Goal: Transaction & Acquisition: Subscribe to service/newsletter

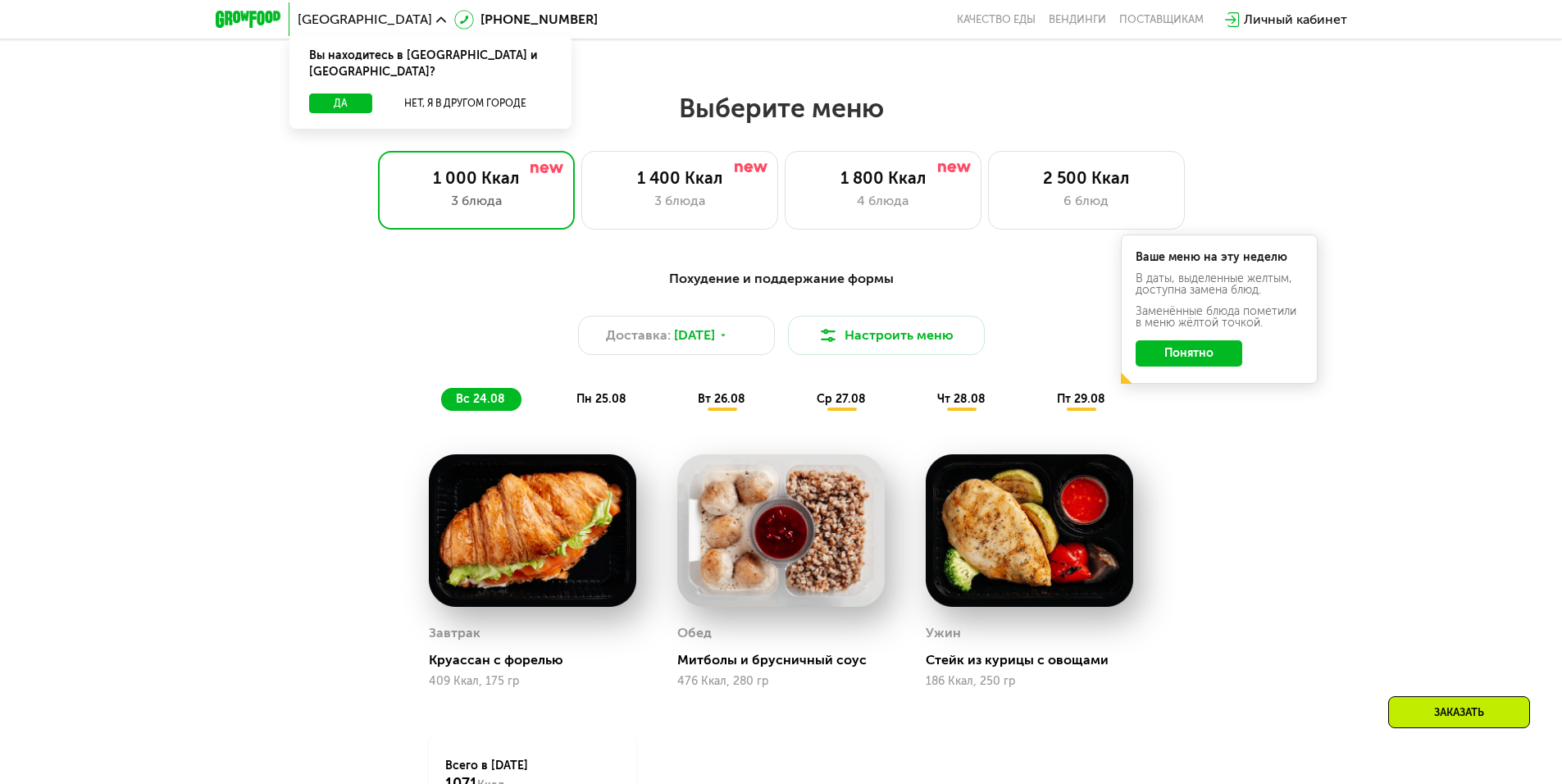
scroll to position [820, 0]
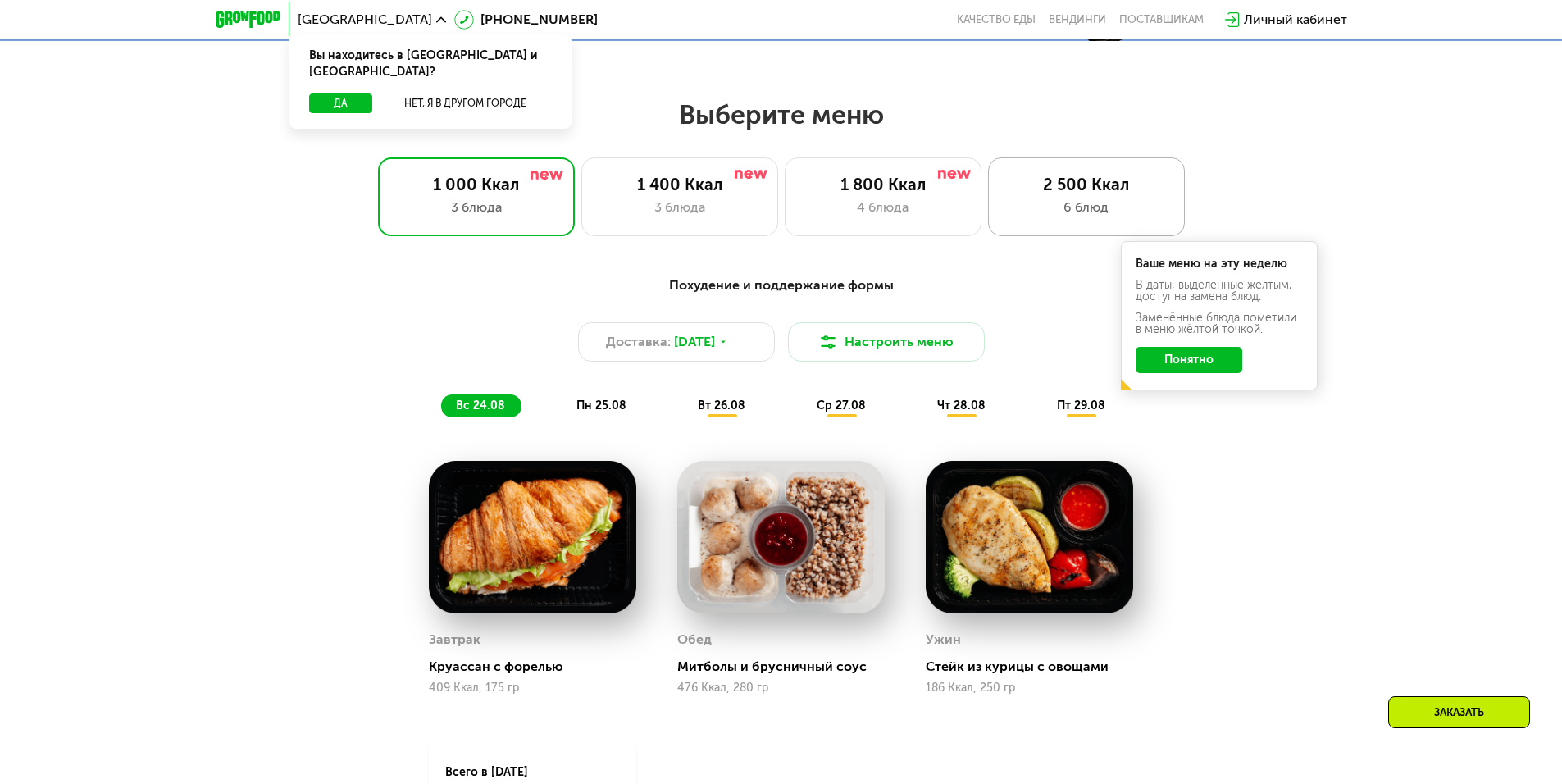
click at [1036, 194] on div "2 500 Ккал" at bounding box center [1086, 184] width 162 height 20
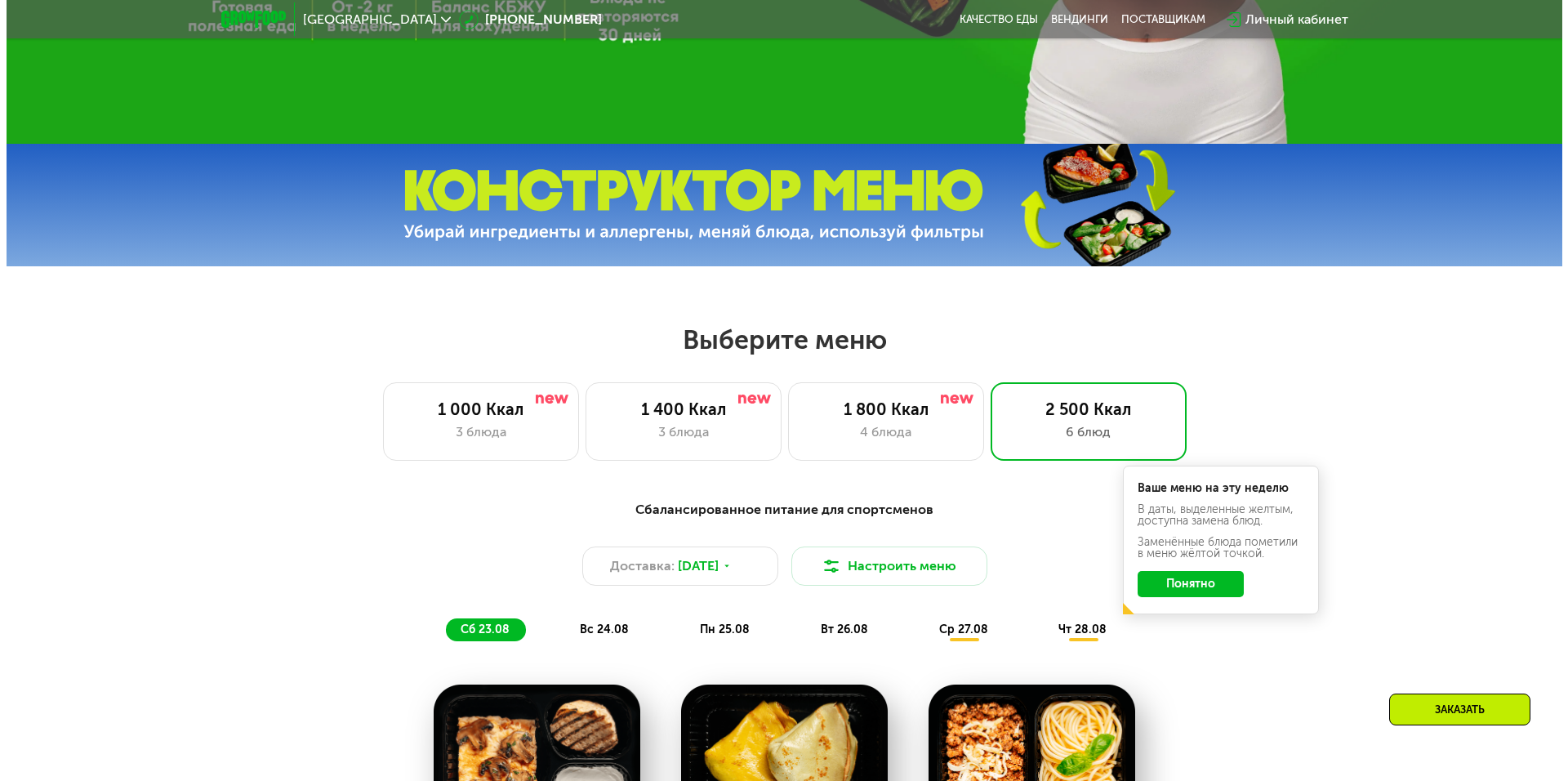
scroll to position [572, 0]
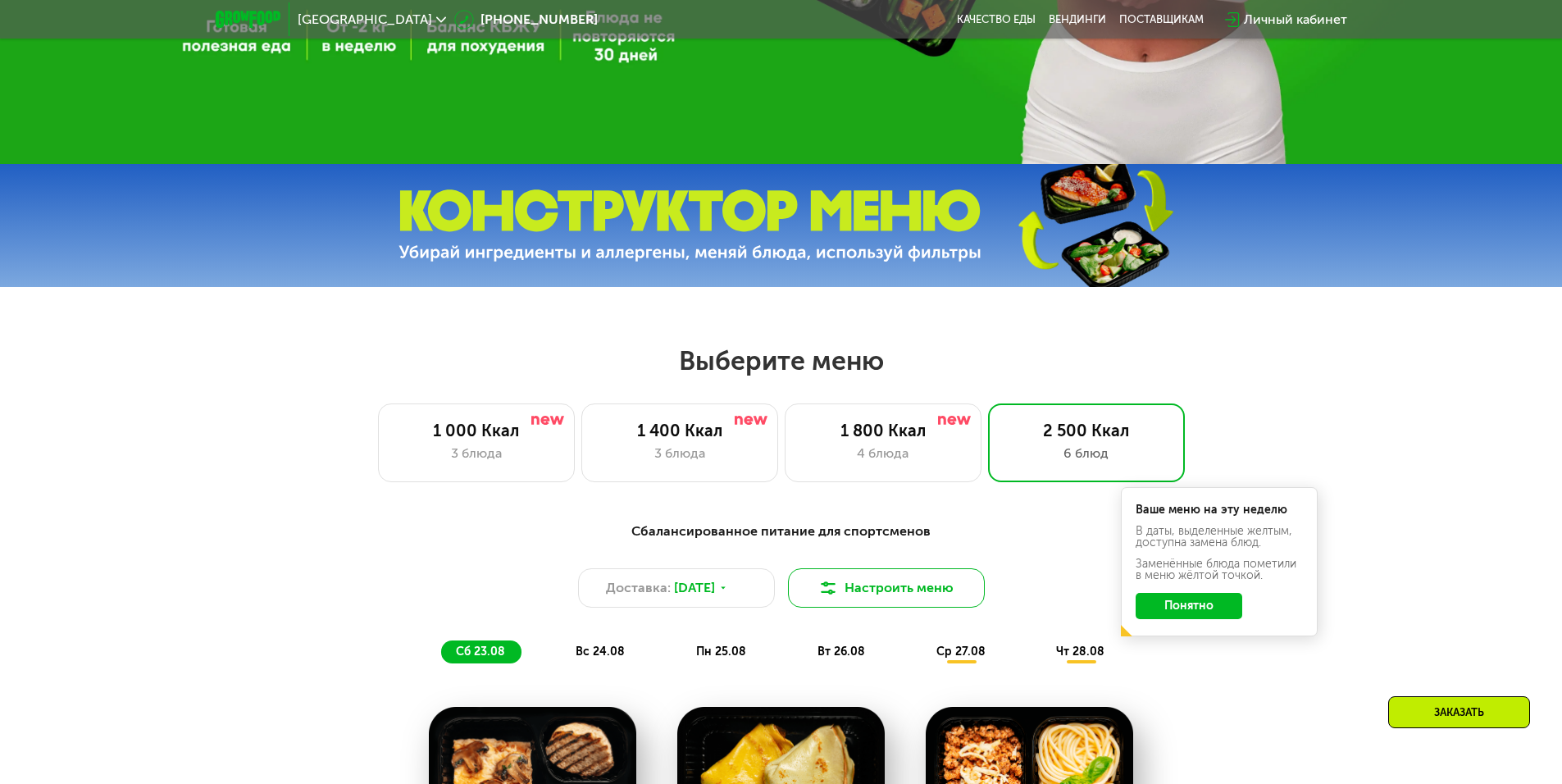
click at [901, 595] on button "Настроить меню" at bounding box center [886, 587] width 197 height 39
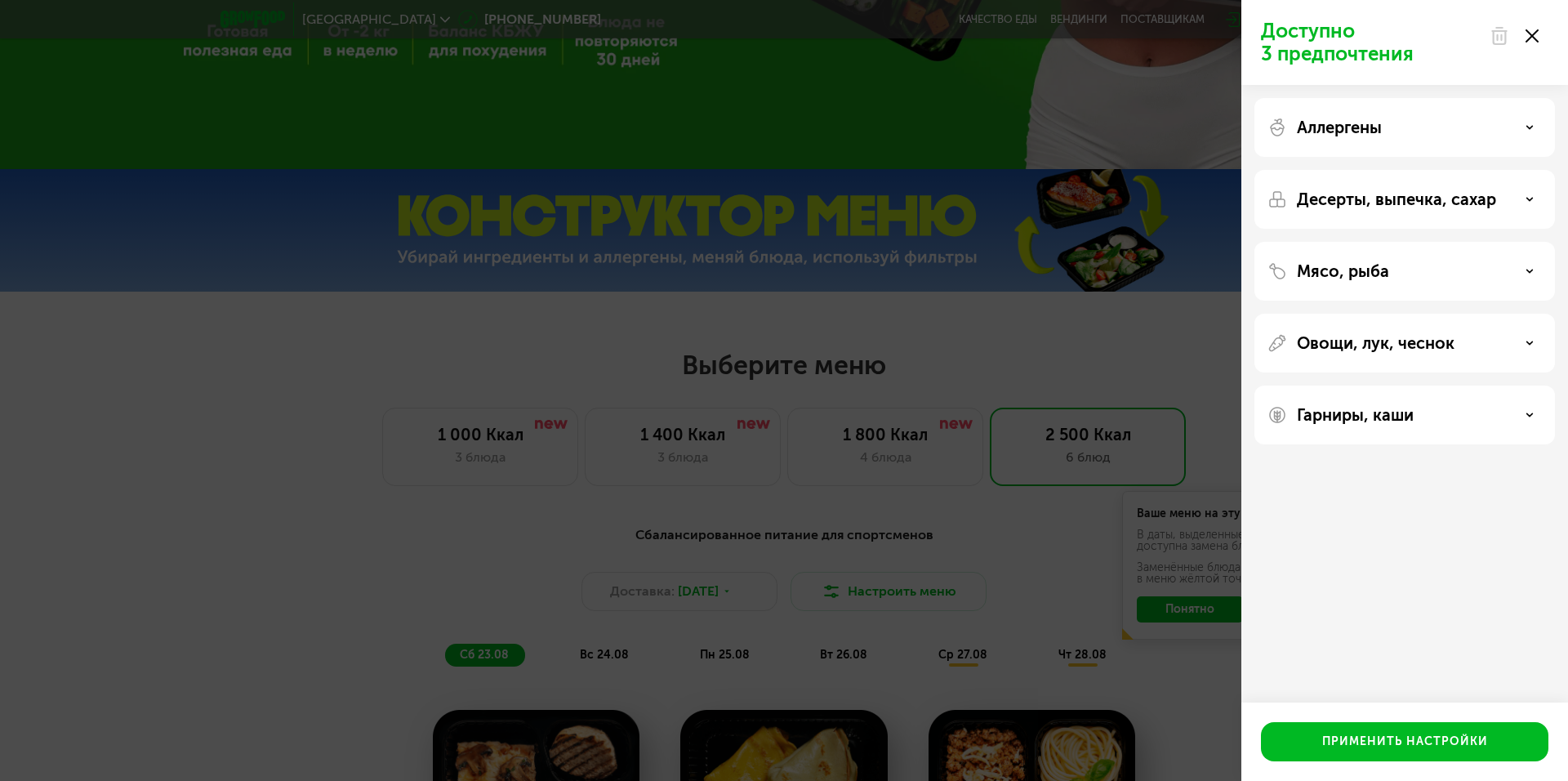
click at [1439, 314] on div "Мясо, рыба" at bounding box center [1404, 343] width 300 height 59
click at [1540, 266] on div "Мясо, рыба" at bounding box center [1404, 271] width 274 height 20
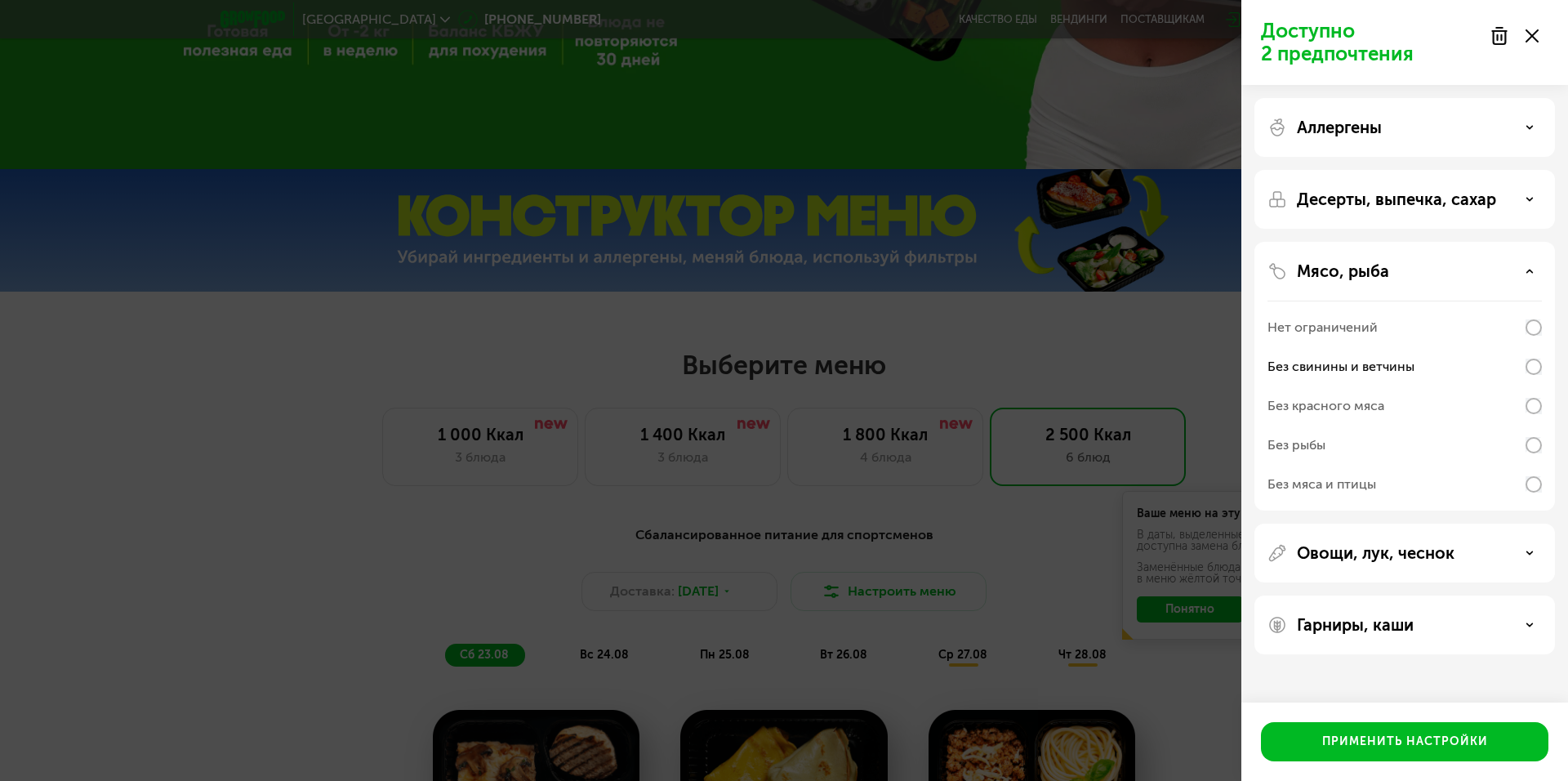
click at [1526, 554] on icon at bounding box center [1529, 552] width 8 height 8
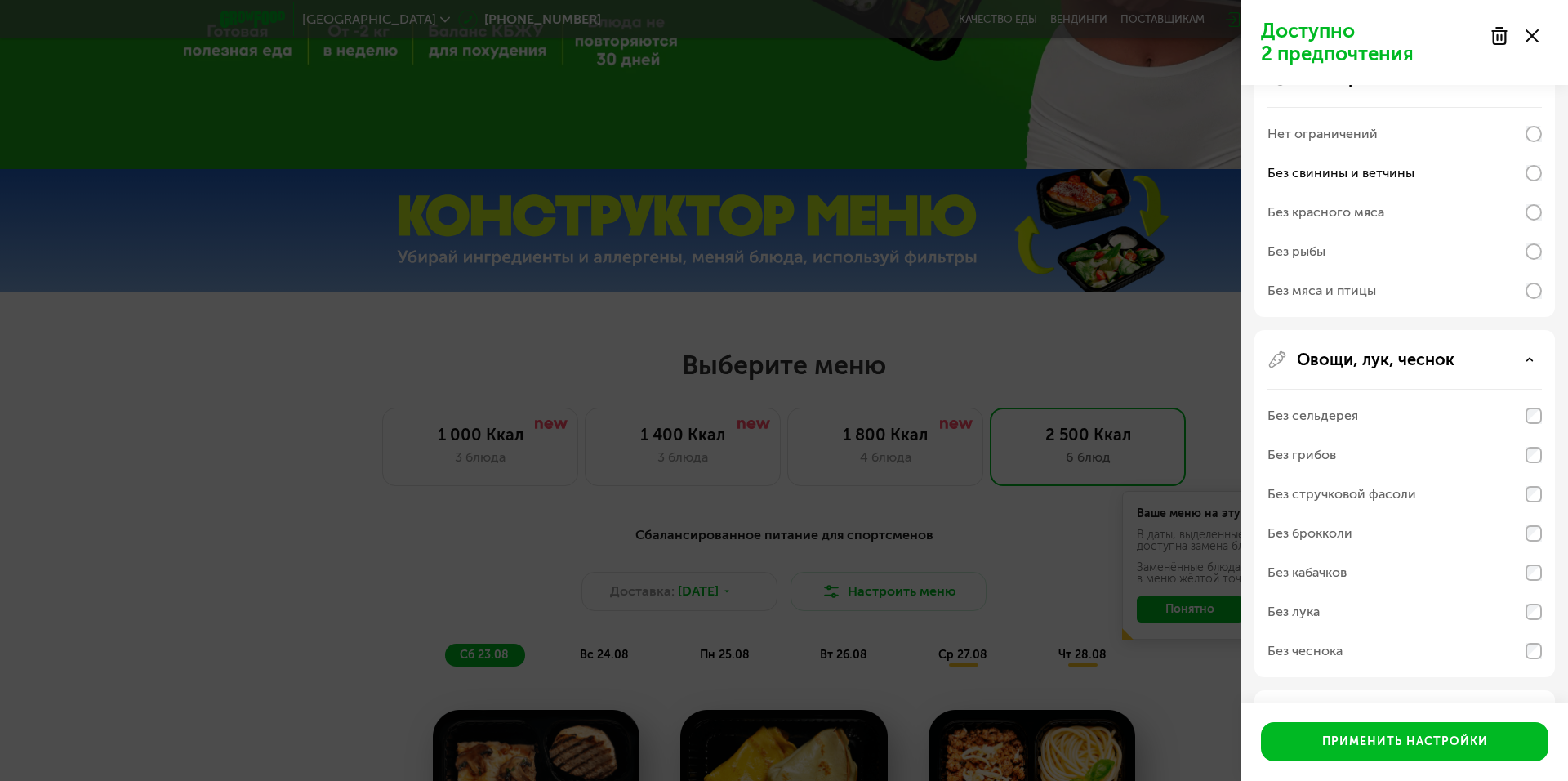
scroll to position [256, 0]
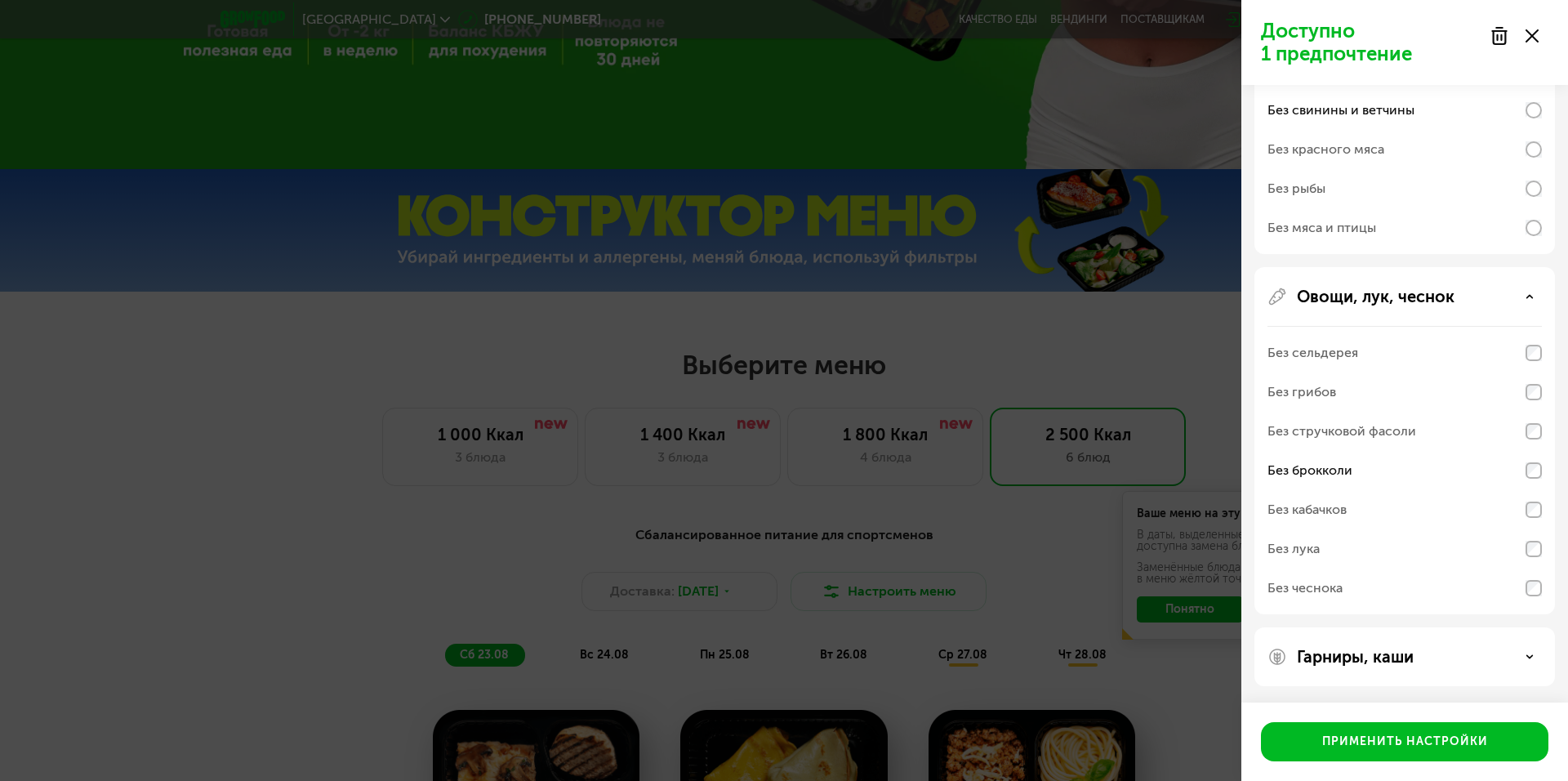
click at [1527, 663] on div "Гарниры, каши" at bounding box center [1404, 656] width 274 height 20
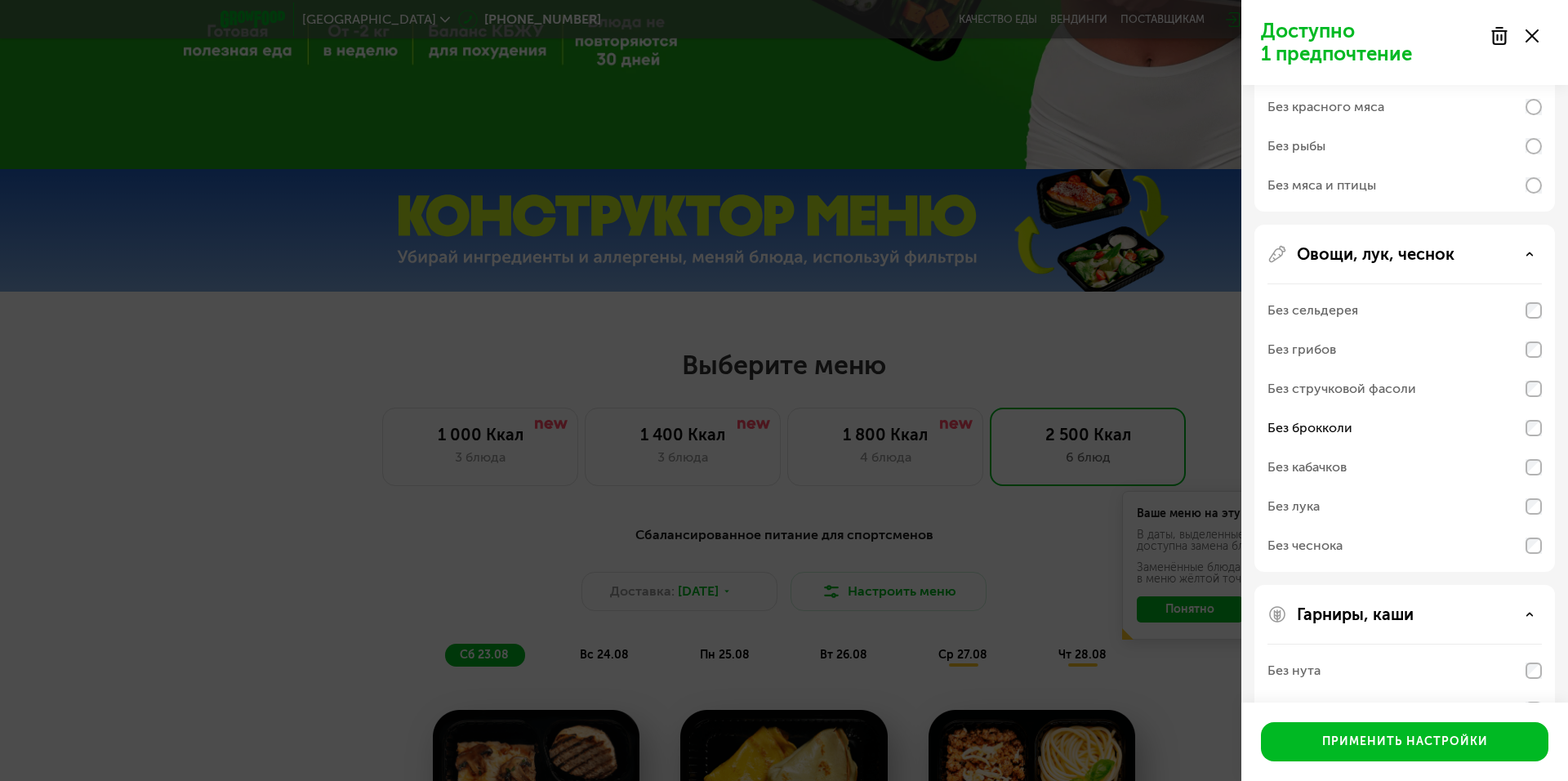
scroll to position [466, 0]
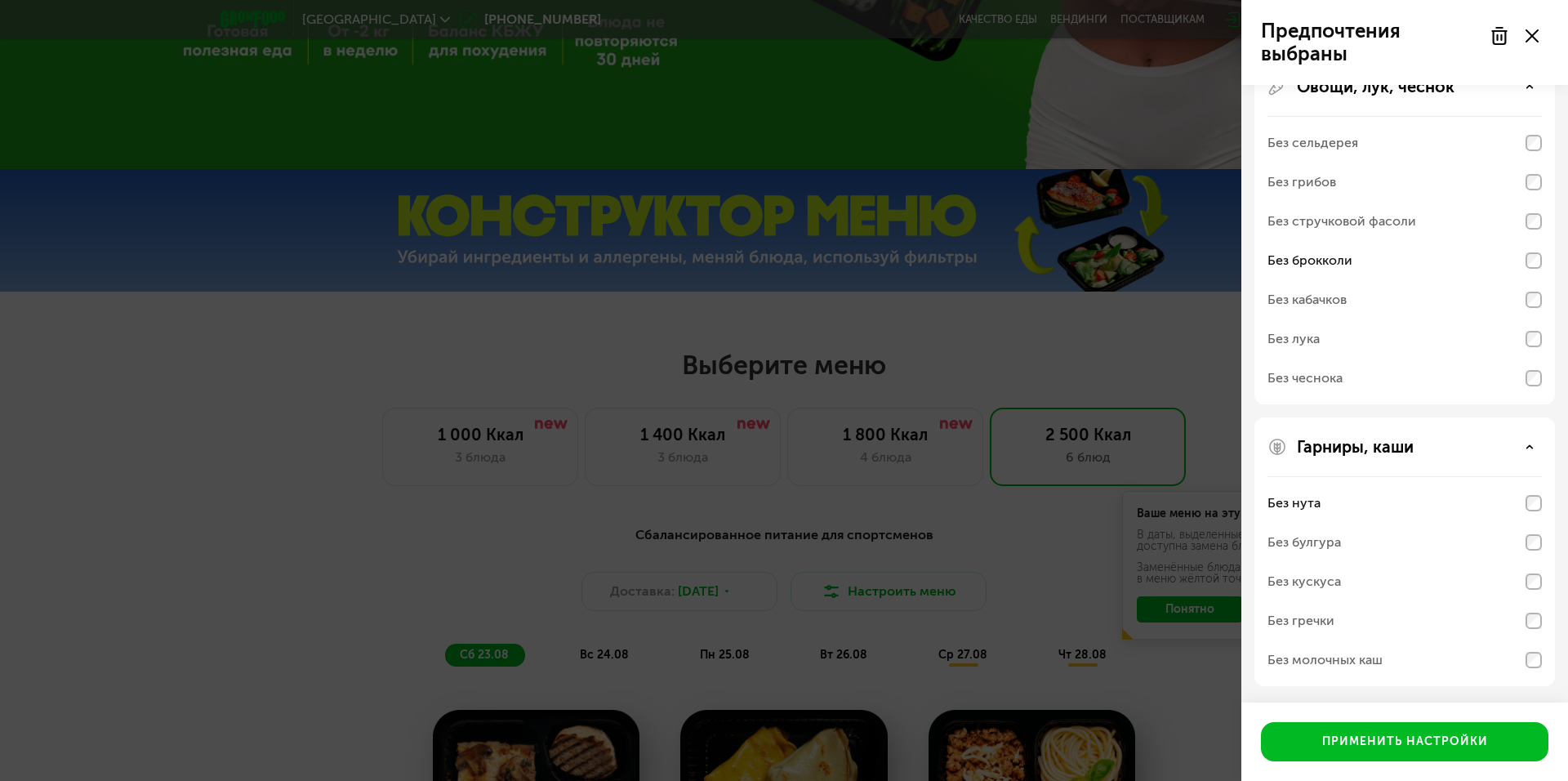
click at [1535, 535] on div "Без булгура" at bounding box center [1404, 541] width 274 height 39
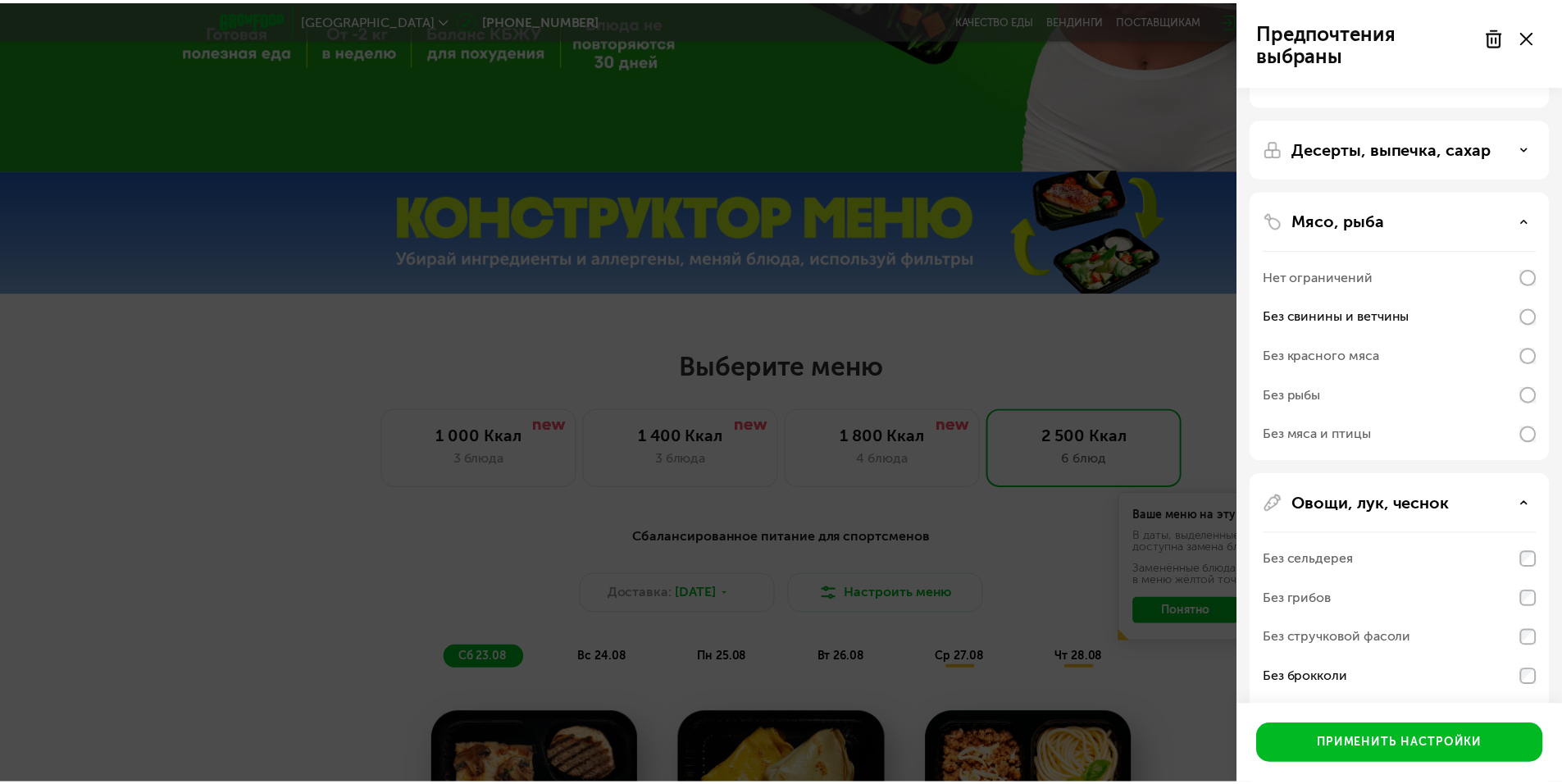
scroll to position [0, 0]
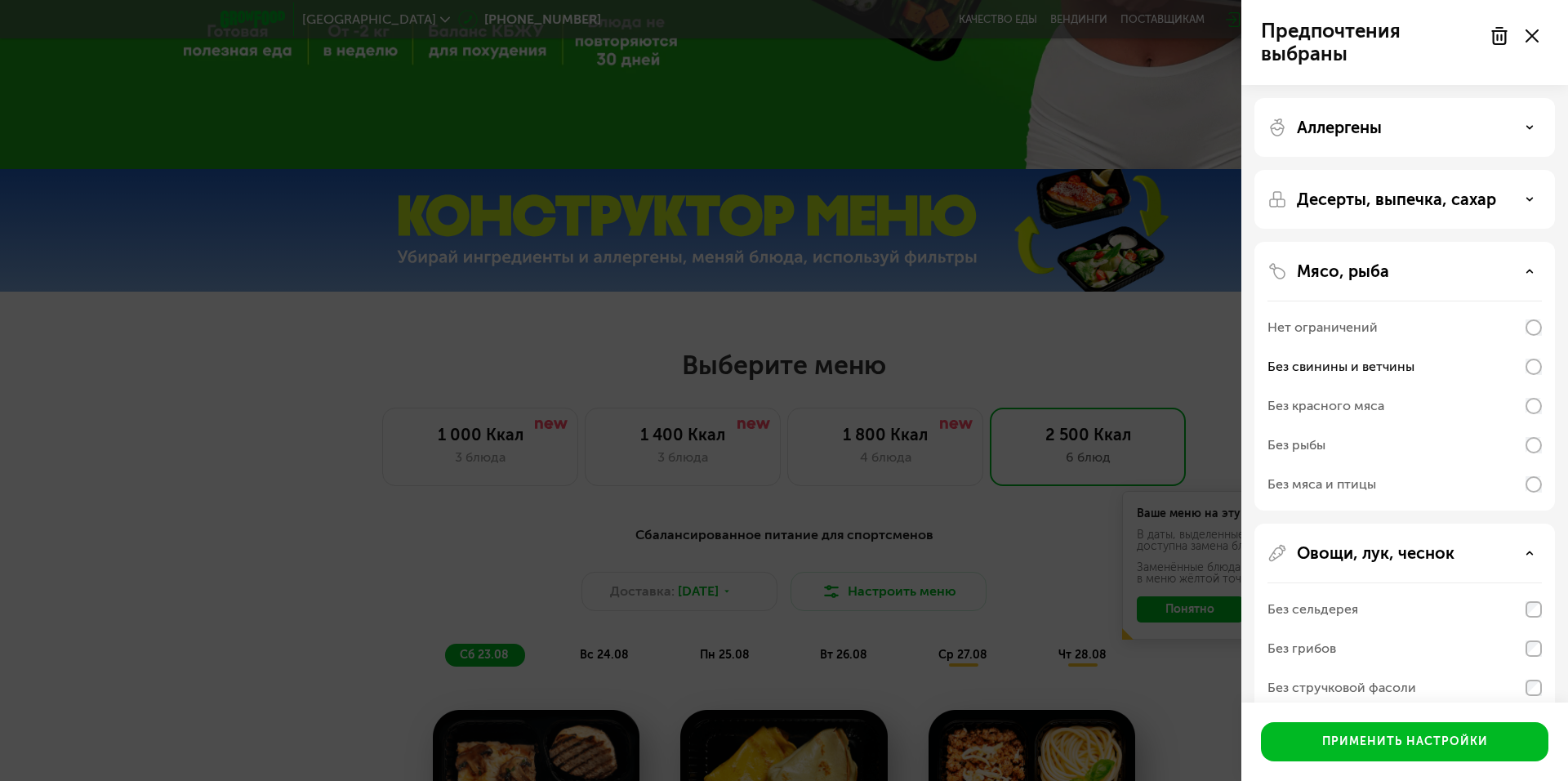
click at [1477, 198] on p "Десерты, выпечка, сахар" at bounding box center [1396, 199] width 199 height 20
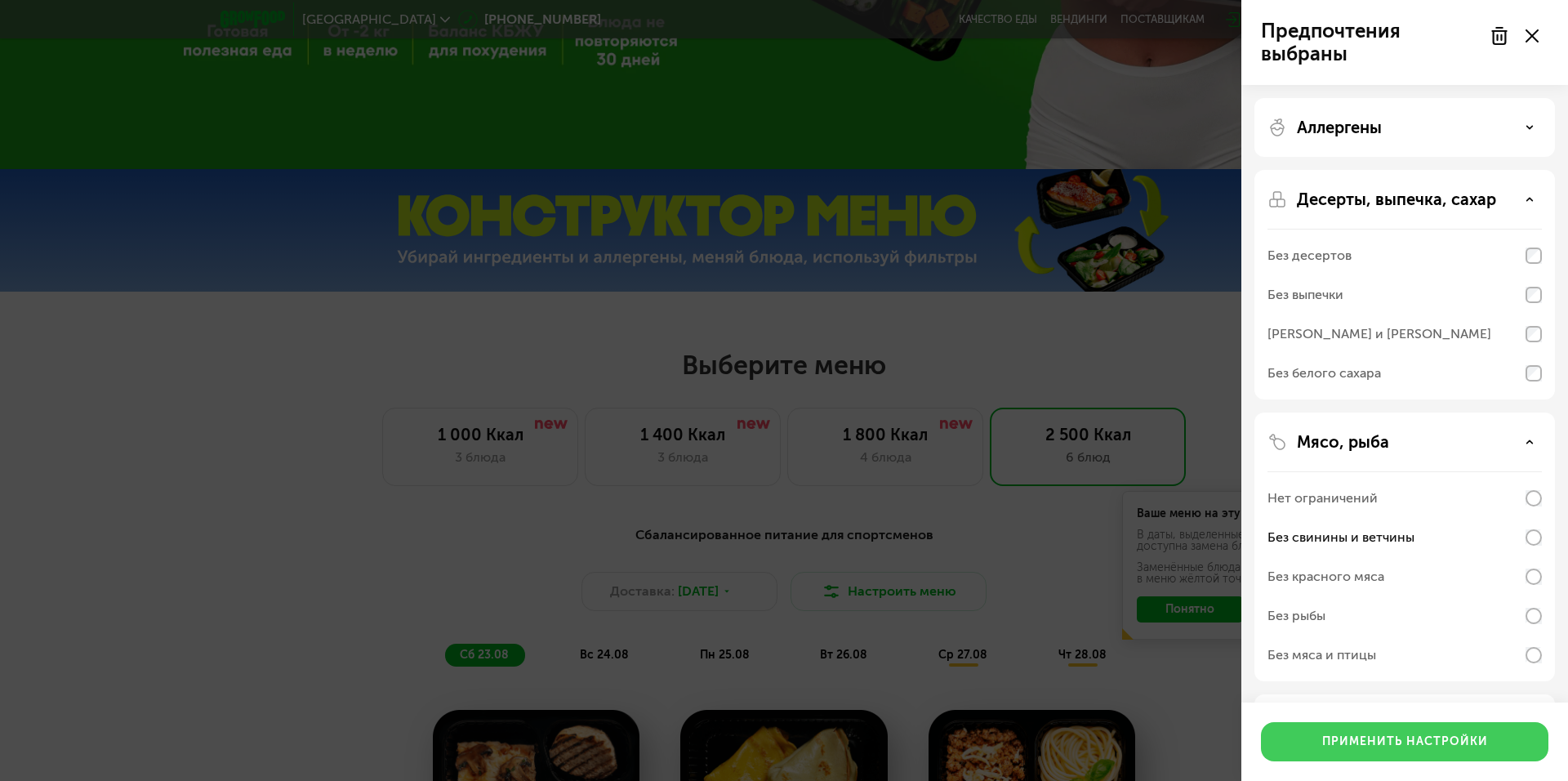
click at [1410, 746] on div "Применить настройки" at bounding box center [1405, 741] width 166 height 16
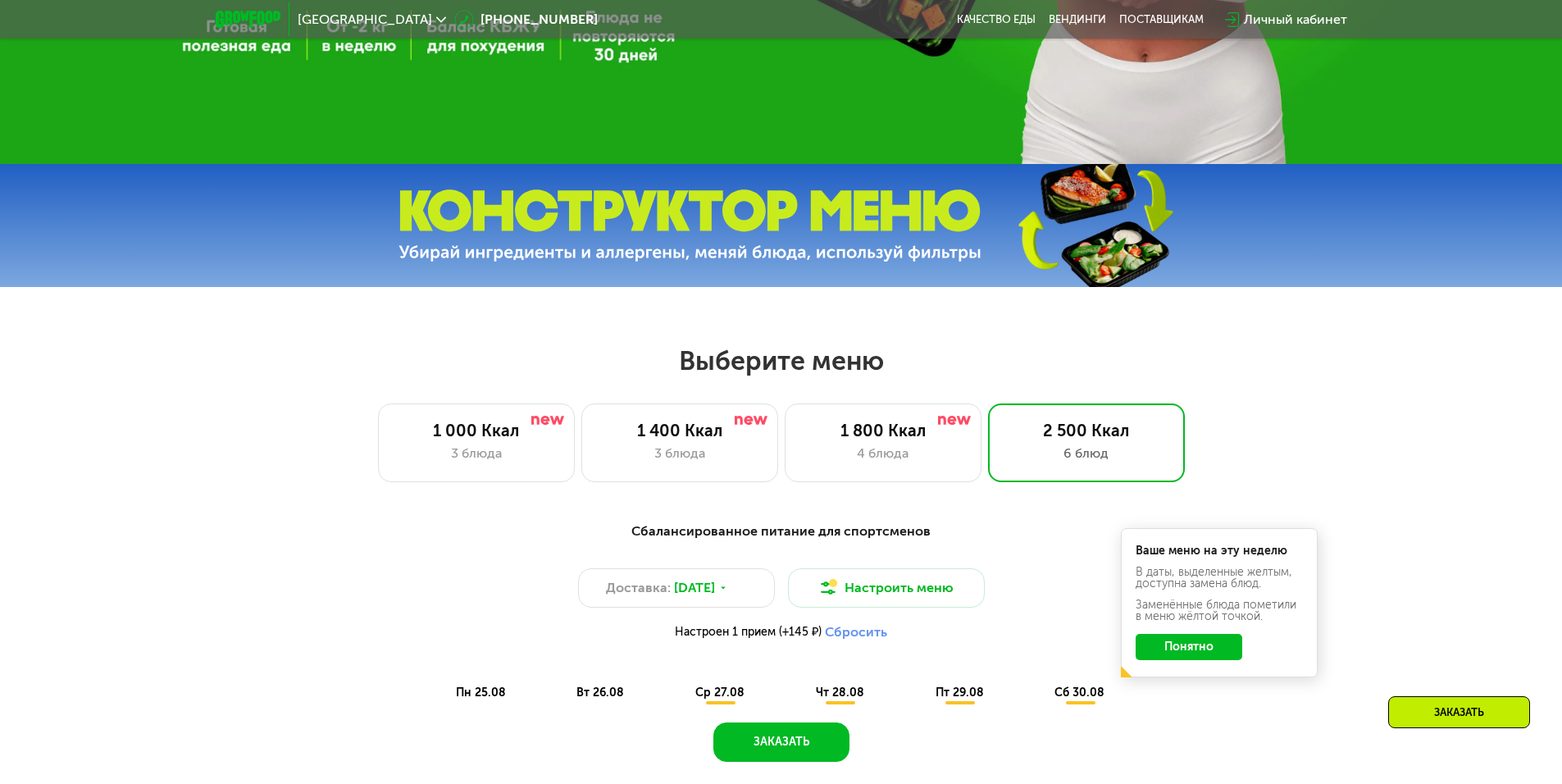
scroll to position [984, 0]
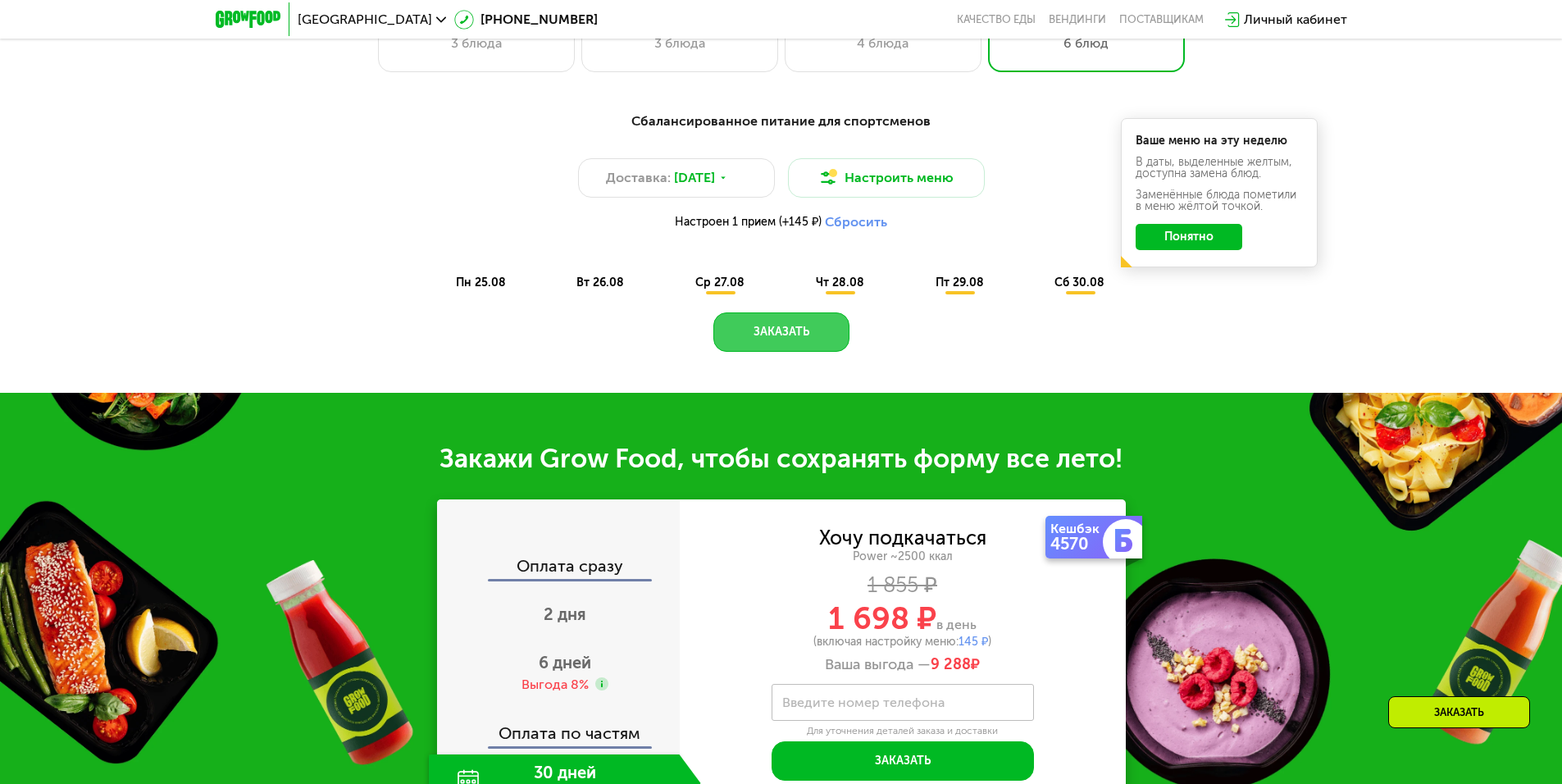
click at [813, 331] on button "Заказать" at bounding box center [781, 332] width 136 height 39
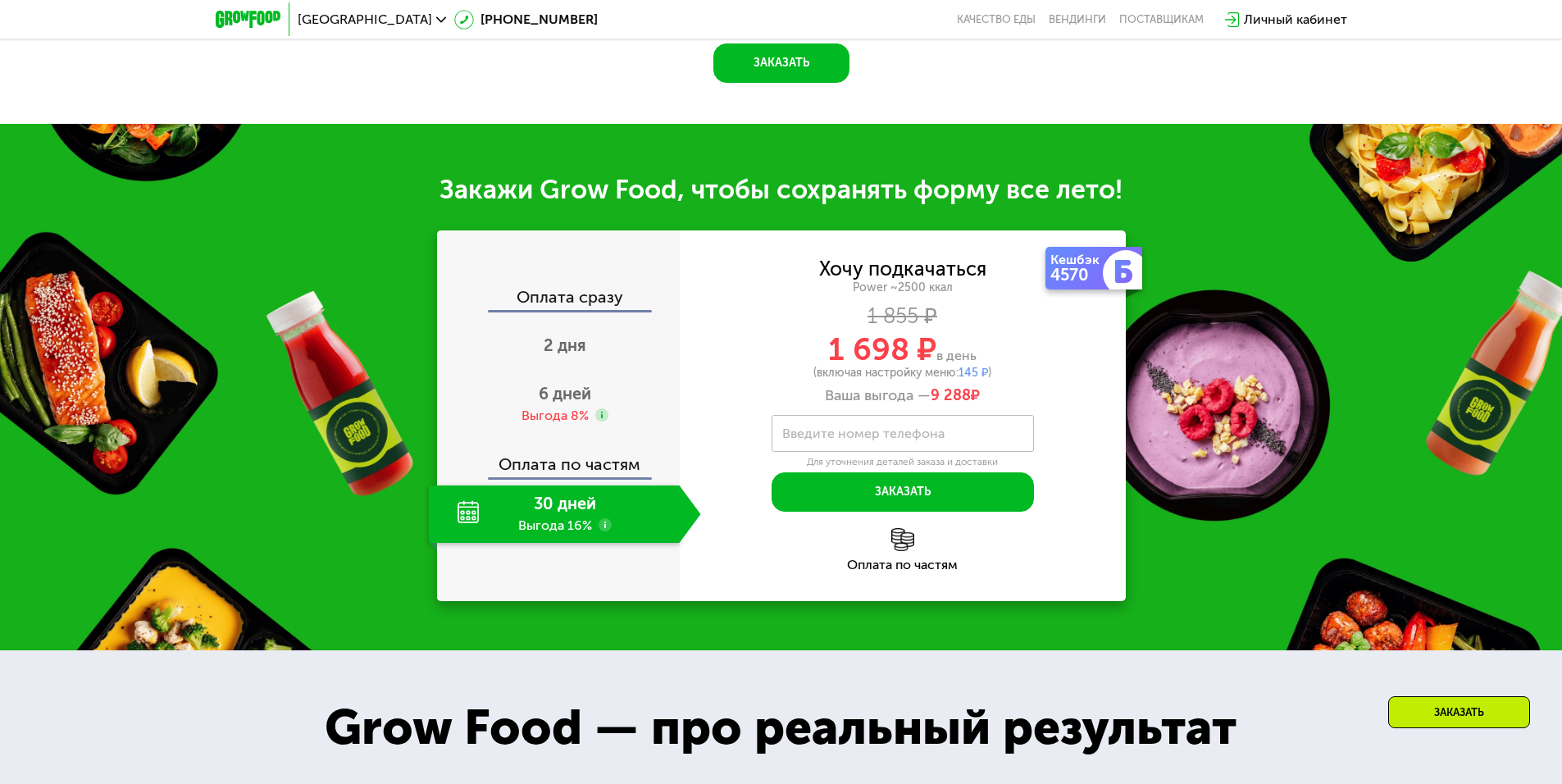
scroll to position [1382, 0]
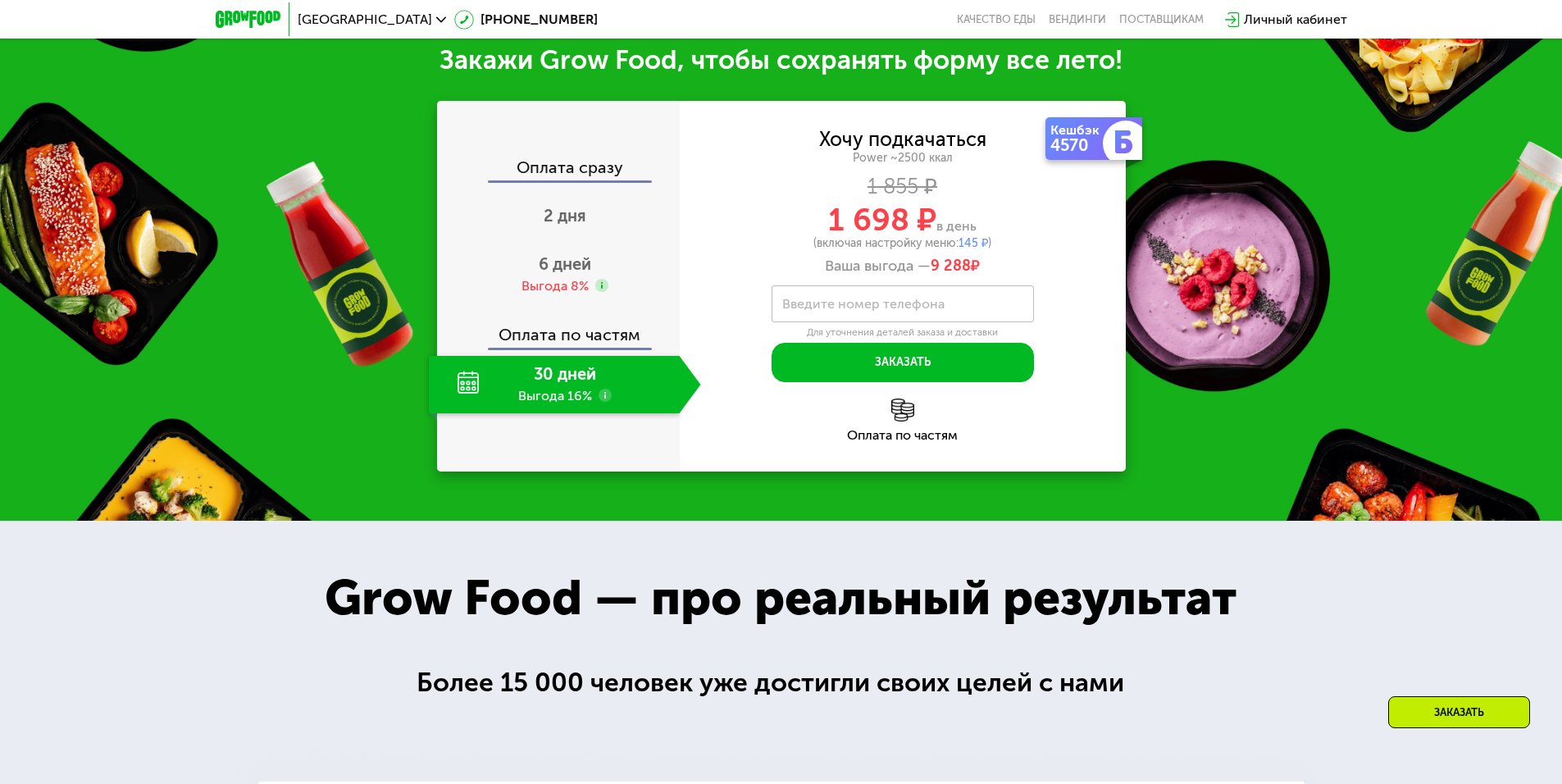
click at [1260, 14] on div "Личный кабинет" at bounding box center [1295, 19] width 103 height 20
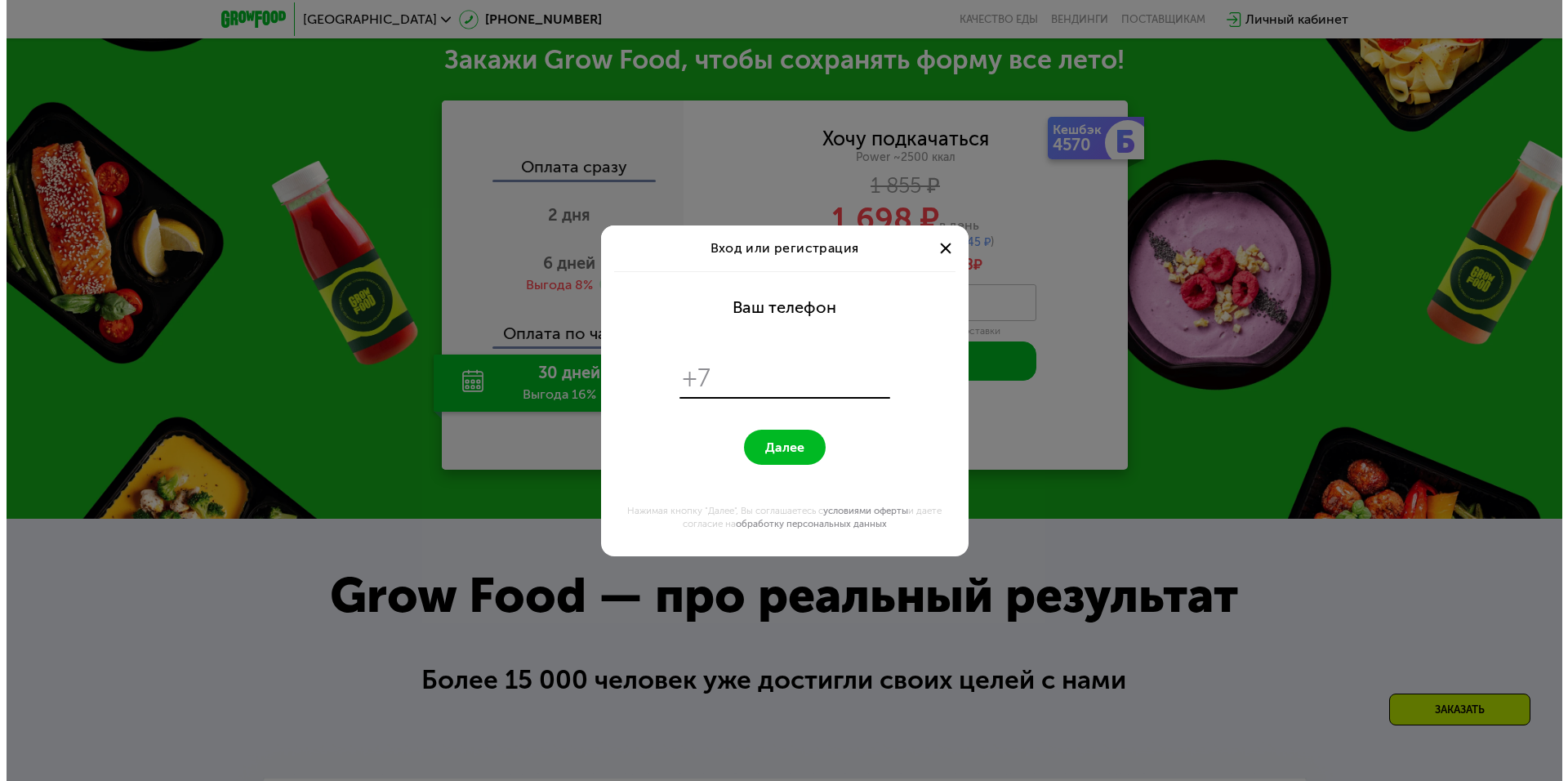
scroll to position [0, 0]
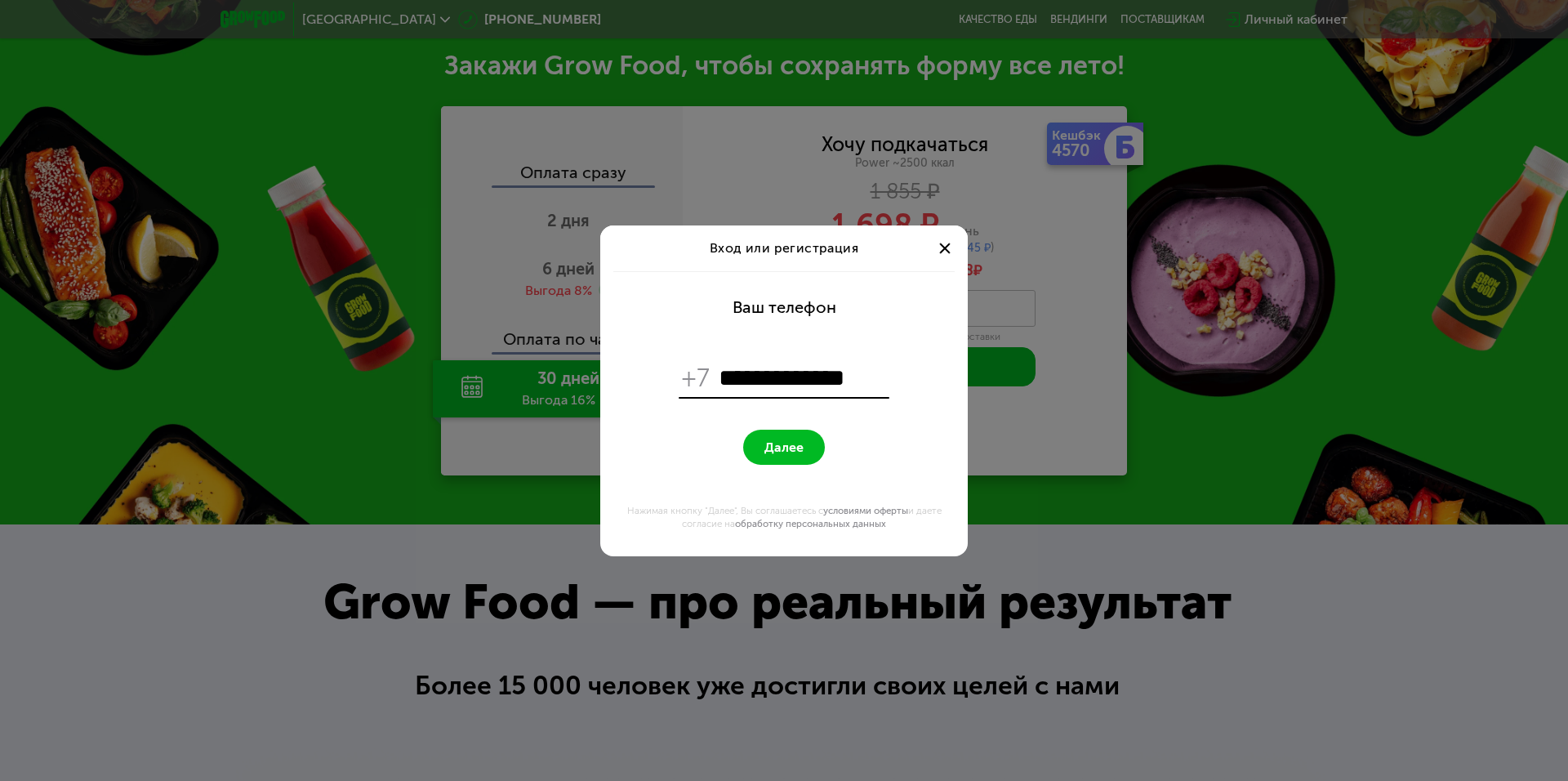
type input "**********"
click at [743, 430] on button "Далее" at bounding box center [784, 447] width 81 height 35
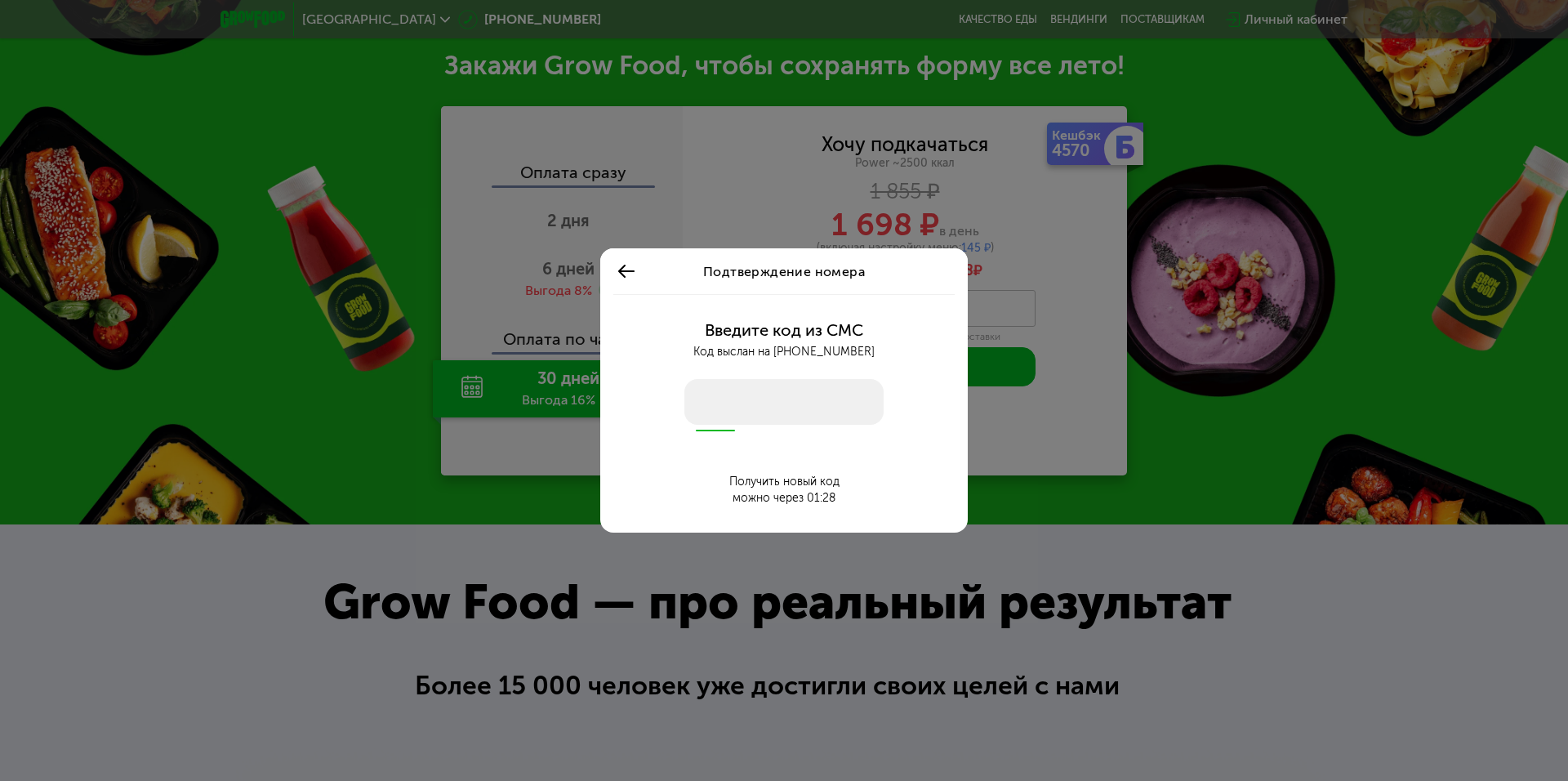
click at [803, 404] on input "number" at bounding box center [784, 401] width 199 height 46
type input "****"
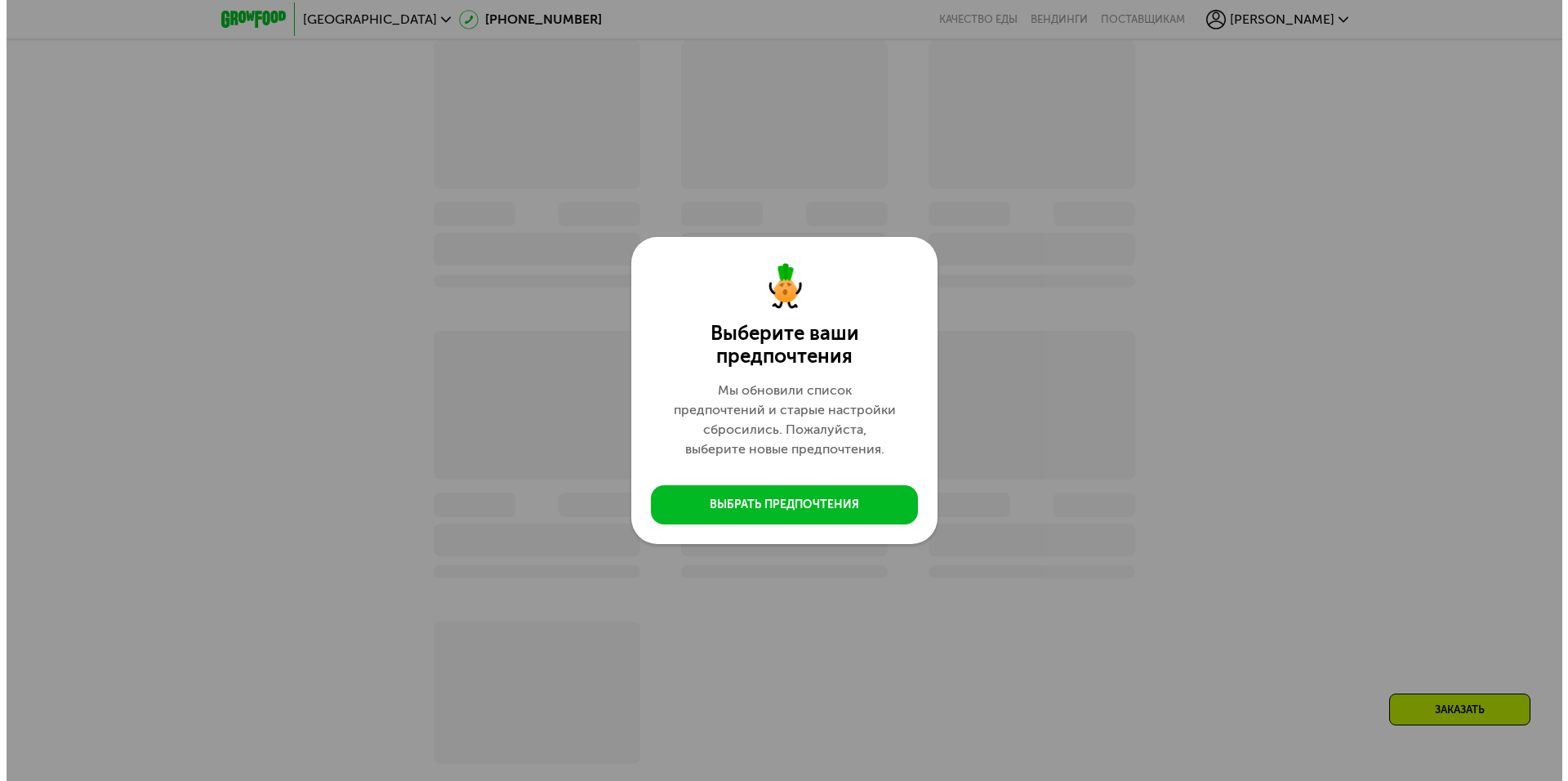
scroll to position [1377, 0]
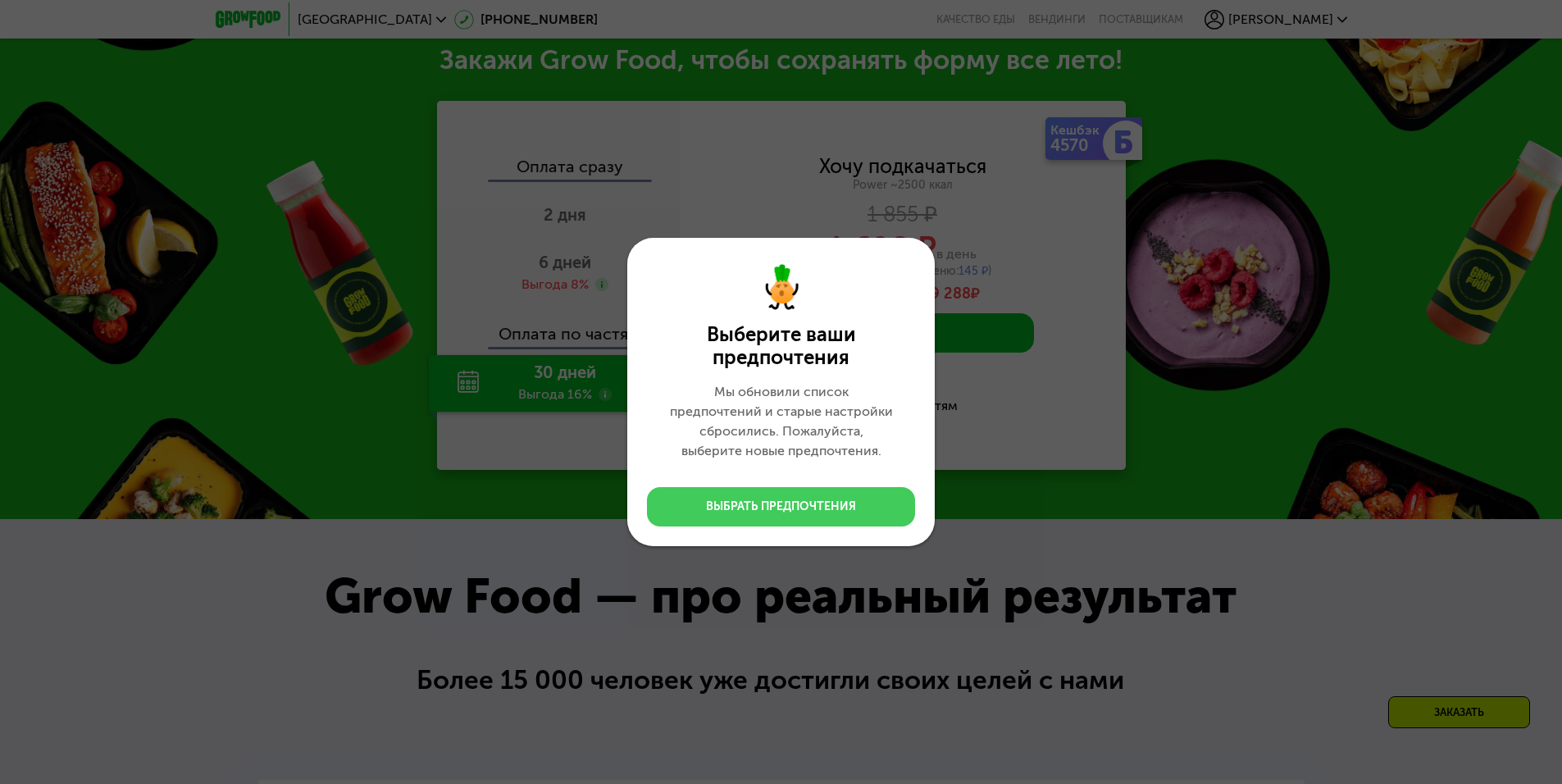
click at [848, 522] on button "Выбрать предпочтения" at bounding box center [781, 506] width 268 height 39
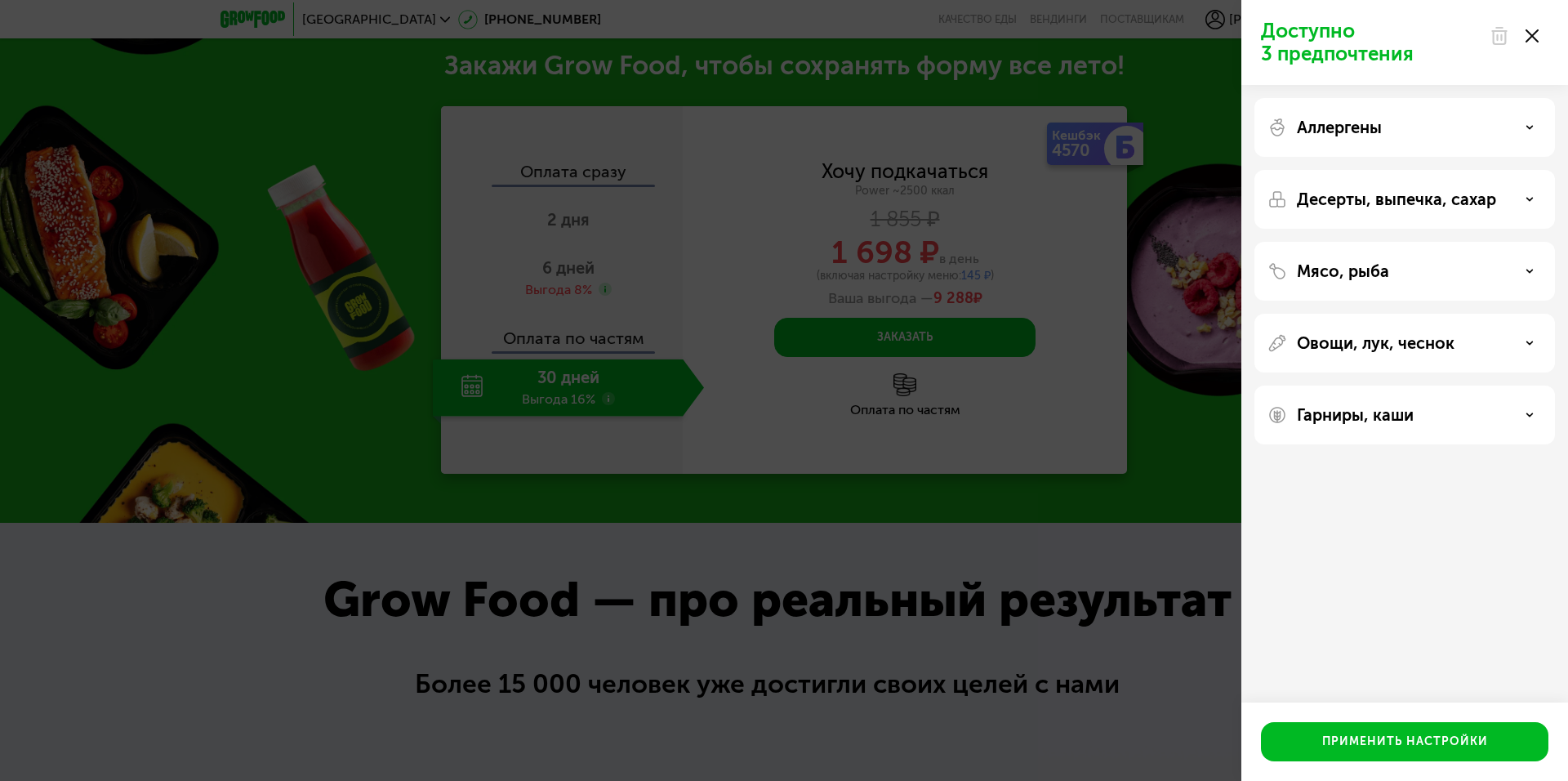
click at [1433, 343] on p "Овощи, лук, чеснок" at bounding box center [1375, 342] width 157 height 20
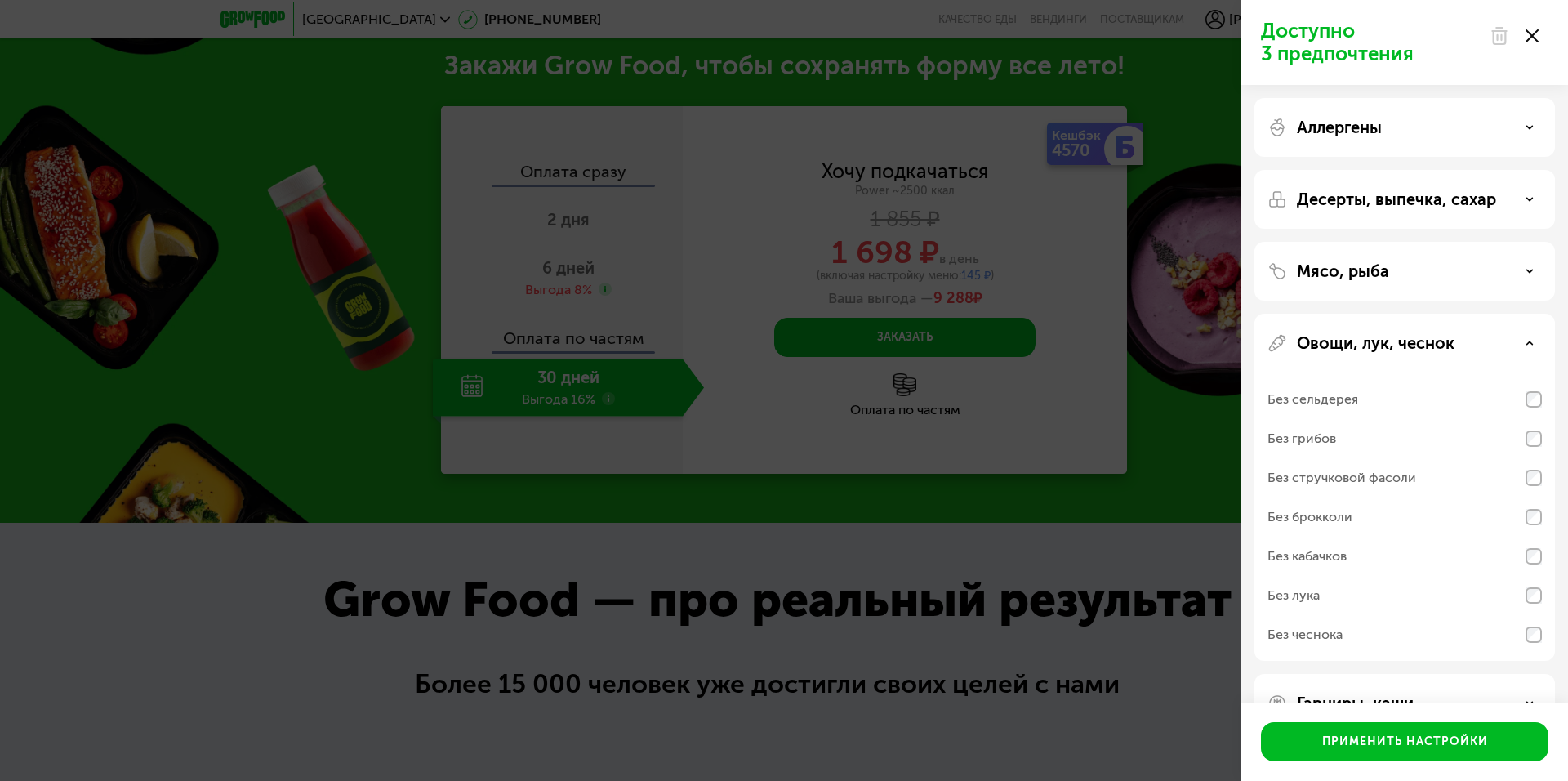
click at [1386, 536] on div "Без брокколи" at bounding box center [1404, 555] width 274 height 39
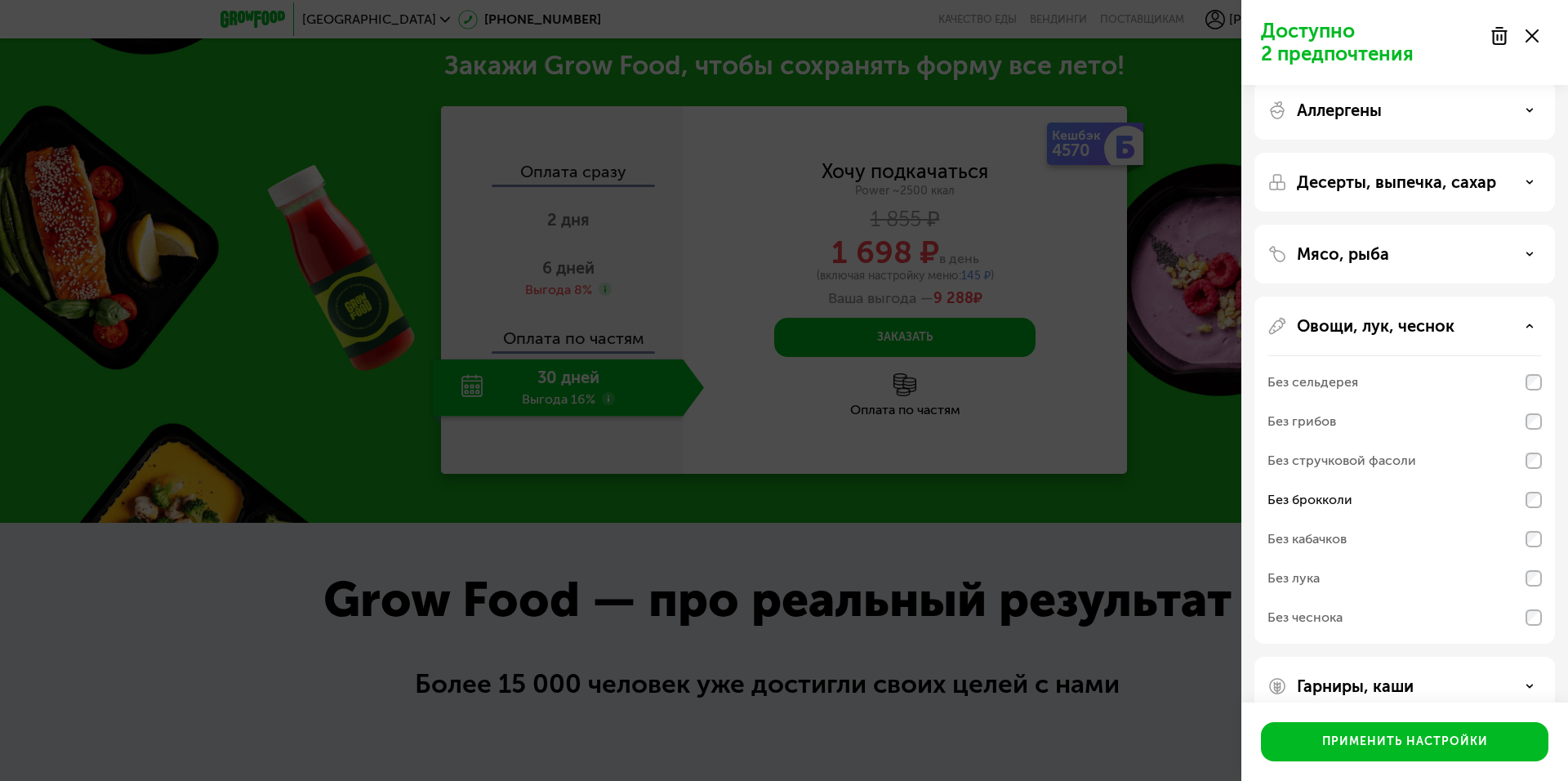
scroll to position [47, 0]
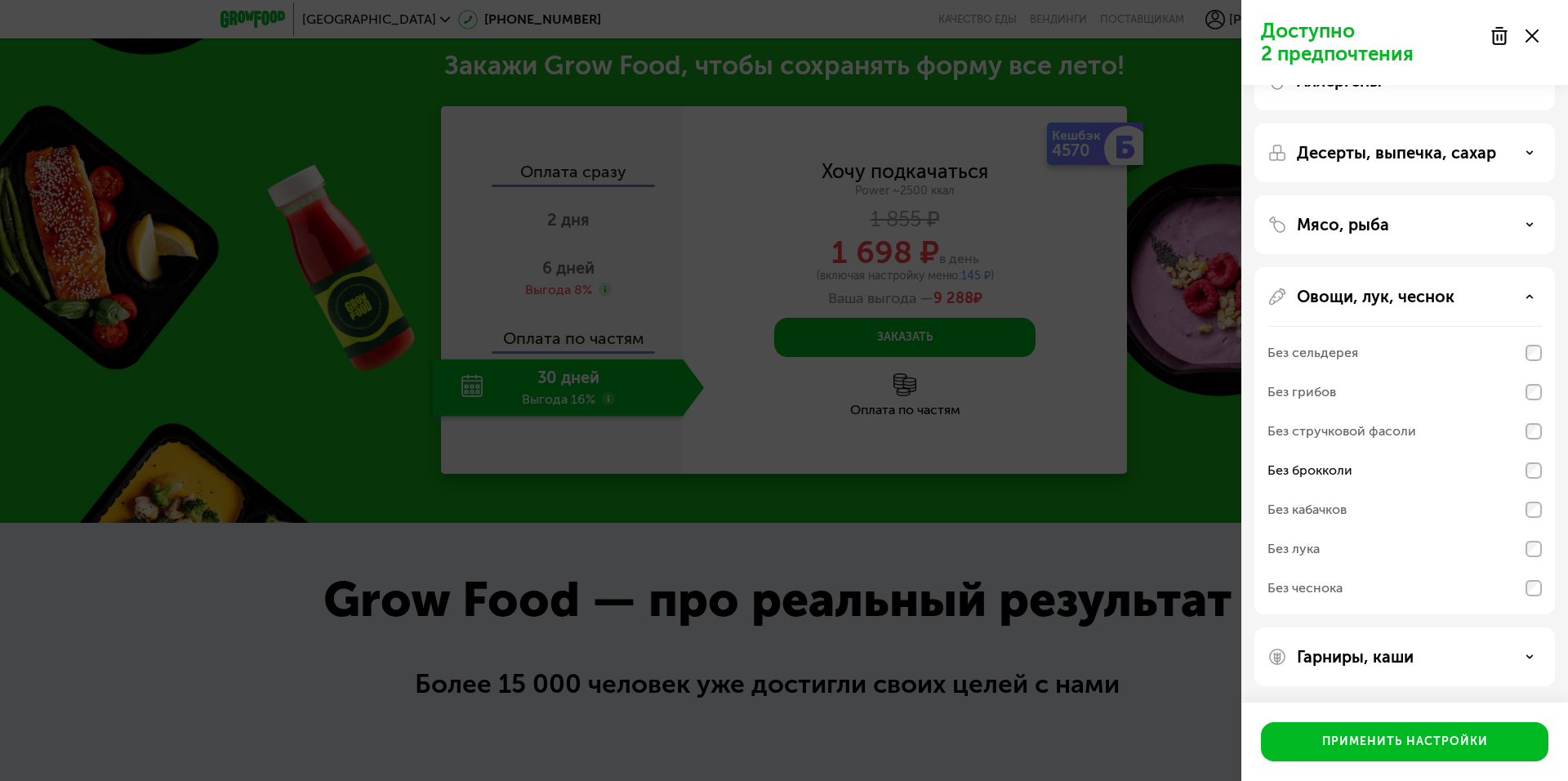
click at [1419, 653] on div "Гарниры, каши" at bounding box center [1404, 656] width 274 height 20
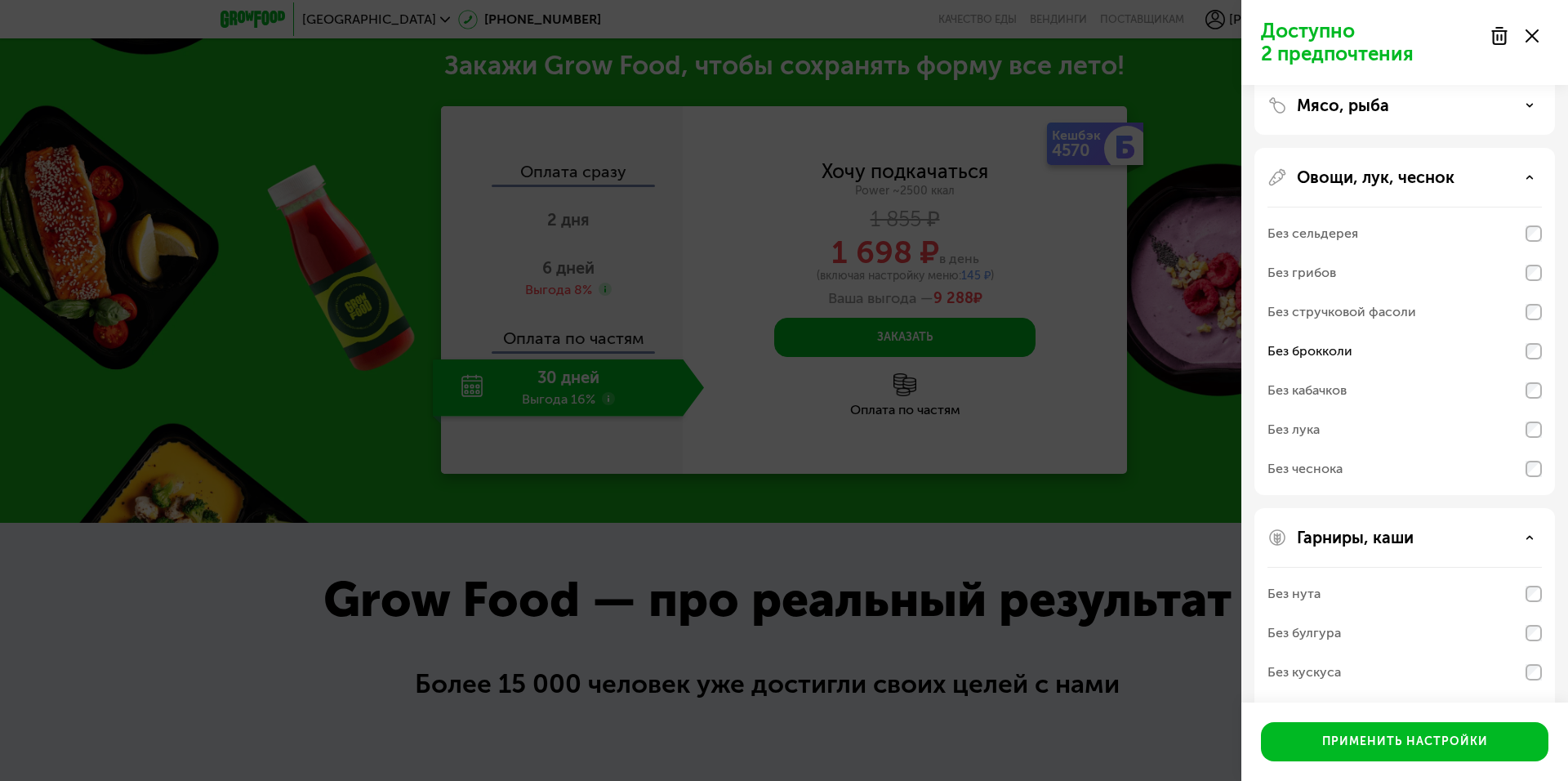
scroll to position [210, 0]
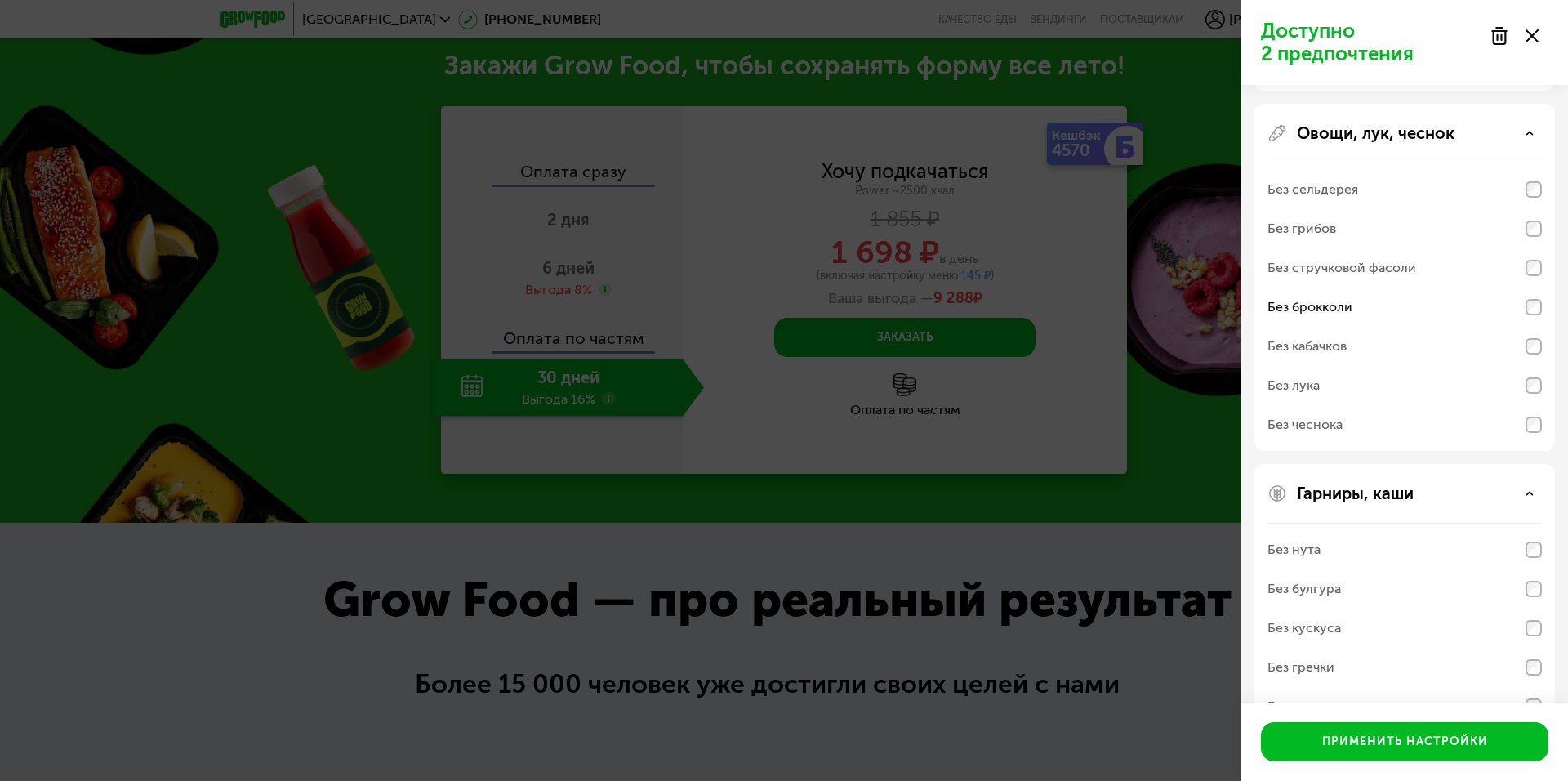
click at [1341, 547] on div "Без нута" at bounding box center [1404, 549] width 274 height 39
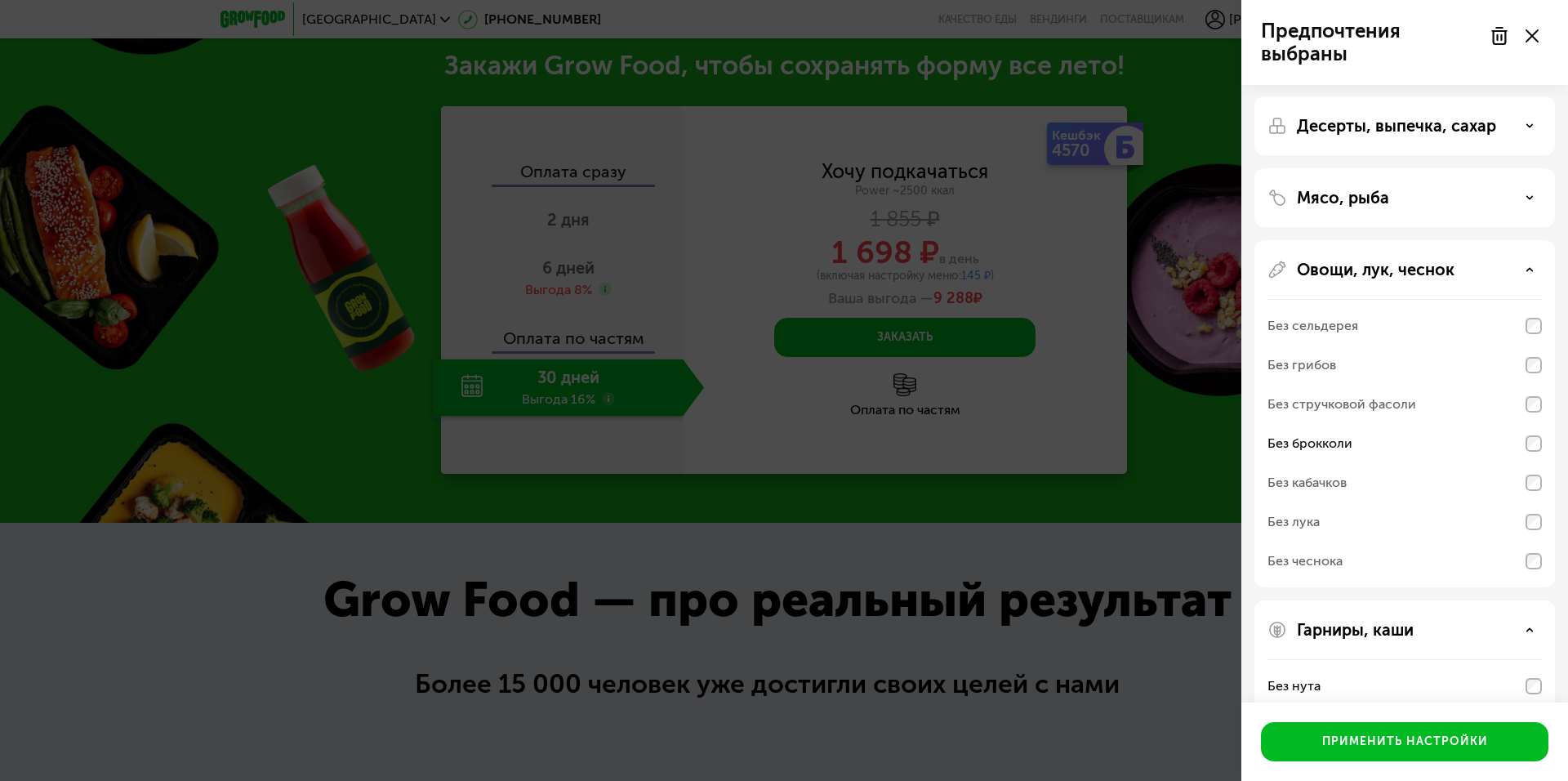
scroll to position [81, 0]
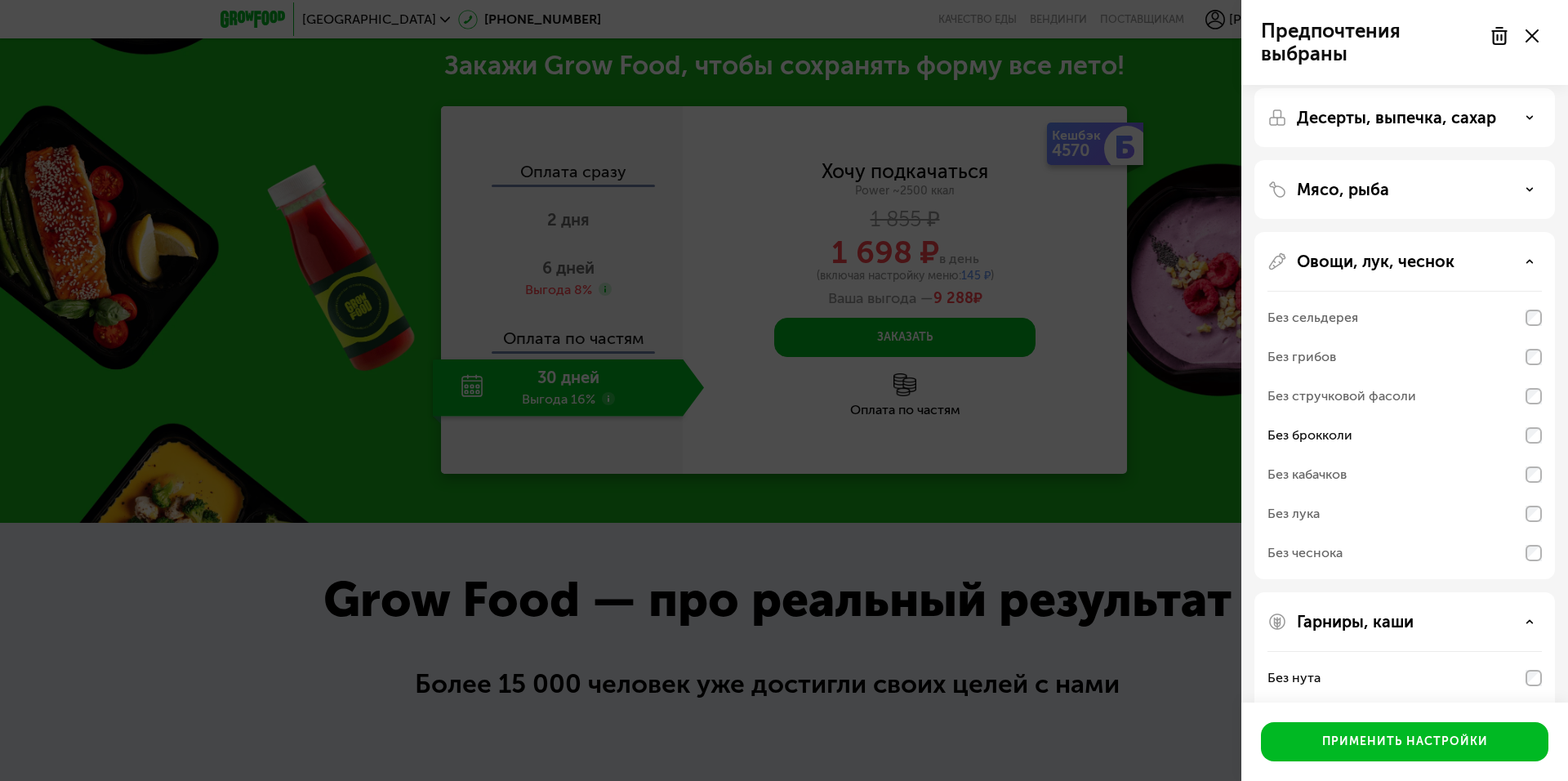
click at [1523, 197] on div "Мясо, рыба" at bounding box center [1404, 189] width 274 height 20
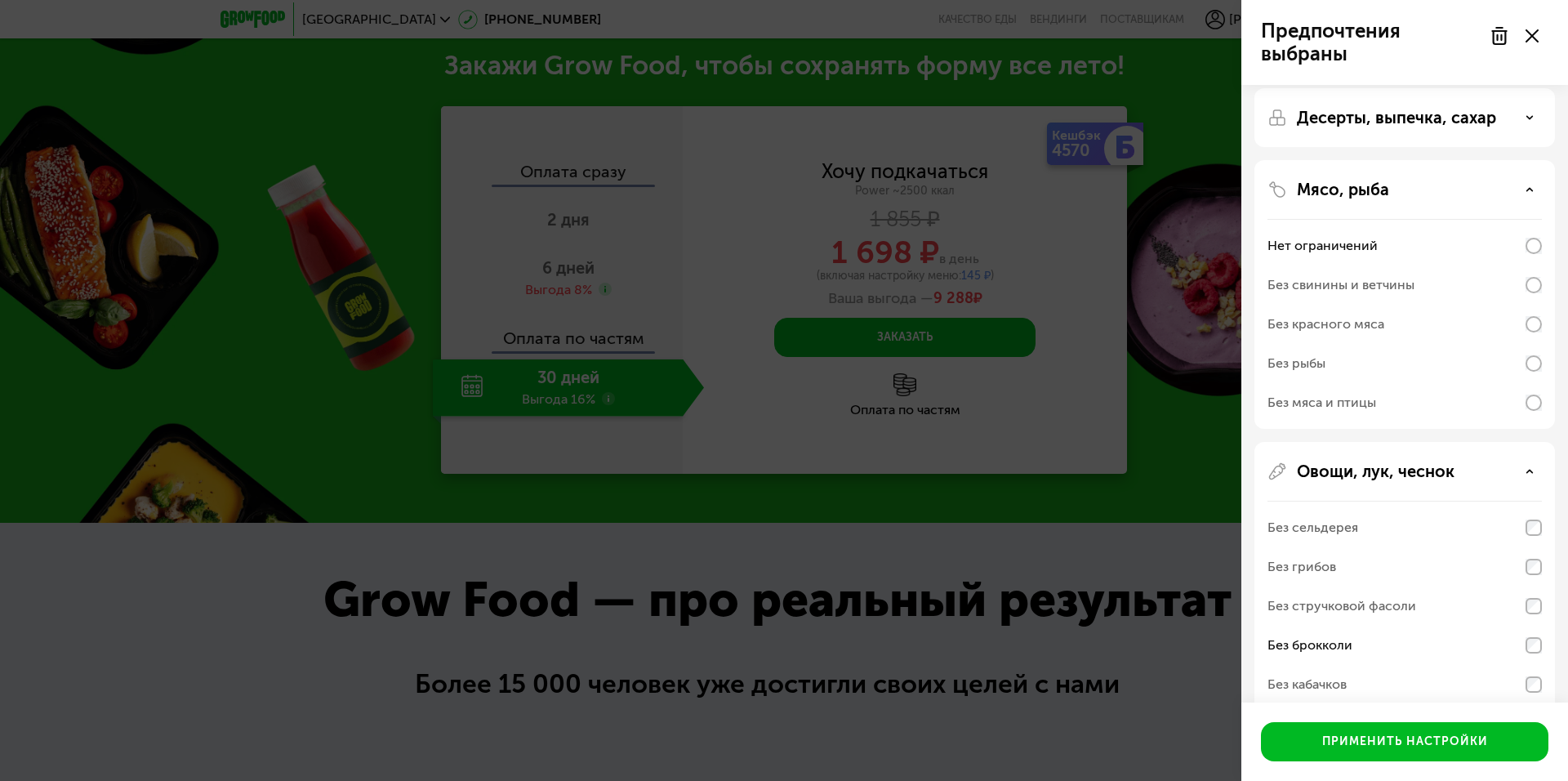
click at [1499, 285] on div "Без свинины и ветчины" at bounding box center [1404, 285] width 274 height 39
click at [1438, 746] on div "Применить настройки" at bounding box center [1405, 741] width 166 height 16
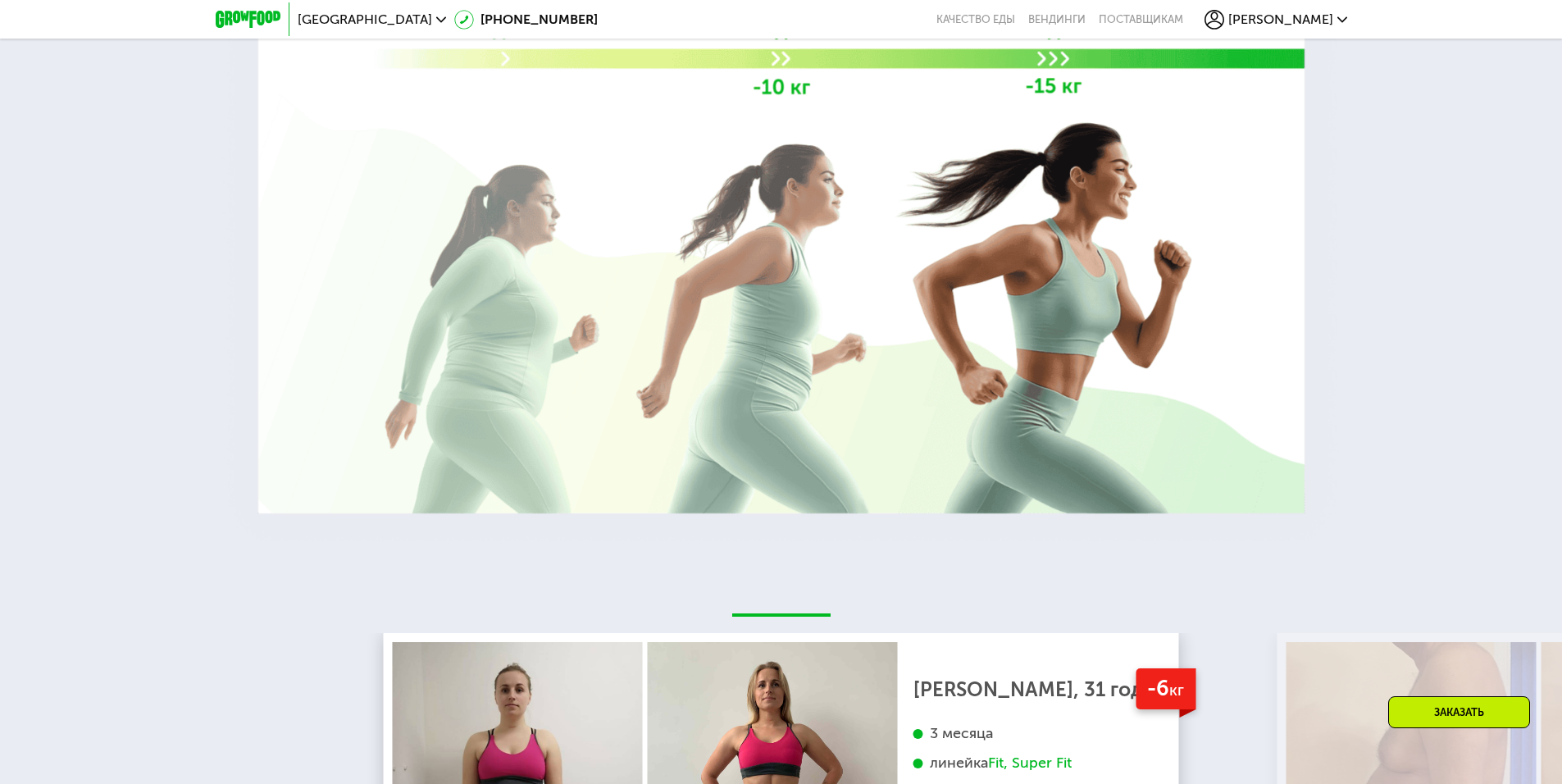
scroll to position [1382, 0]
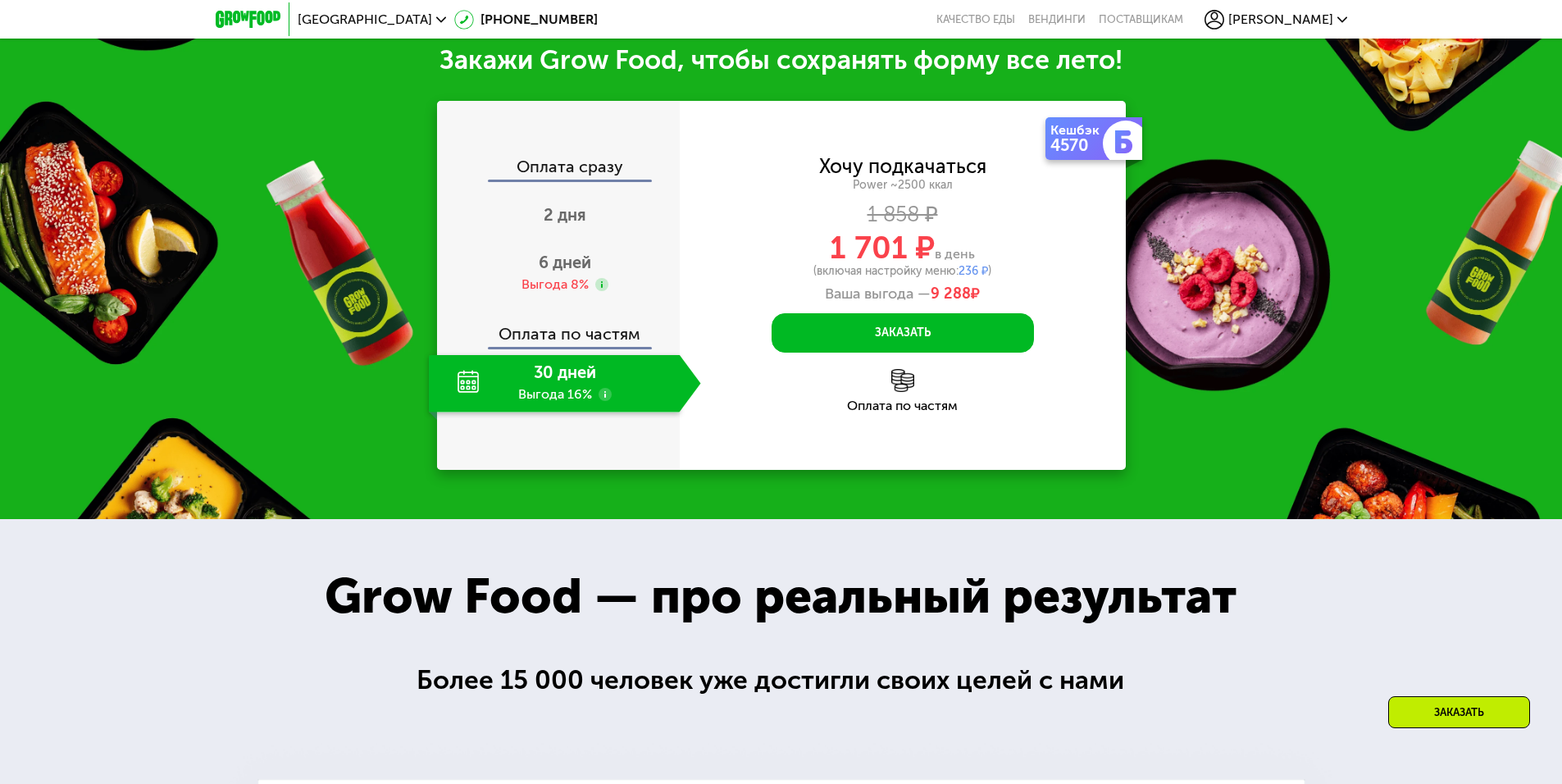
click at [550, 380] on div "30 дней Выгода 16%" at bounding box center [554, 384] width 251 height 57
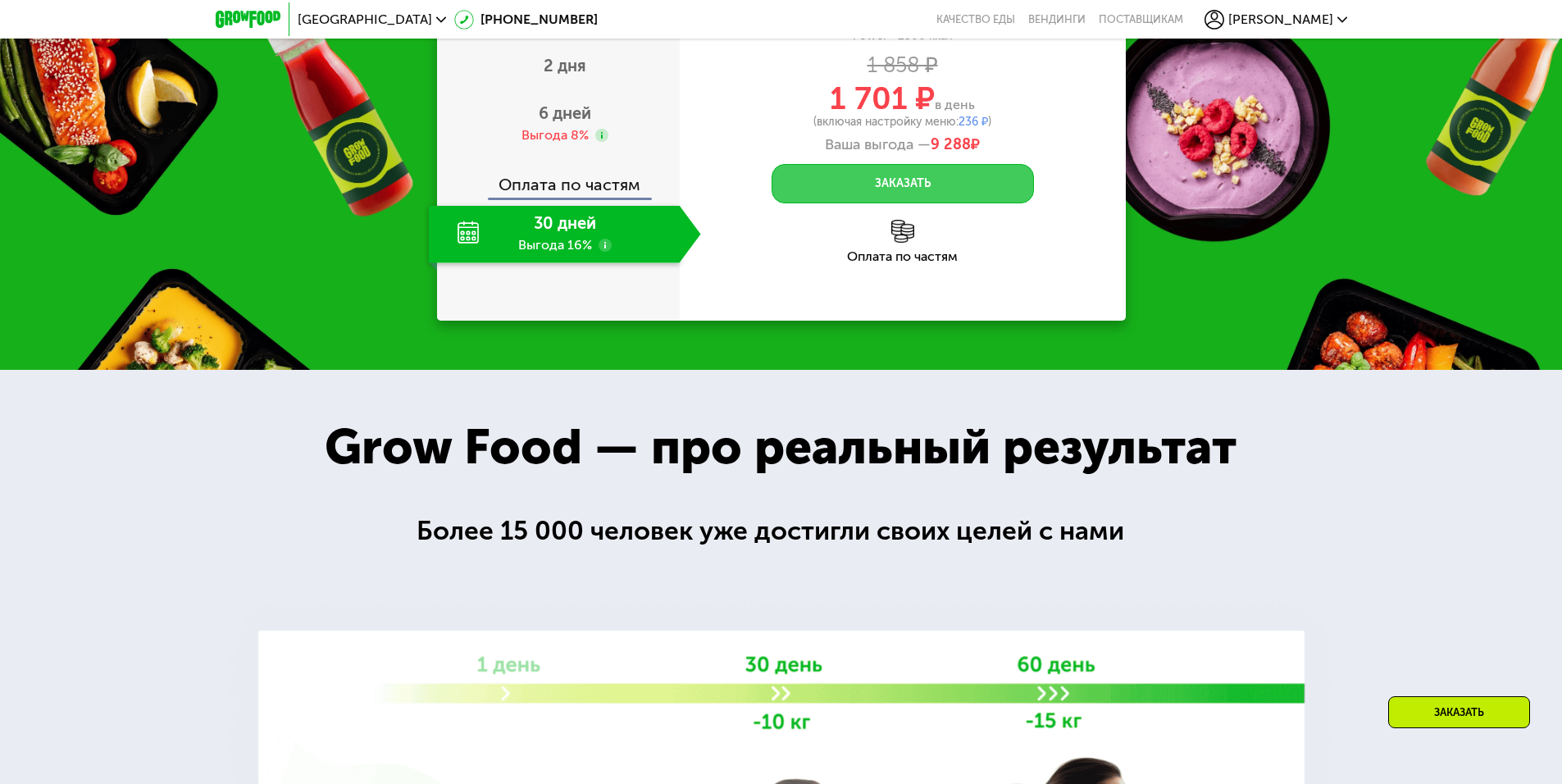
scroll to position [1464, 0]
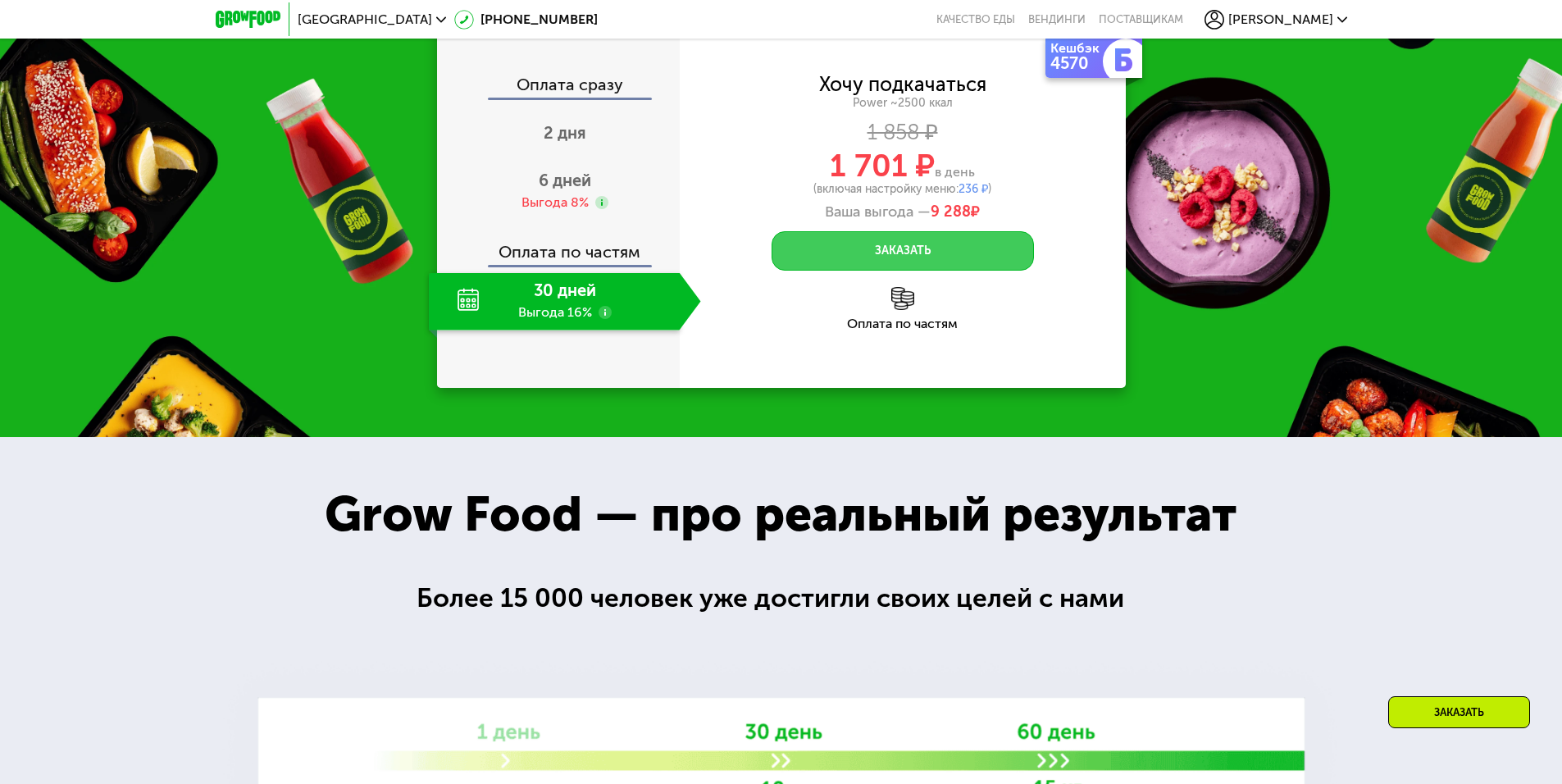
click at [903, 257] on button "Заказать" at bounding box center [902, 250] width 262 height 39
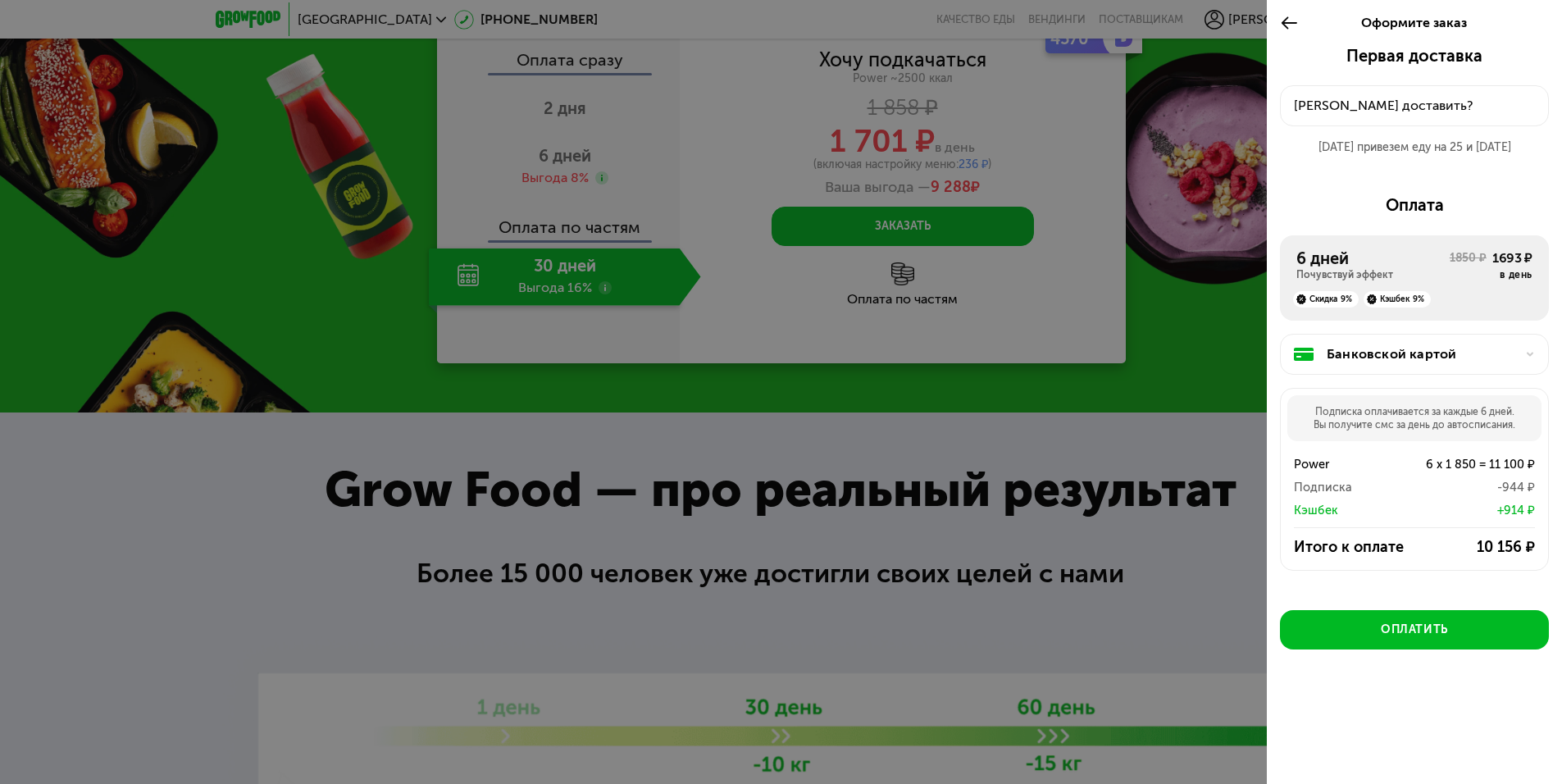
scroll to position [1382, 0]
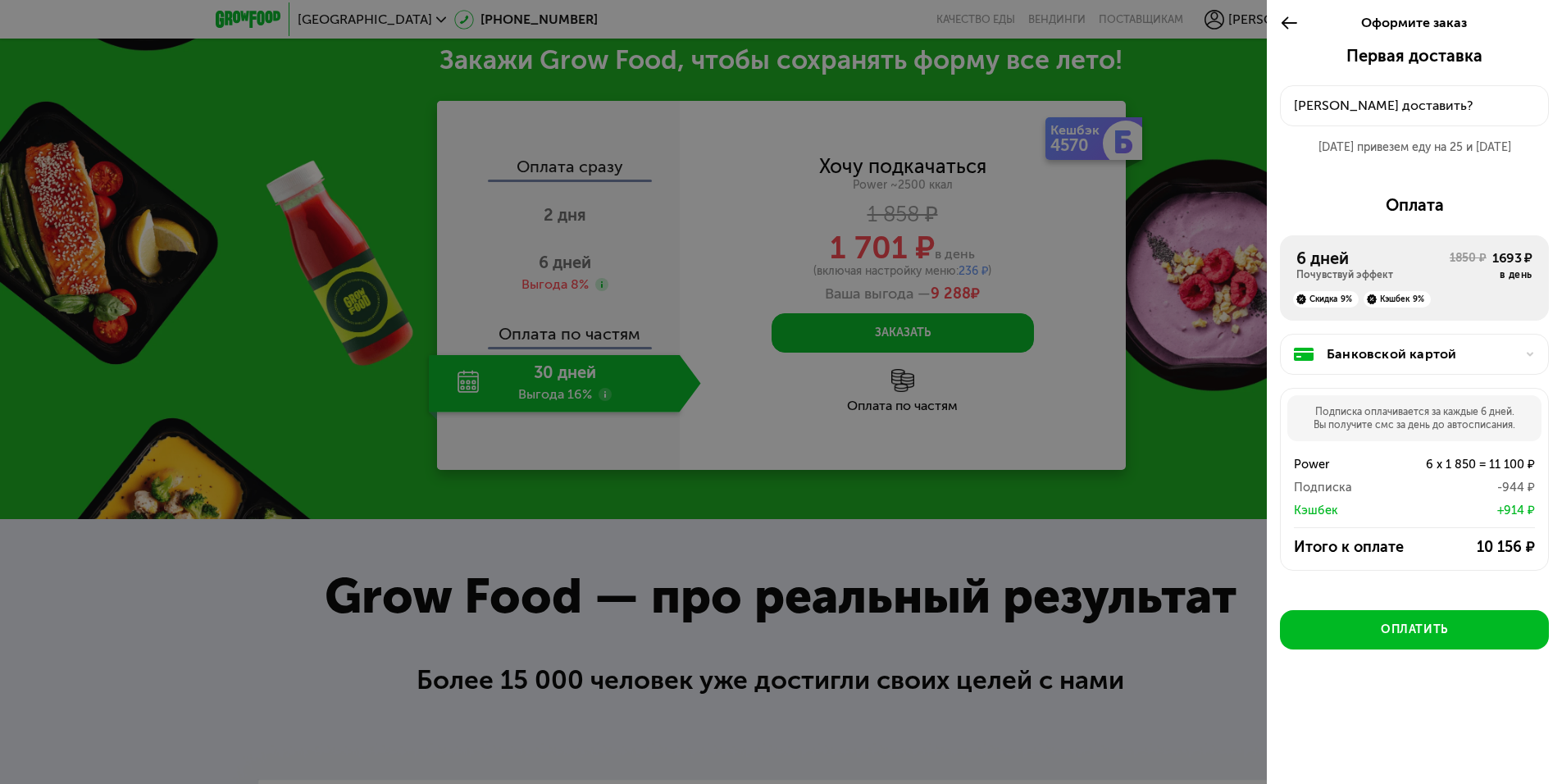
click at [1419, 260] on div "6 дней" at bounding box center [1373, 258] width 154 height 20
click at [1413, 201] on div "Оплата" at bounding box center [1414, 205] width 269 height 20
click at [1161, 405] on div at bounding box center [781, 392] width 1562 height 784
click at [1287, 22] on icon at bounding box center [1289, 23] width 19 height 20
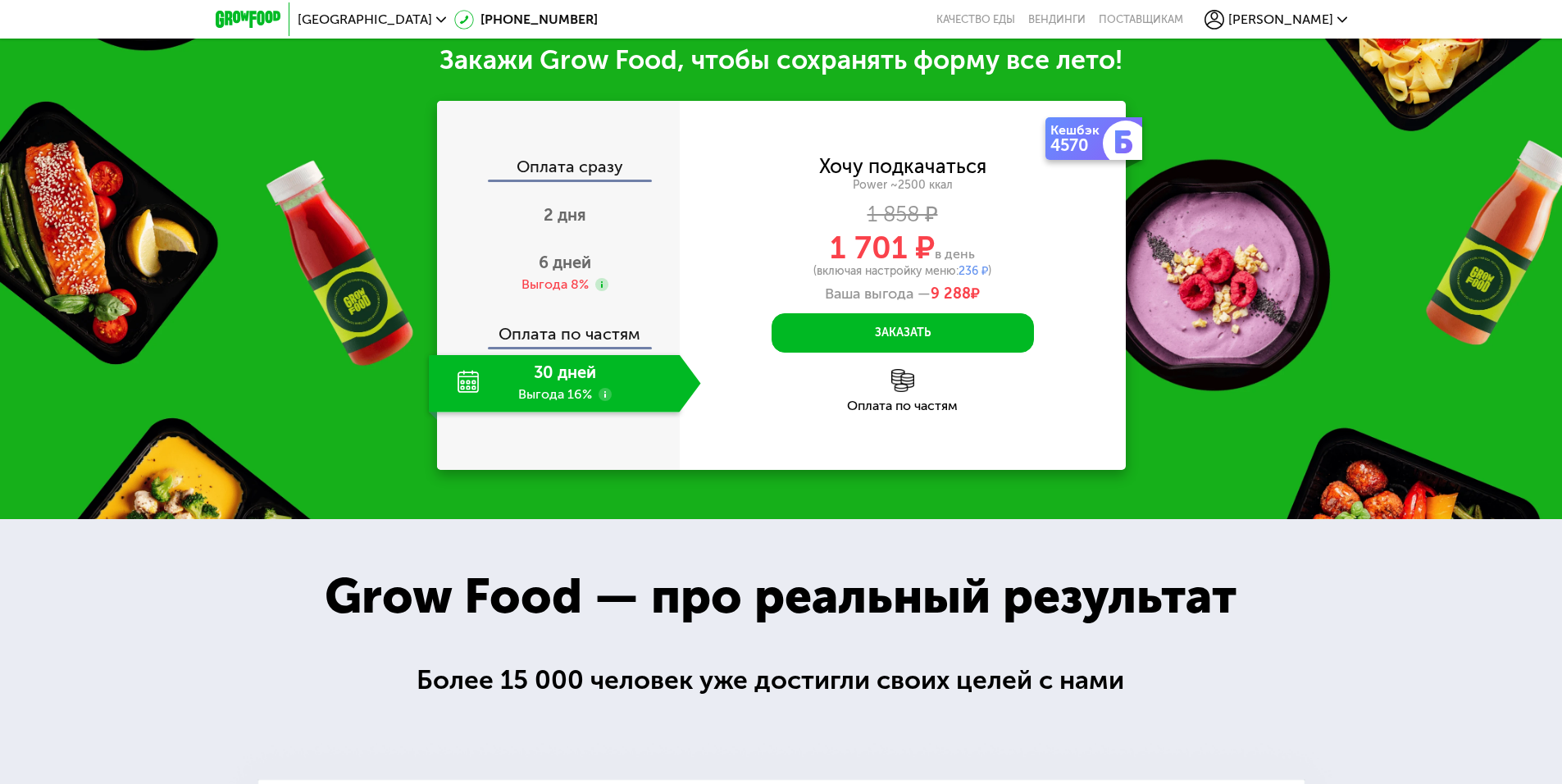
click at [605, 399] on use at bounding box center [604, 394] width 13 height 13
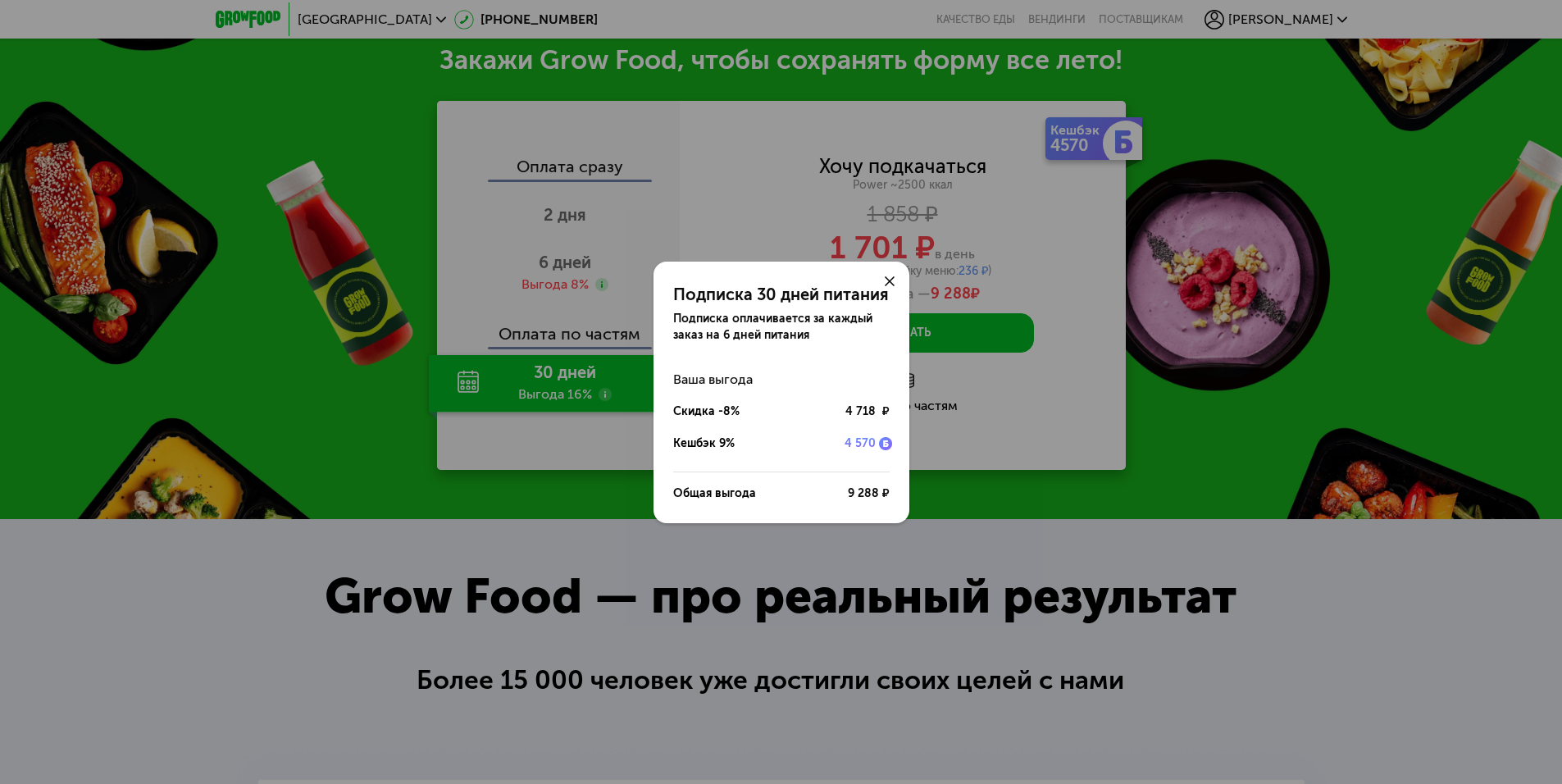
click at [605, 399] on div "Подписка 30 дней питания Подписка оплачивается за каждый заказ на 6 дней питани…" at bounding box center [781, 392] width 1562 height 784
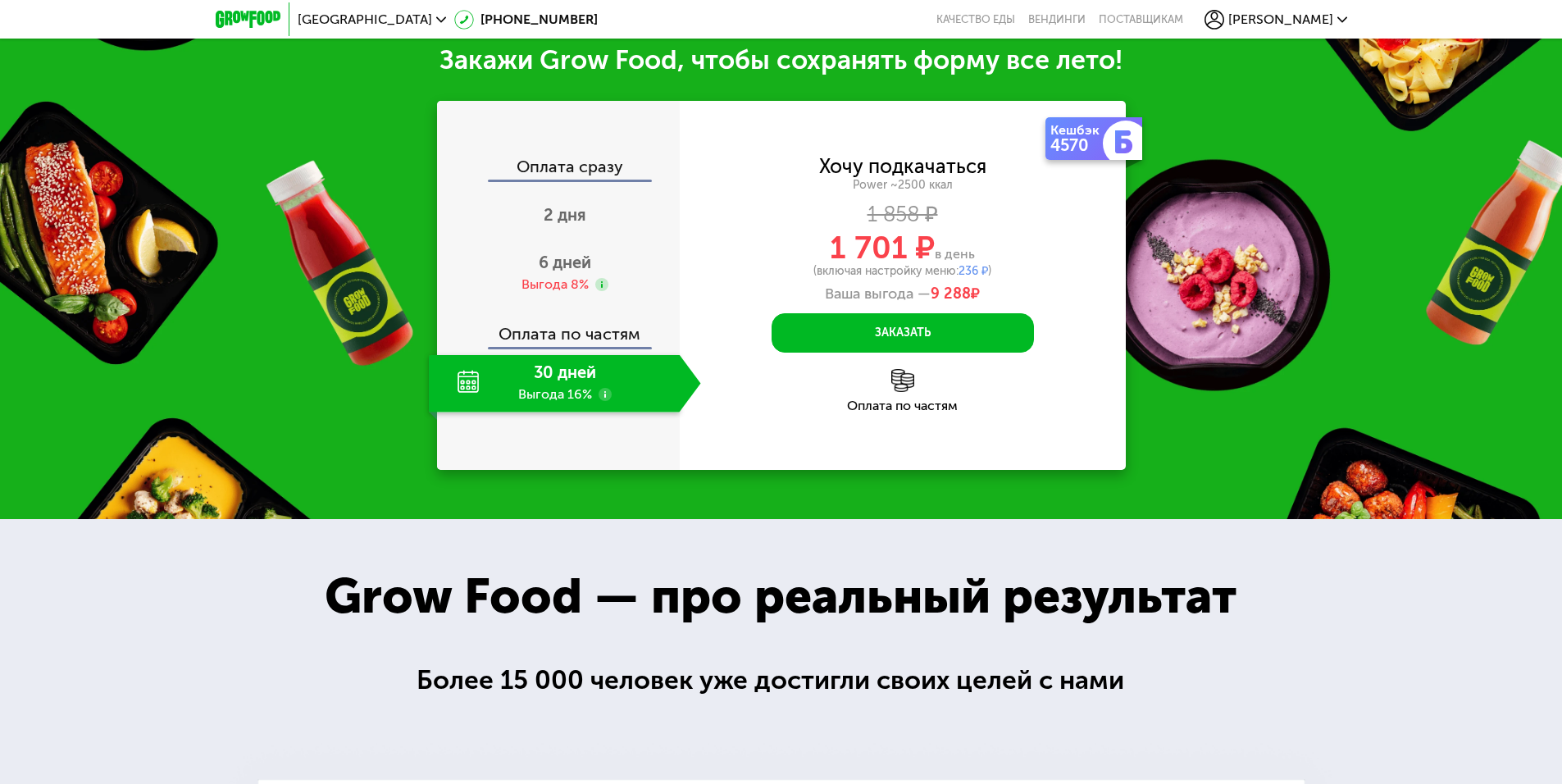
click at [635, 374] on div "30 дней Выгода 16%" at bounding box center [554, 384] width 251 height 57
click at [564, 269] on span "6 дней" at bounding box center [564, 262] width 52 height 20
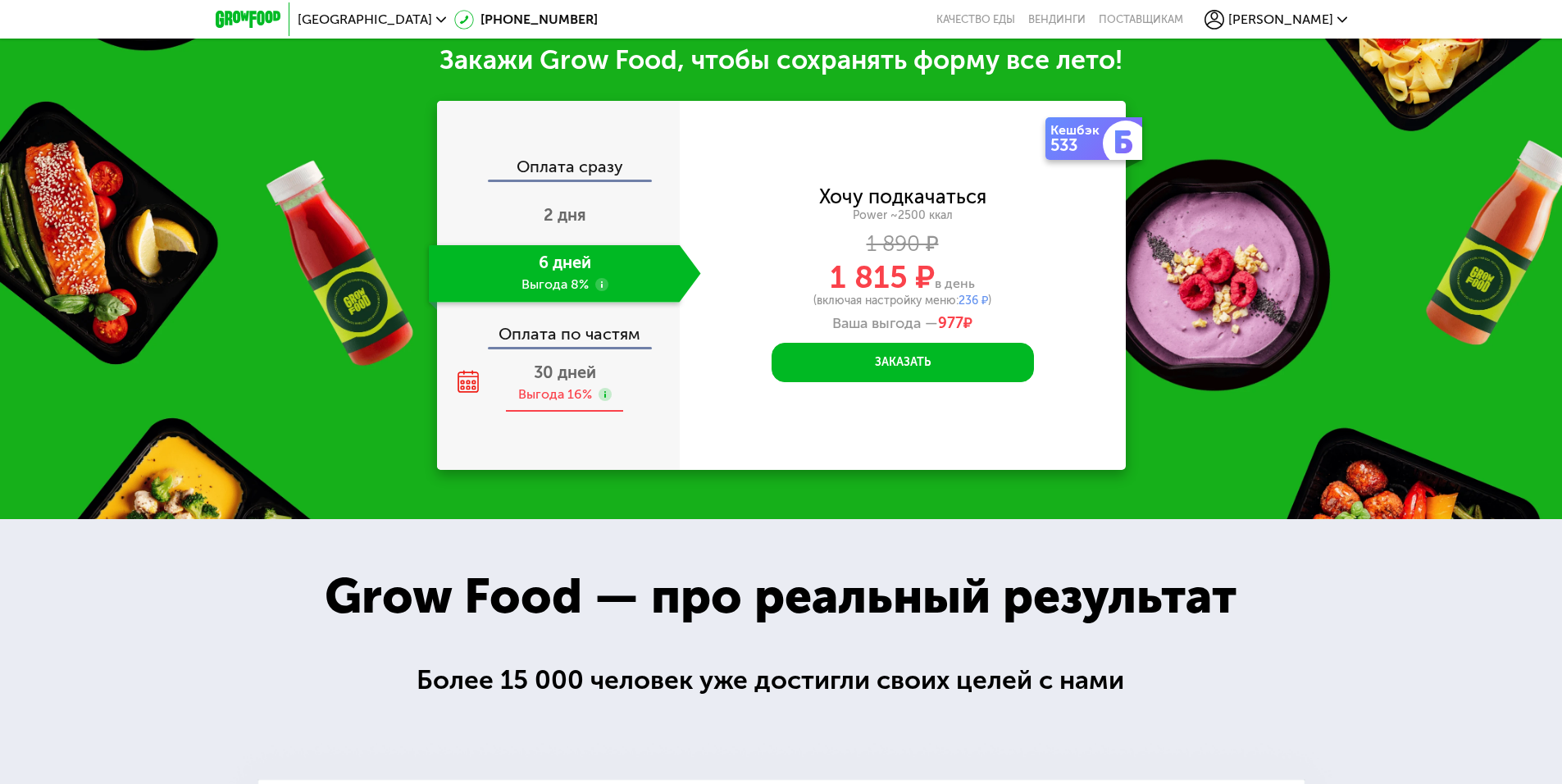
click at [605, 368] on div "30 дней Выгода 16%" at bounding box center [564, 384] width 272 height 57
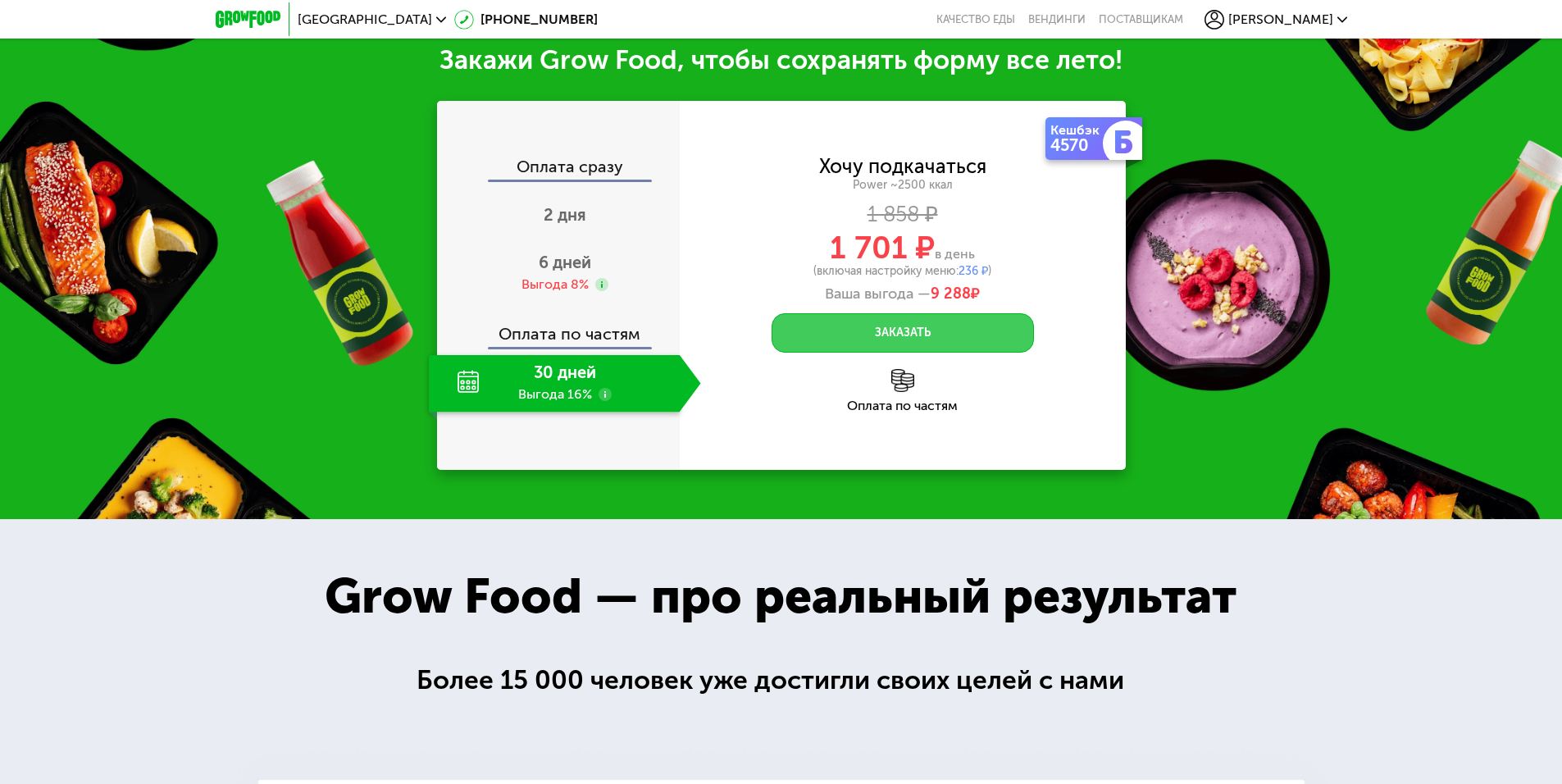
click at [900, 328] on button "Заказать" at bounding box center [902, 333] width 262 height 39
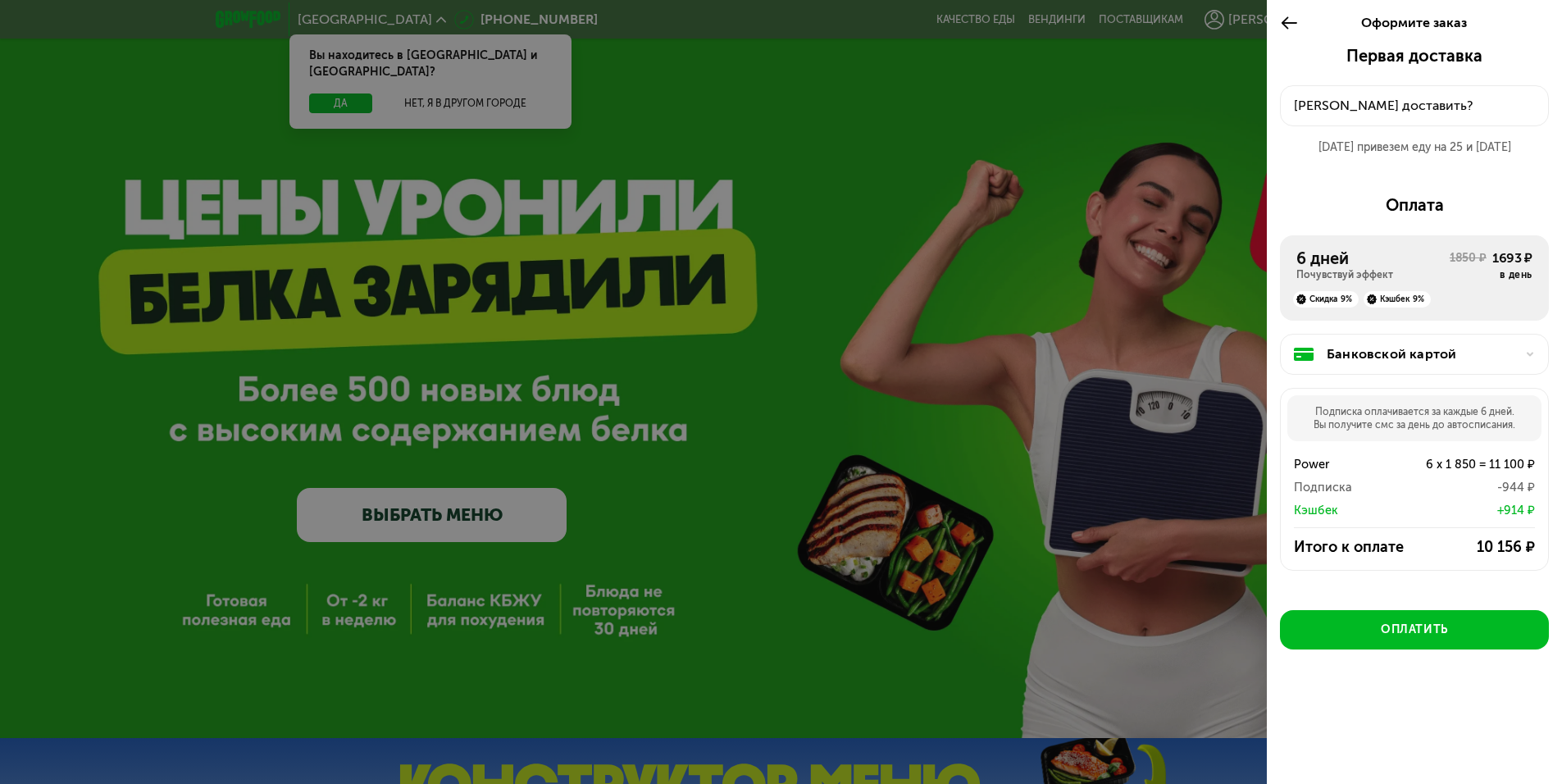
click at [902, 326] on div at bounding box center [781, 392] width 1562 height 784
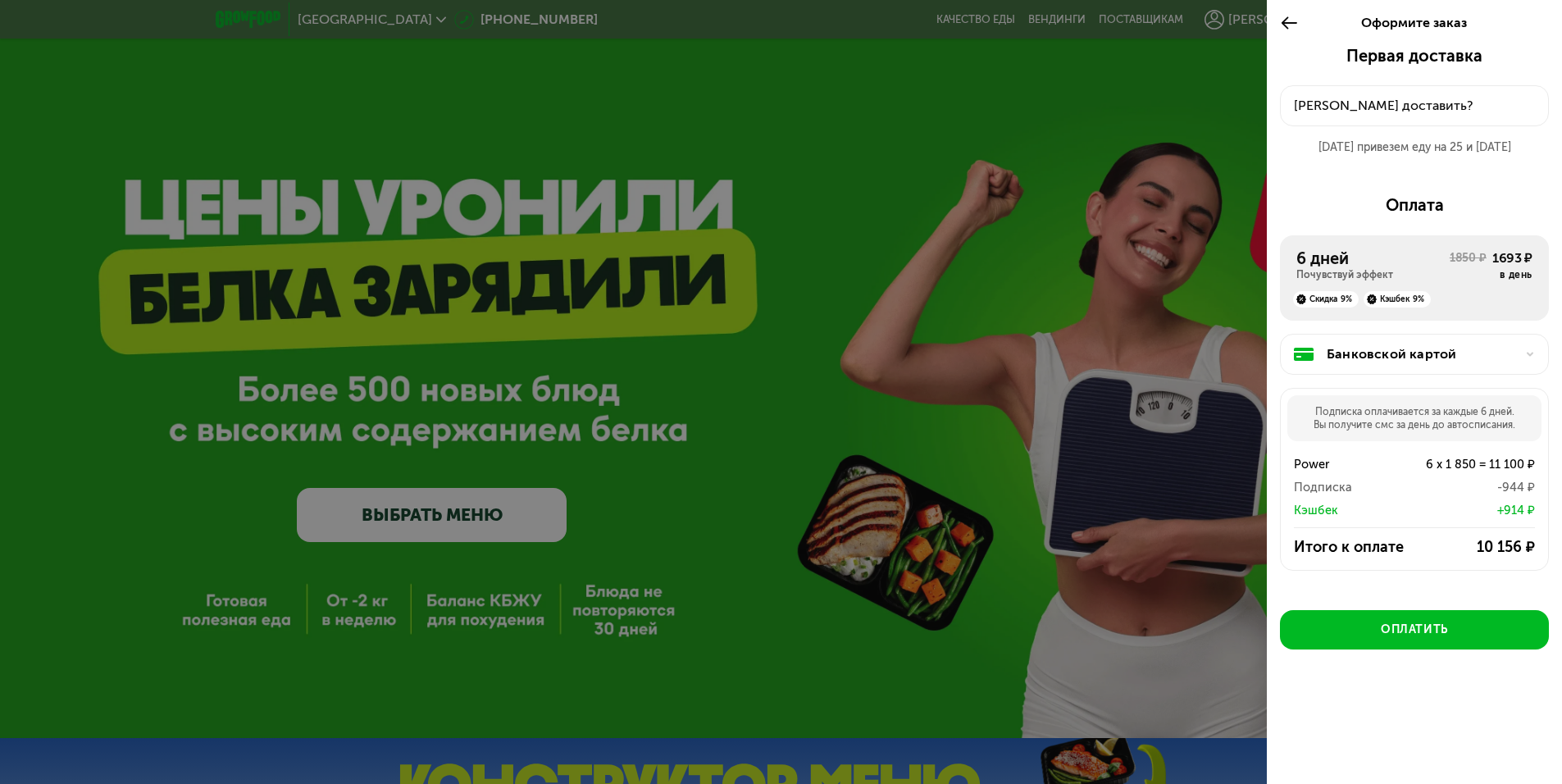
click at [965, 367] on div at bounding box center [781, 392] width 1562 height 784
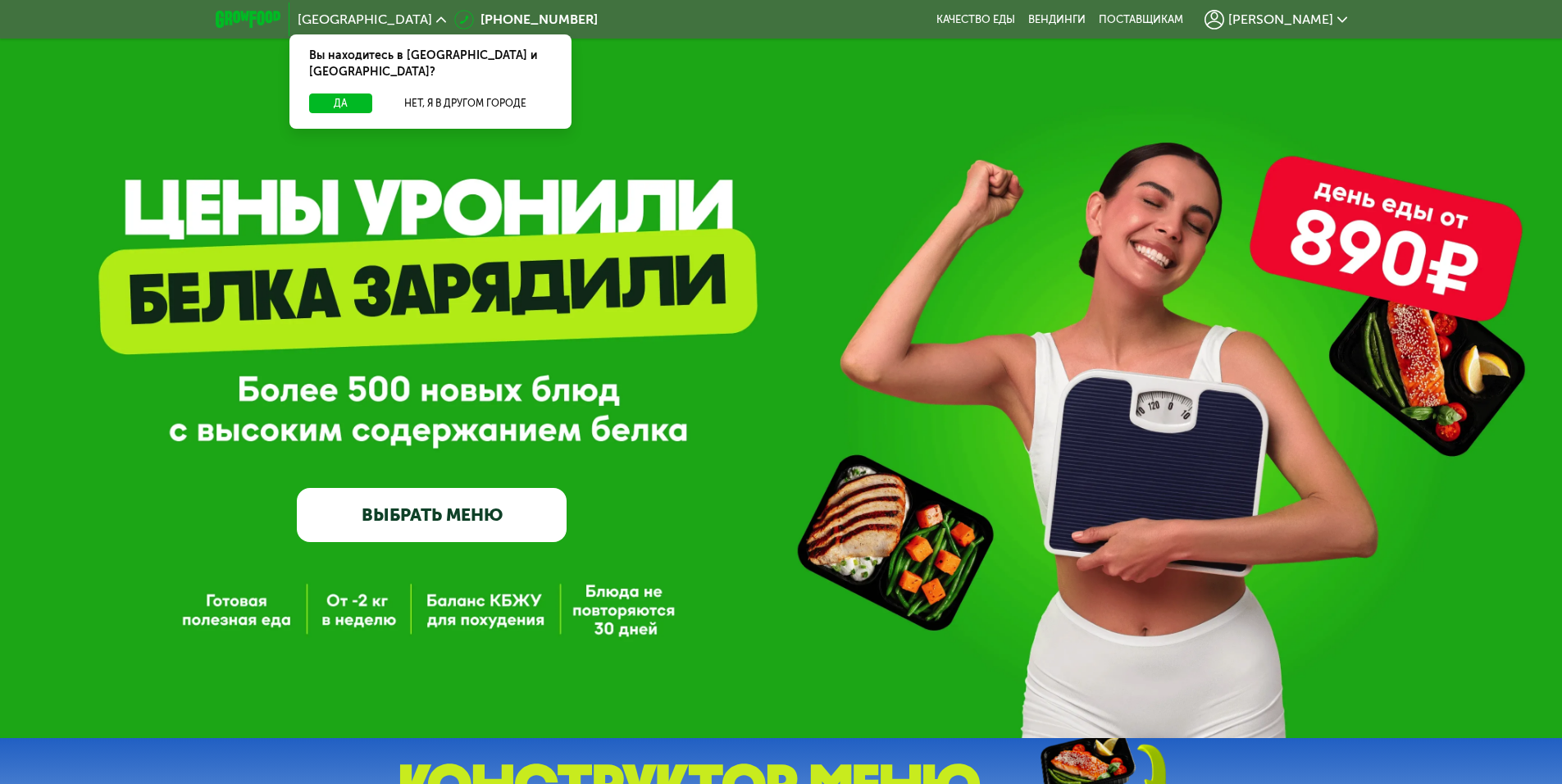
click at [1307, 17] on span "[PERSON_NAME]" at bounding box center [1280, 19] width 105 height 13
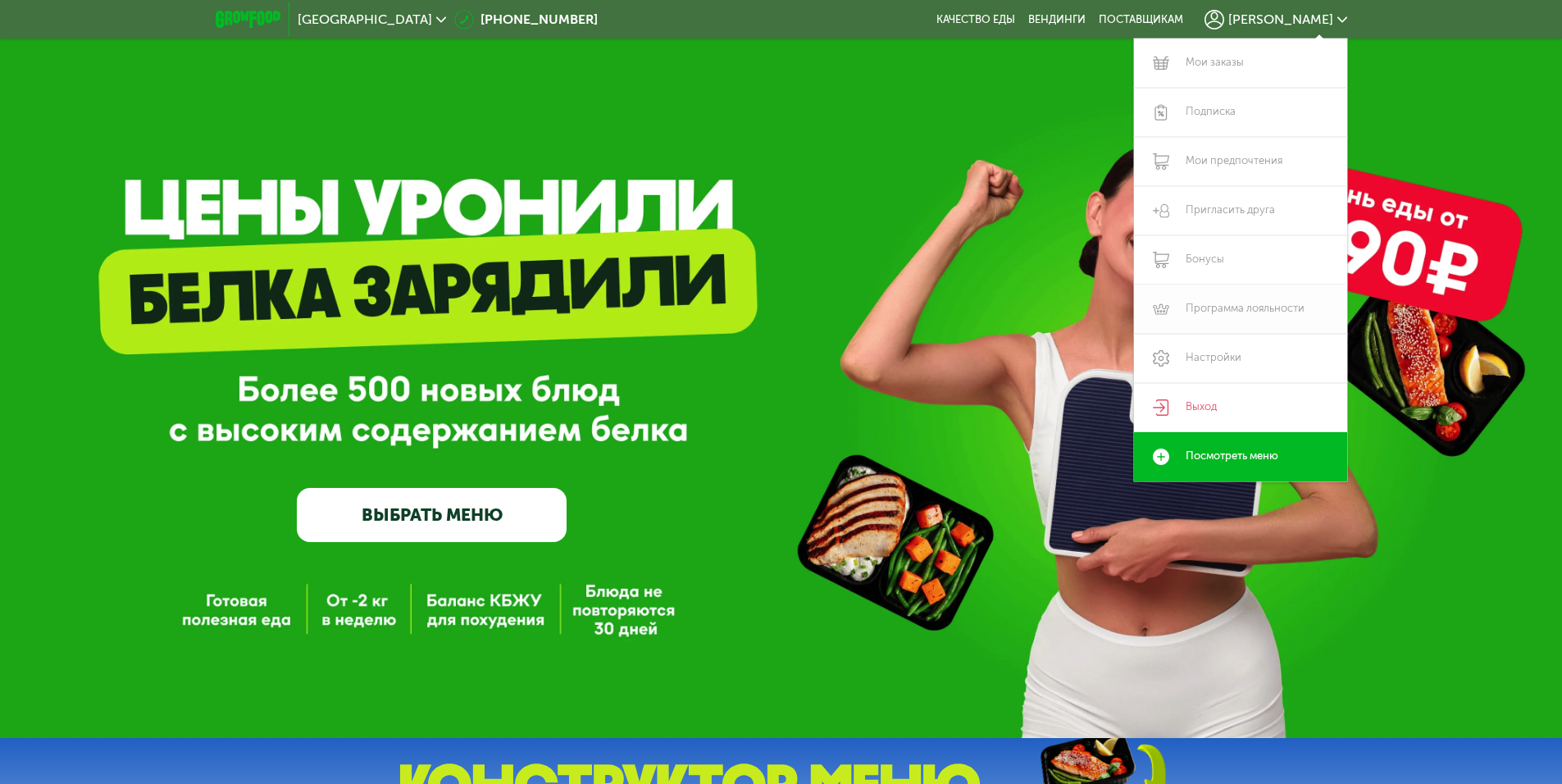
click at [1210, 312] on link "Программа лояльности" at bounding box center [1240, 309] width 213 height 49
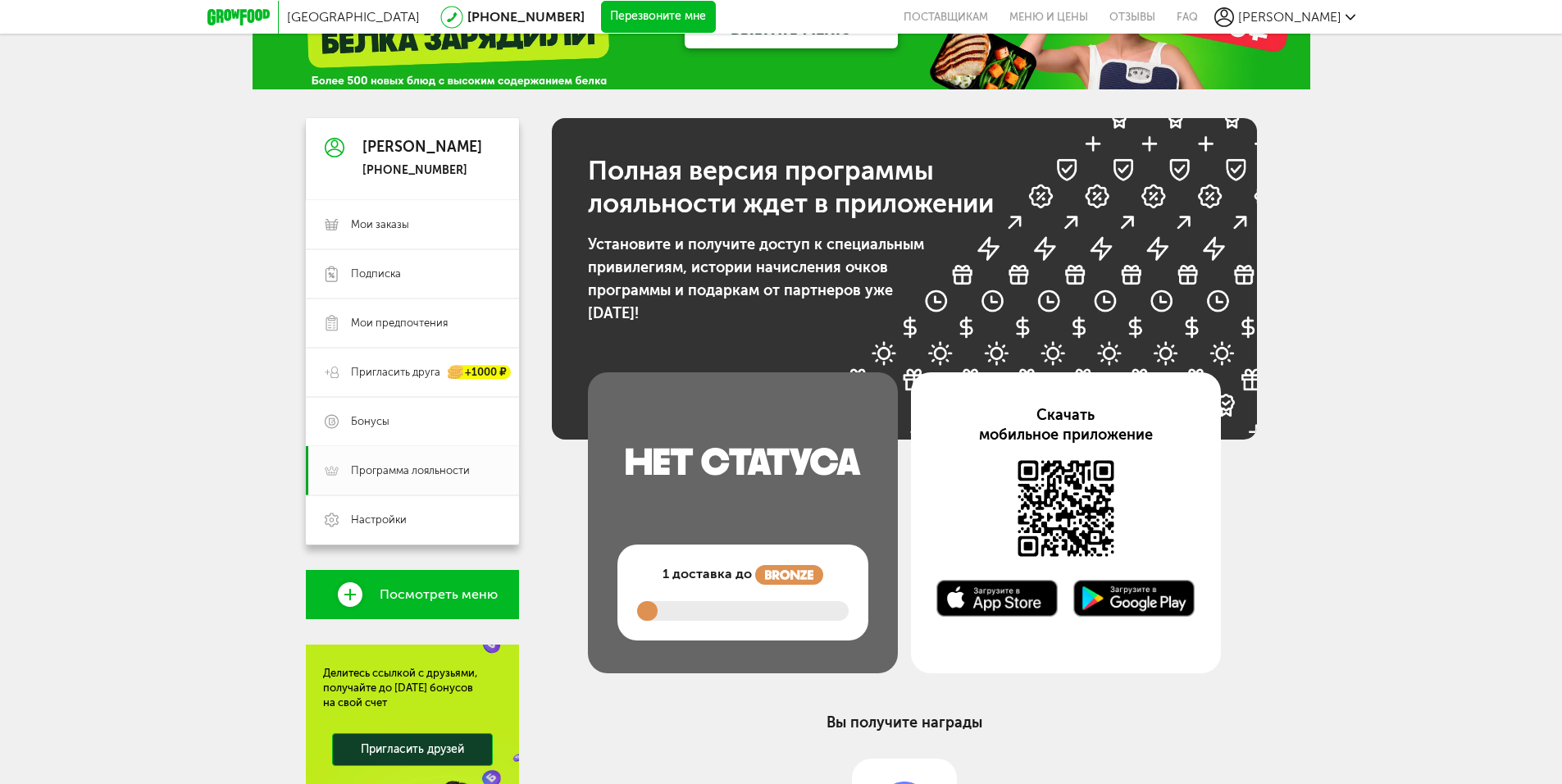
scroll to position [82, 0]
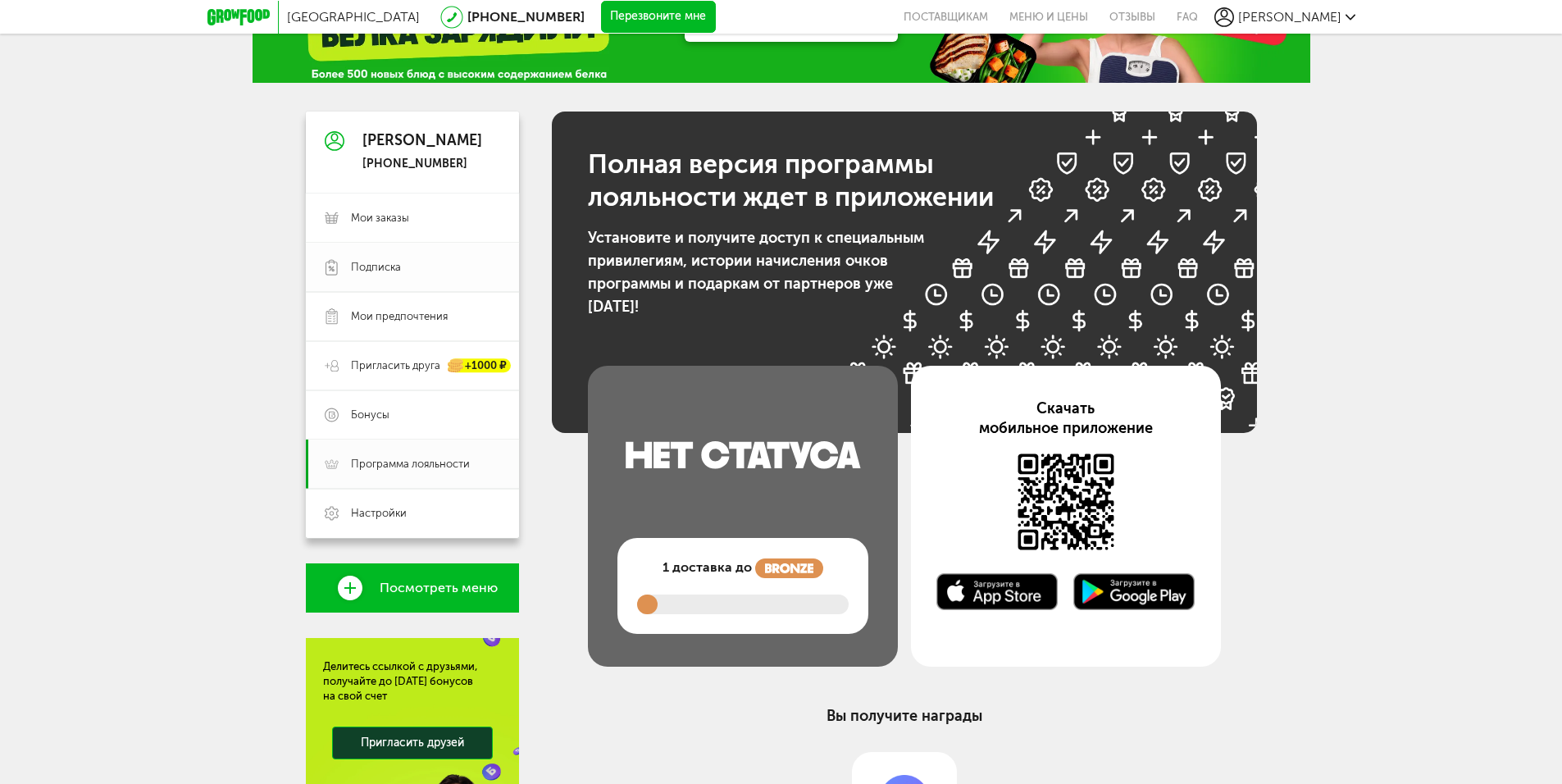
click at [398, 260] on span "Подписка" at bounding box center [376, 267] width 50 height 15
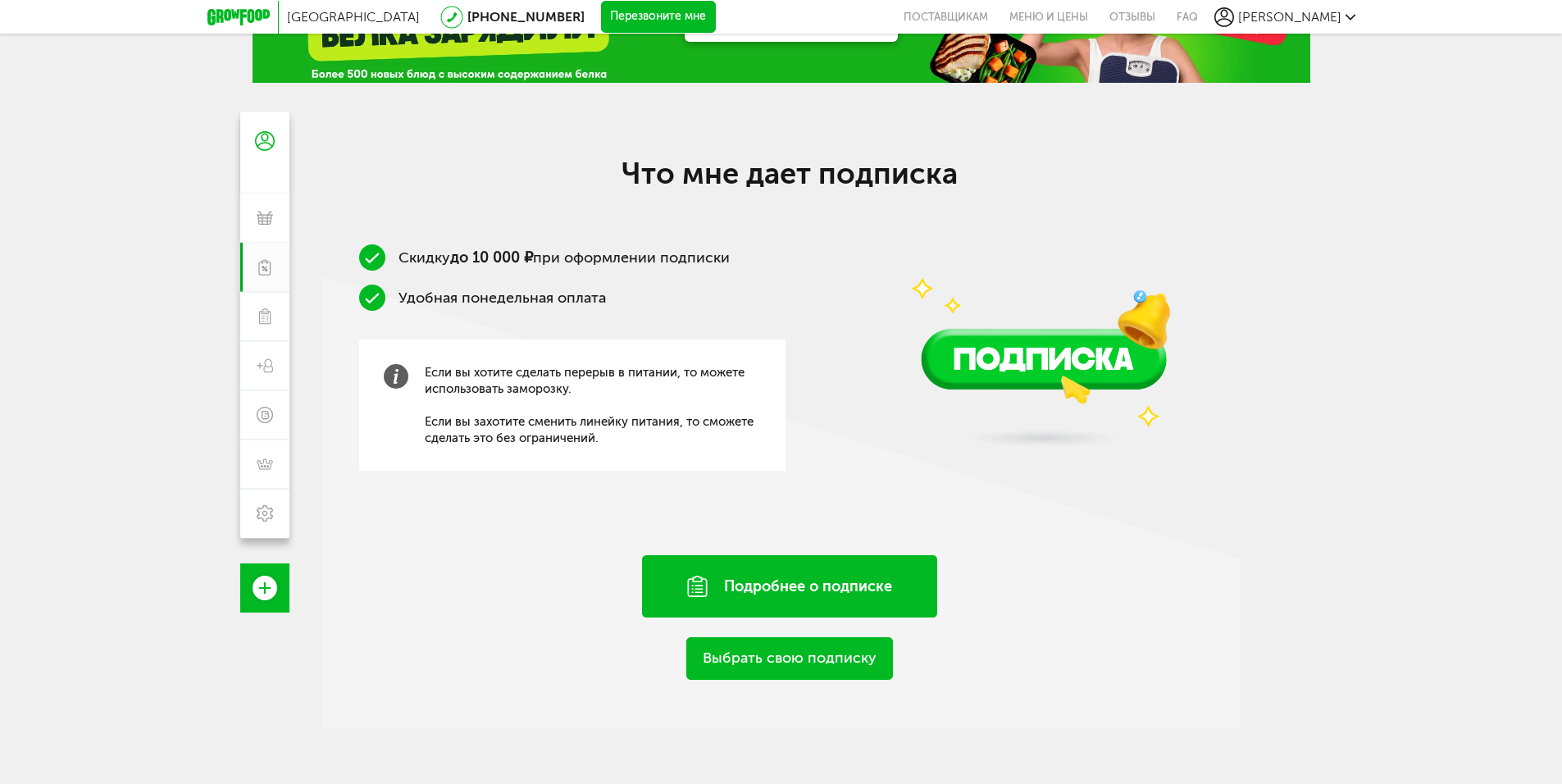
click at [781, 577] on div "Подробнее о подписке" at bounding box center [789, 586] width 295 height 63
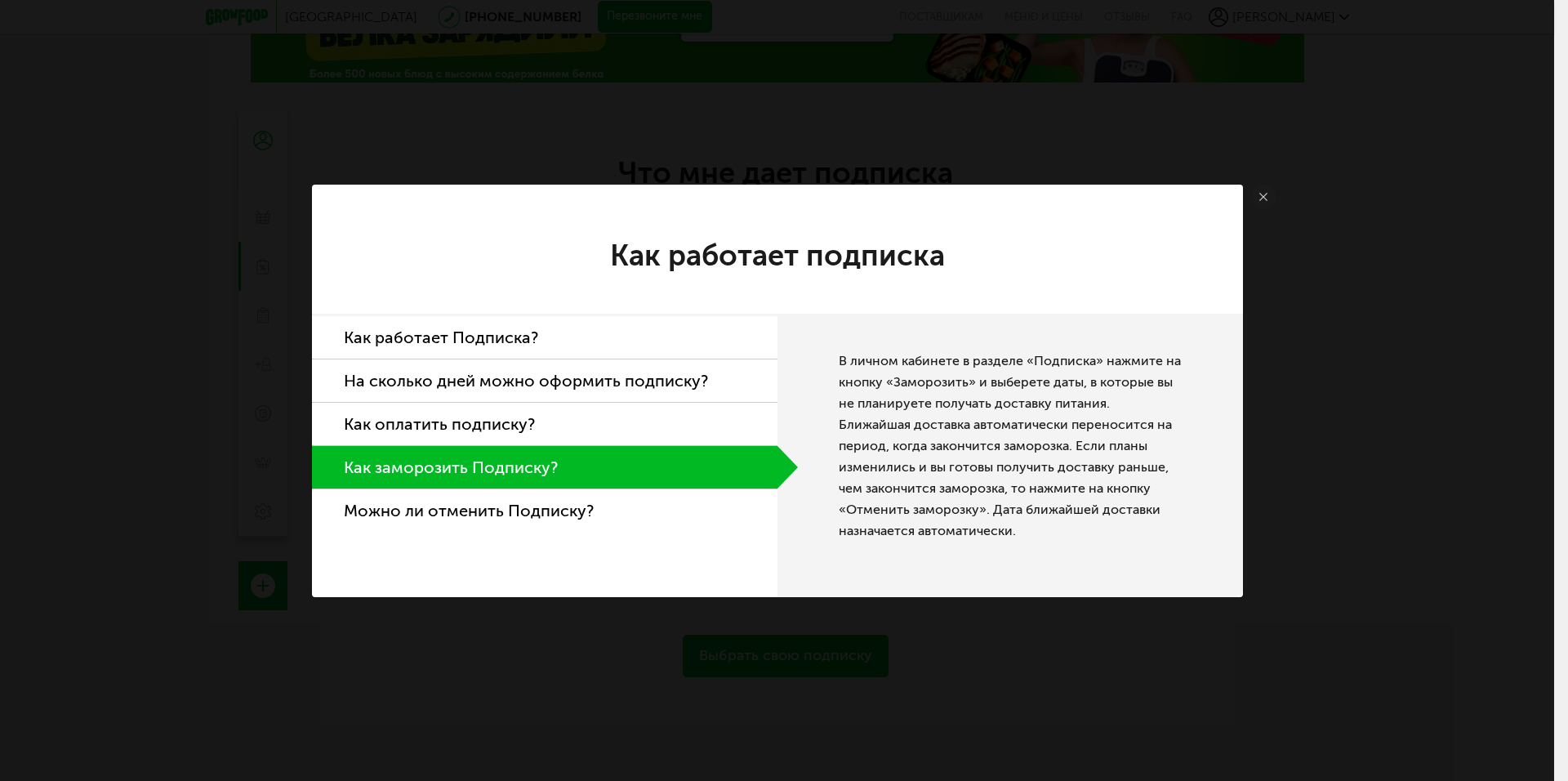
click at [500, 333] on li "Как работает Подписка?" at bounding box center [545, 337] width 465 height 43
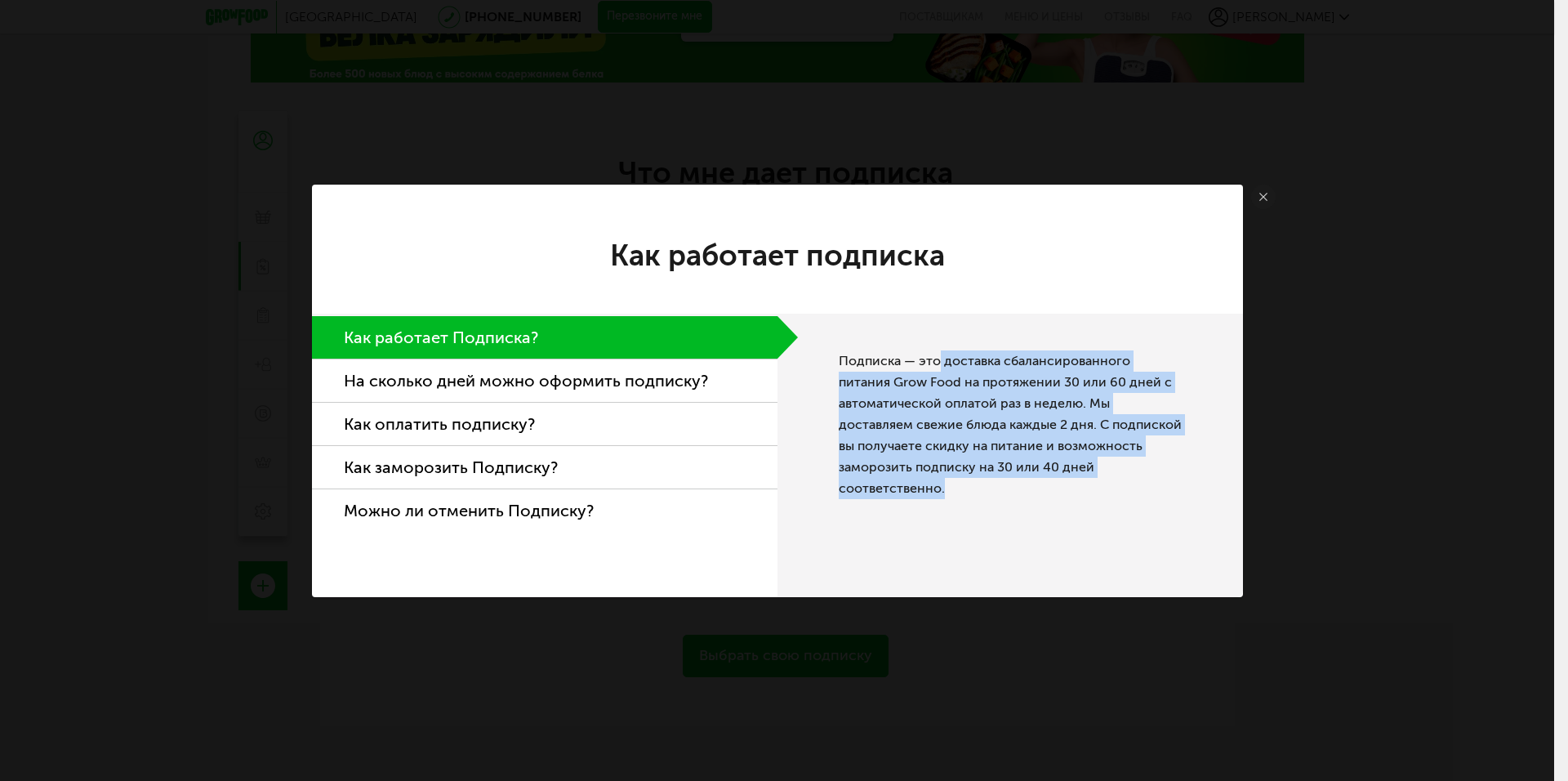
drag, startPoint x: 936, startPoint y: 359, endPoint x: 1031, endPoint y: 483, distance: 156.2
click at [1031, 483] on div "Подписка — это доставка сбалансированного питания Grow Food на протяжении 30 ил…" at bounding box center [1010, 456] width 465 height 284
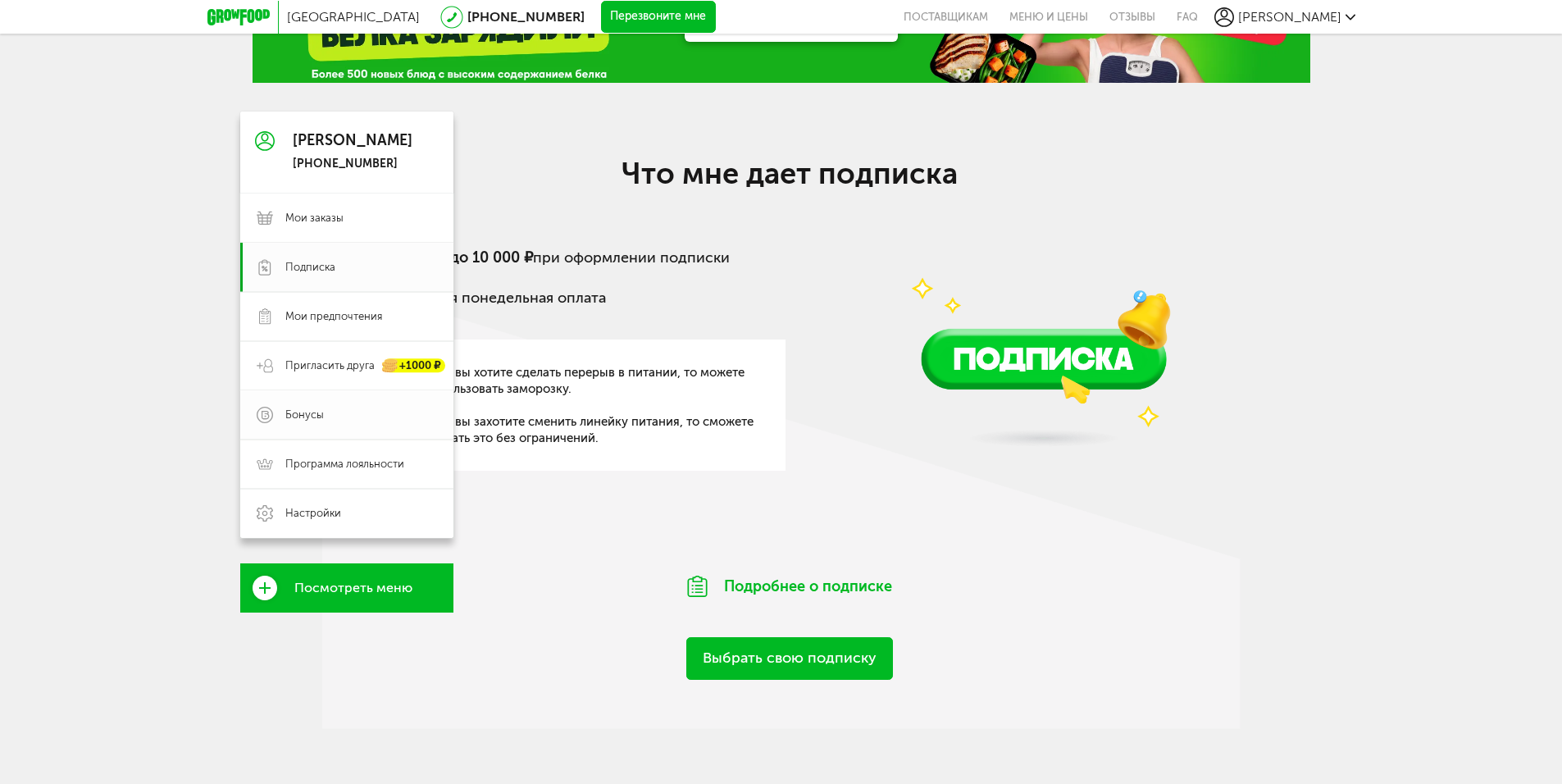
click at [313, 414] on span "Бонусы" at bounding box center [305, 414] width 38 height 15
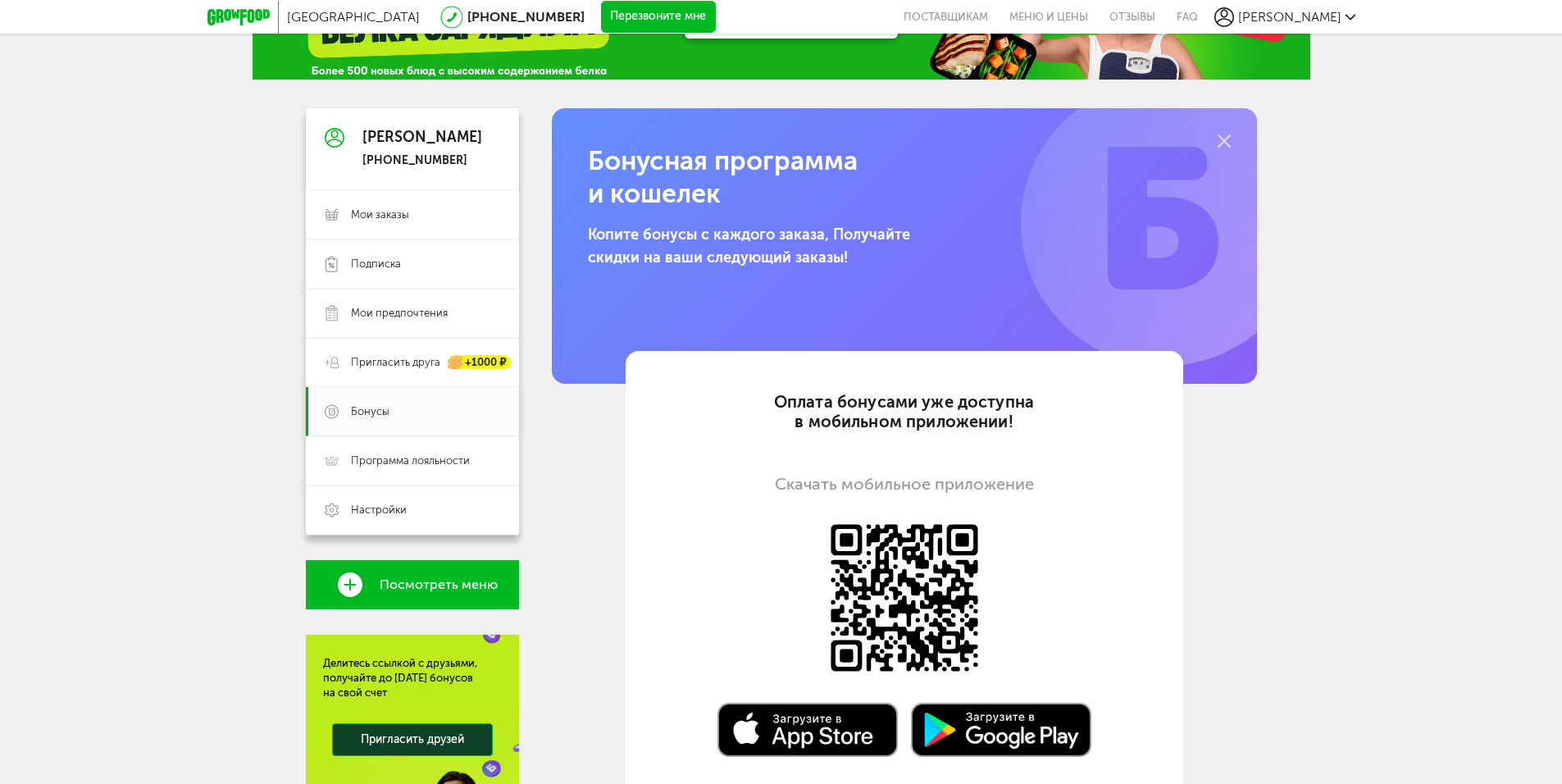
scroll to position [36, 0]
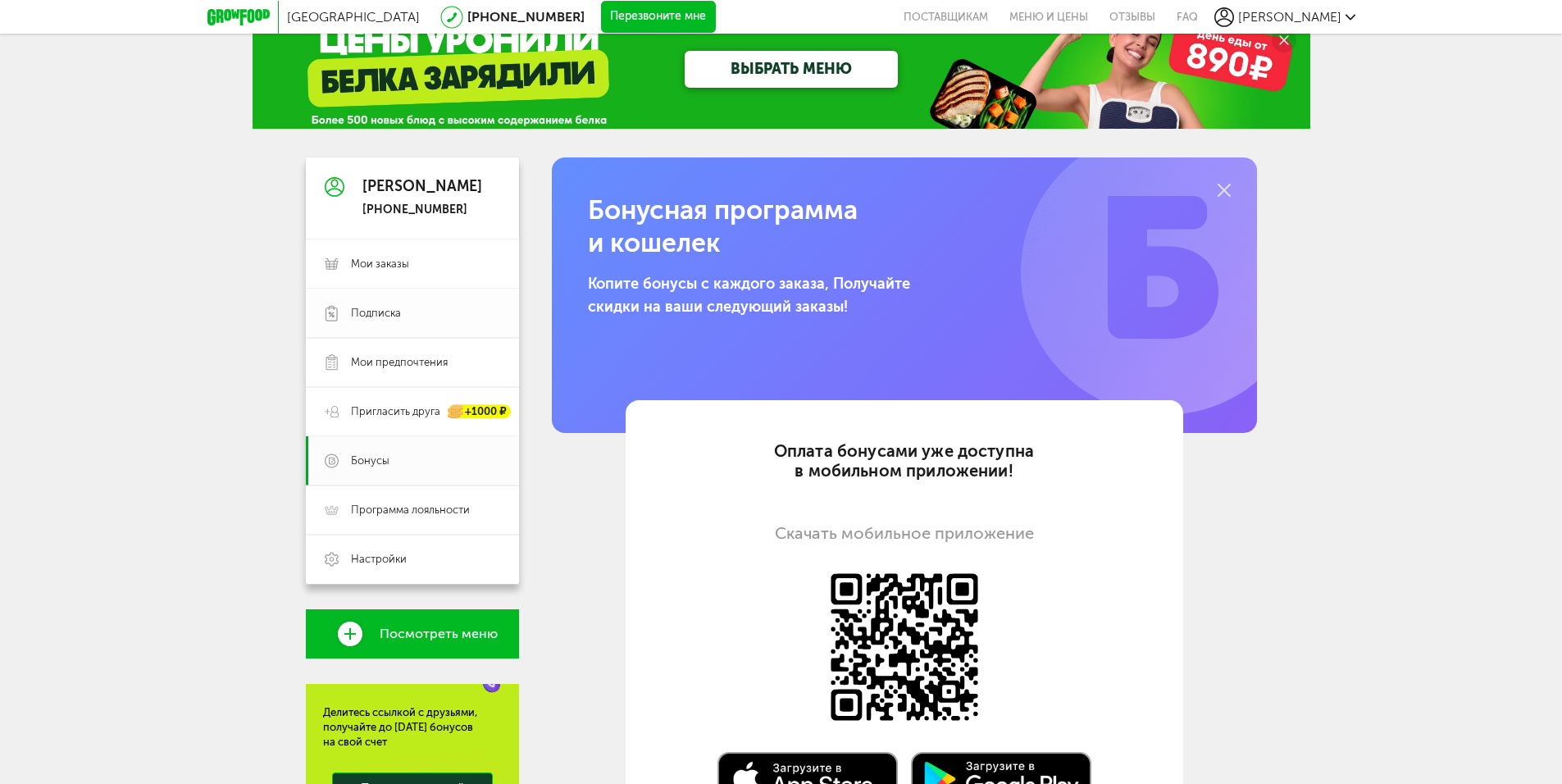
click at [395, 320] on link "Подписка" at bounding box center [412, 313] width 213 height 49
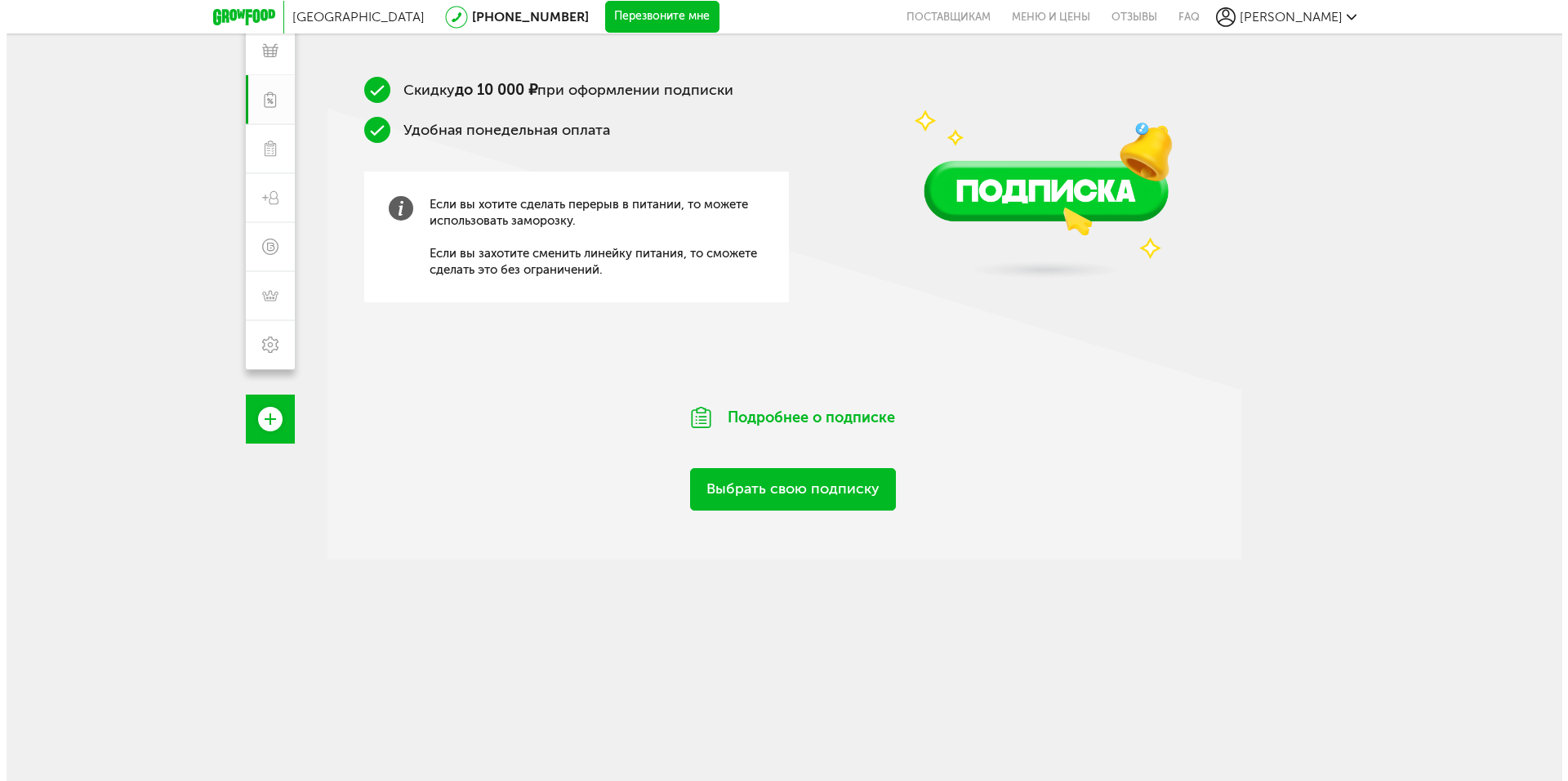
scroll to position [258, 0]
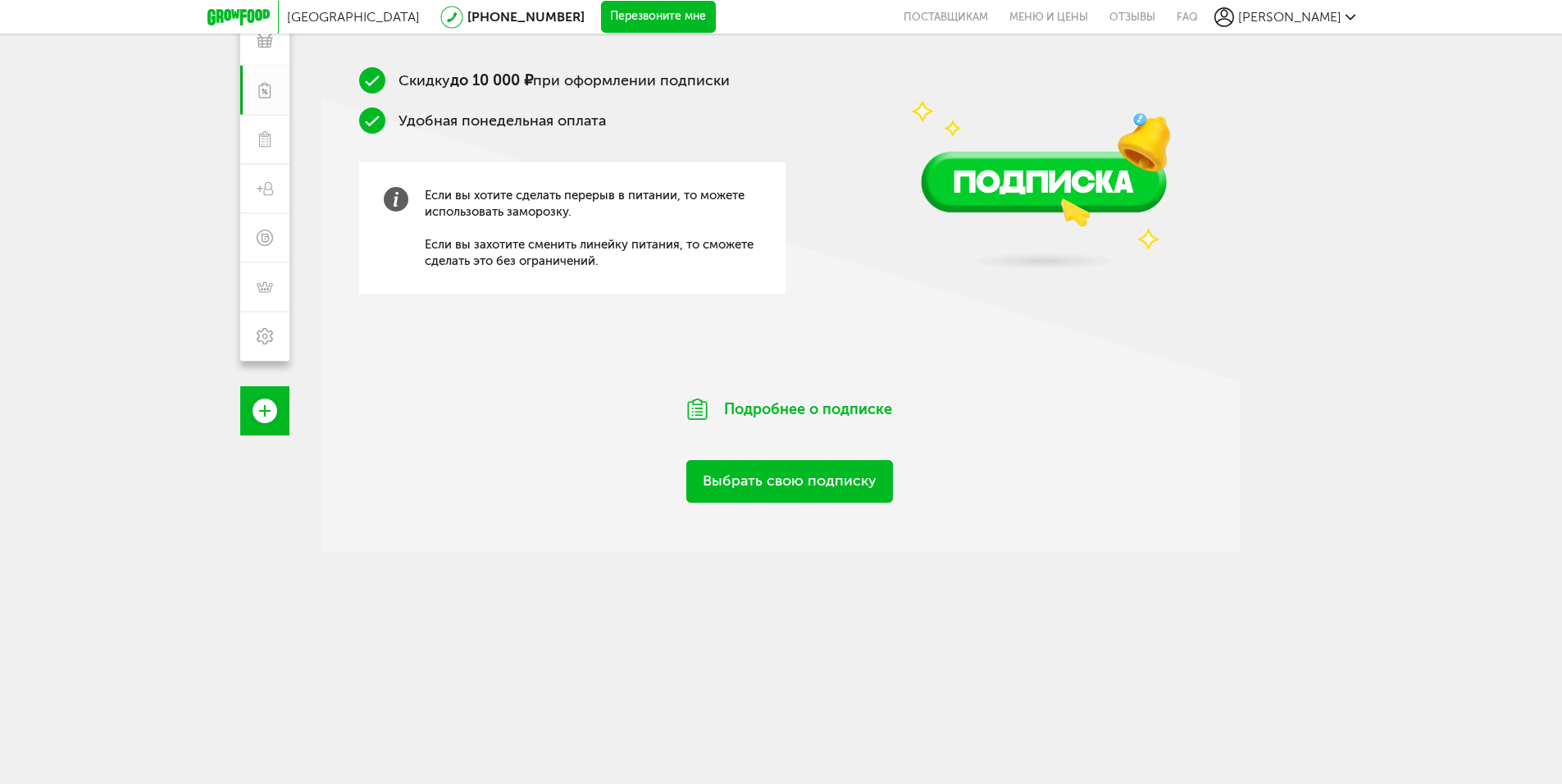
click at [775, 489] on link "Выбрать свою подписку" at bounding box center [789, 481] width 207 height 42
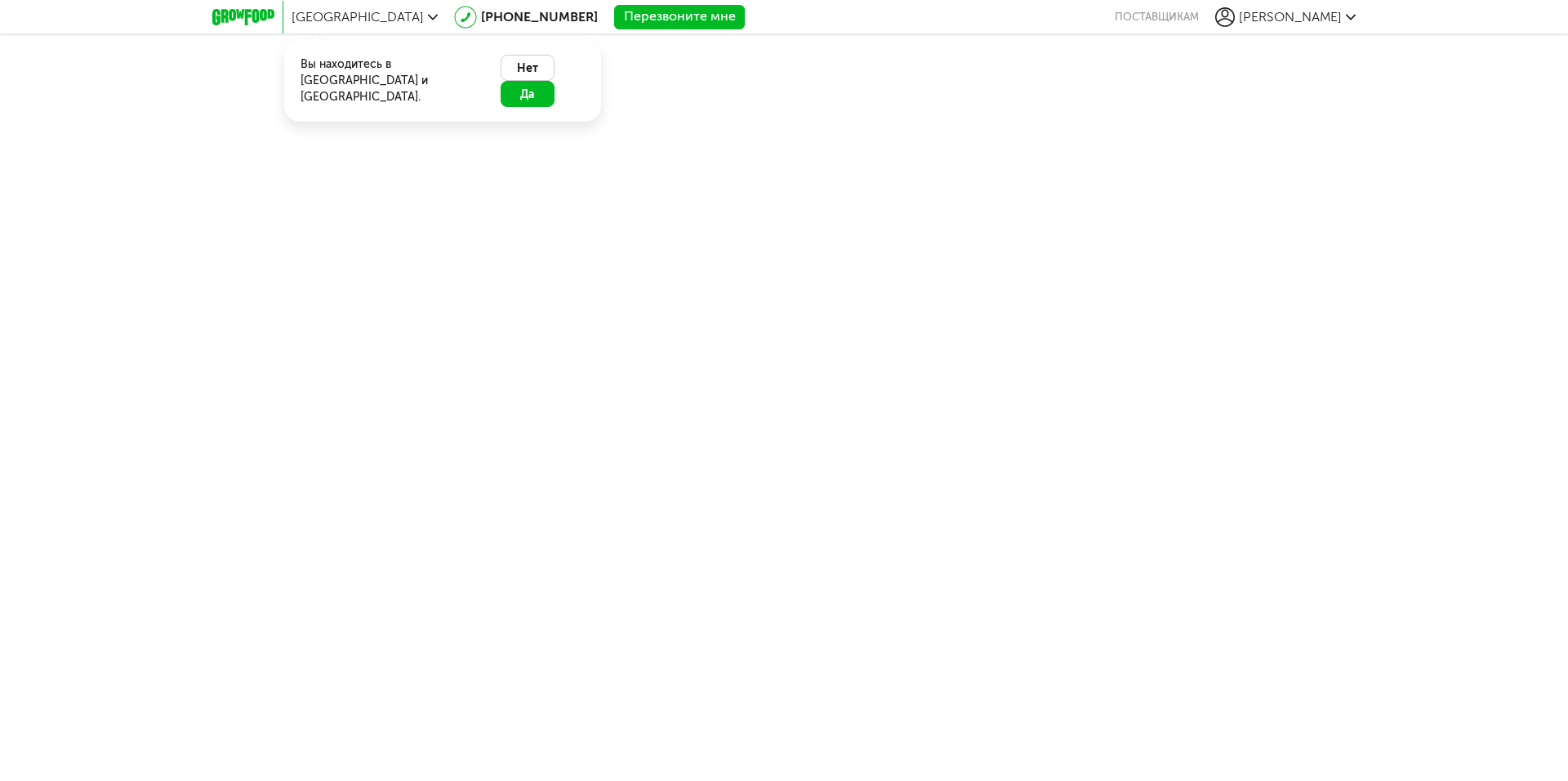
click at [554, 80] on button "Да" at bounding box center [528, 93] width 54 height 26
click at [811, 317] on body "Москва 8 (800) 555-21-78 Перезвоните мне поставщикам Николай Николай 8 (903) 53…" at bounding box center [784, 390] width 1568 height 781
drag, startPoint x: 820, startPoint y: 227, endPoint x: 596, endPoint y: 107, distance: 254.1
click at [816, 227] on body "Москва 8 (800) 555-21-78 Перезвоните мне поставщикам Николай Николай 8 (903) 53…" at bounding box center [784, 390] width 1568 height 781
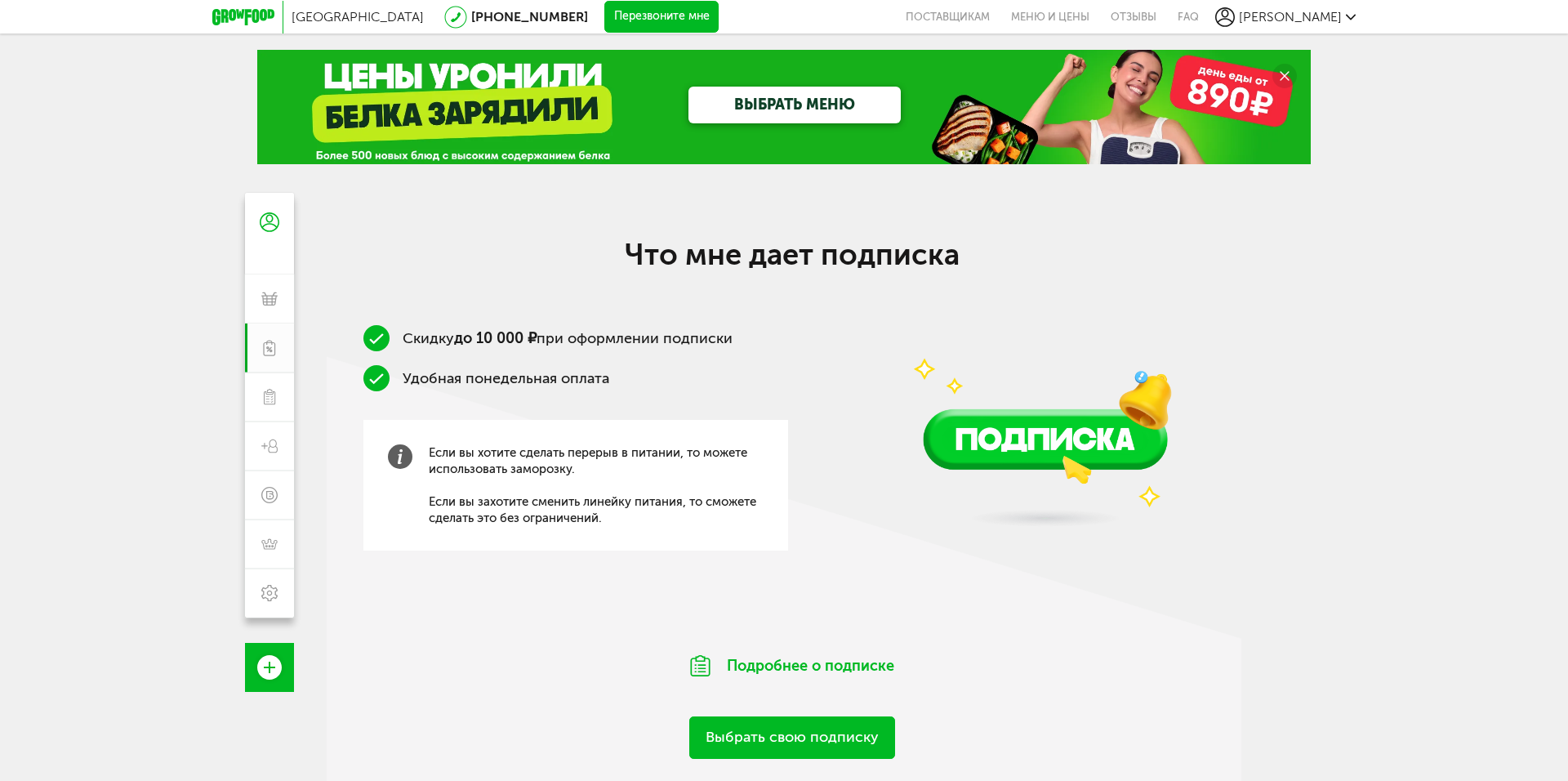
scroll to position [258, 0]
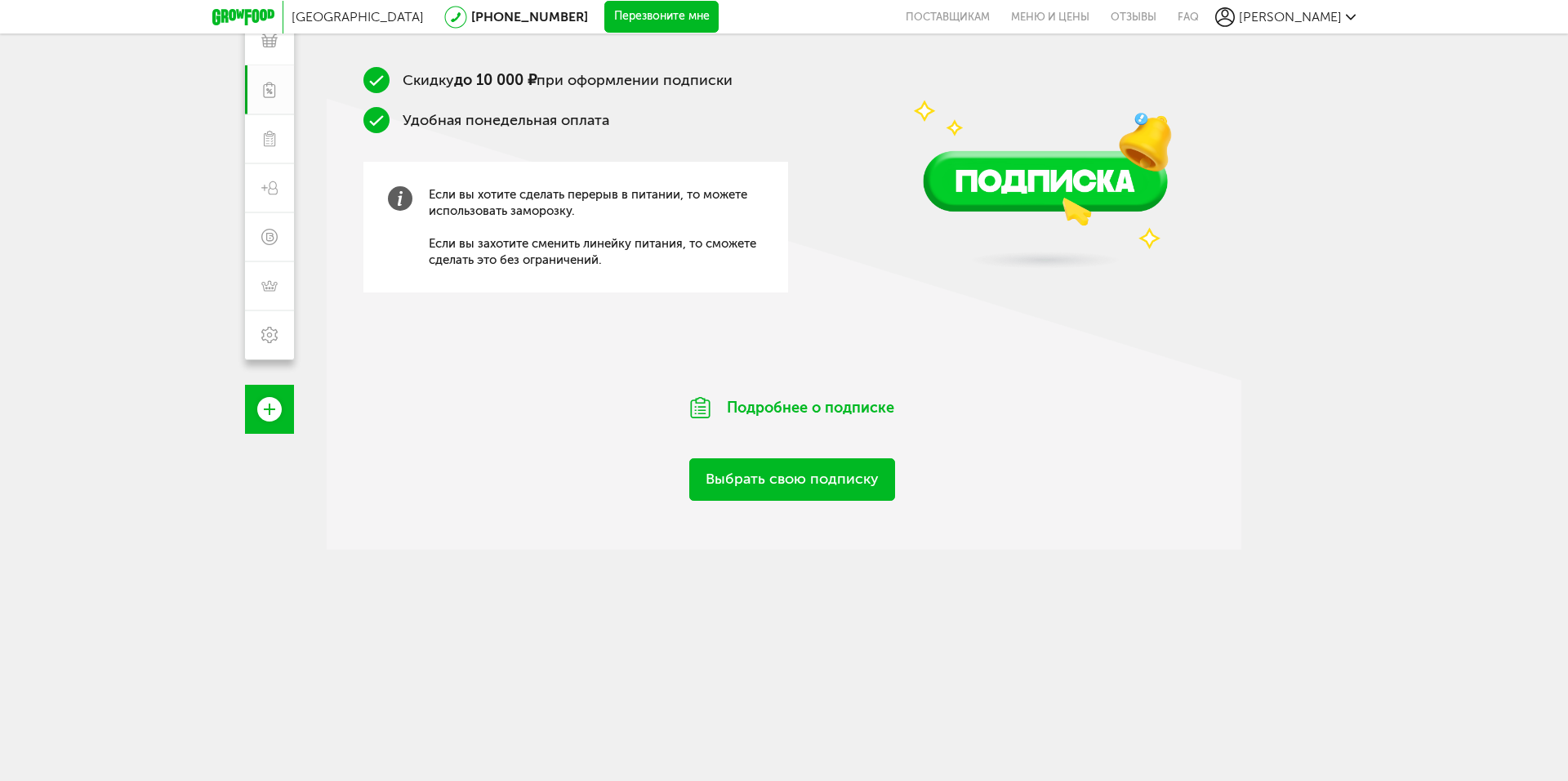
click at [780, 479] on link "Выбрать свою подписку" at bounding box center [792, 479] width 206 height 42
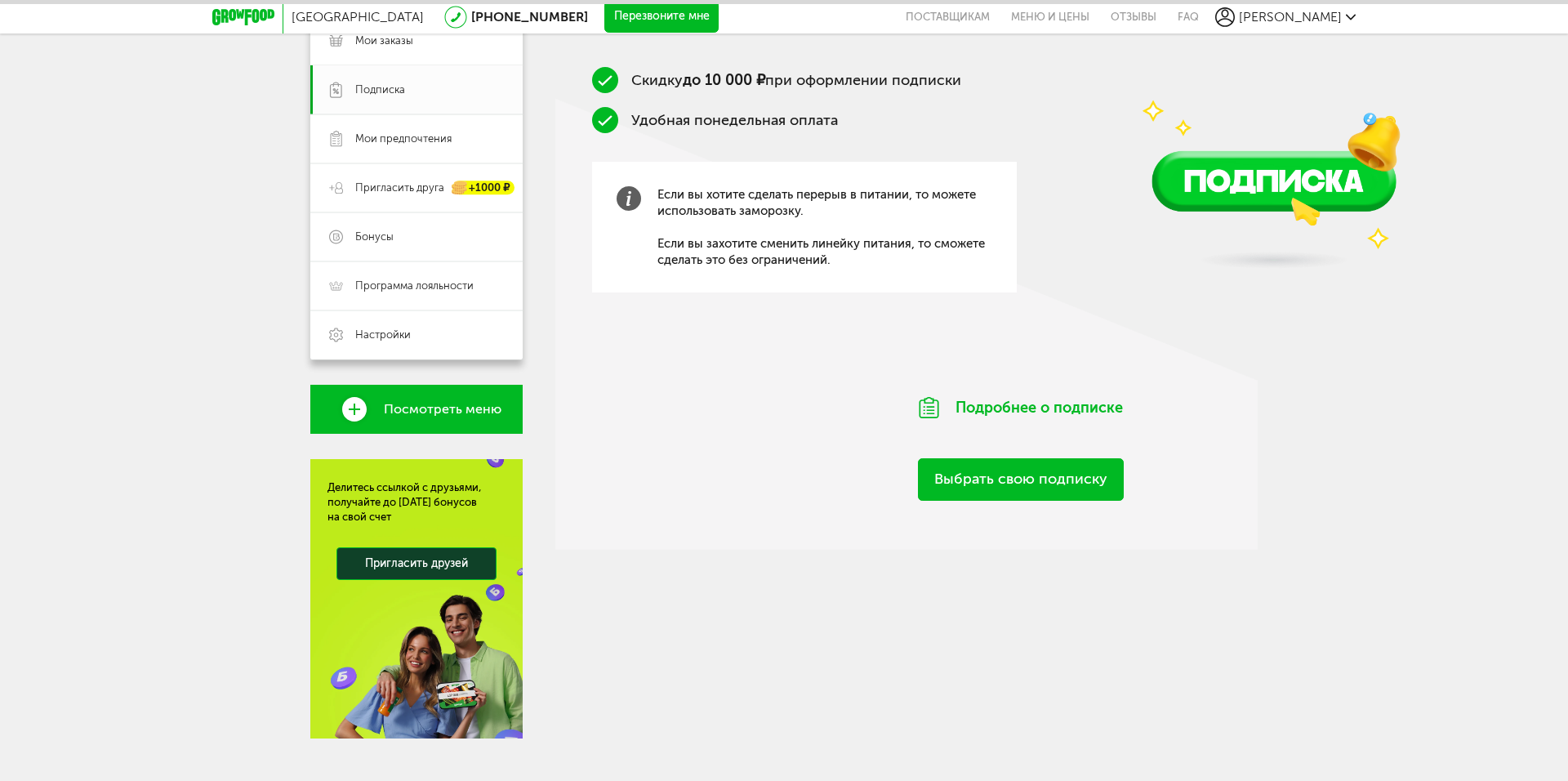
click at [1031, 471] on link "Выбрать свою подписку" at bounding box center [1021, 479] width 206 height 42
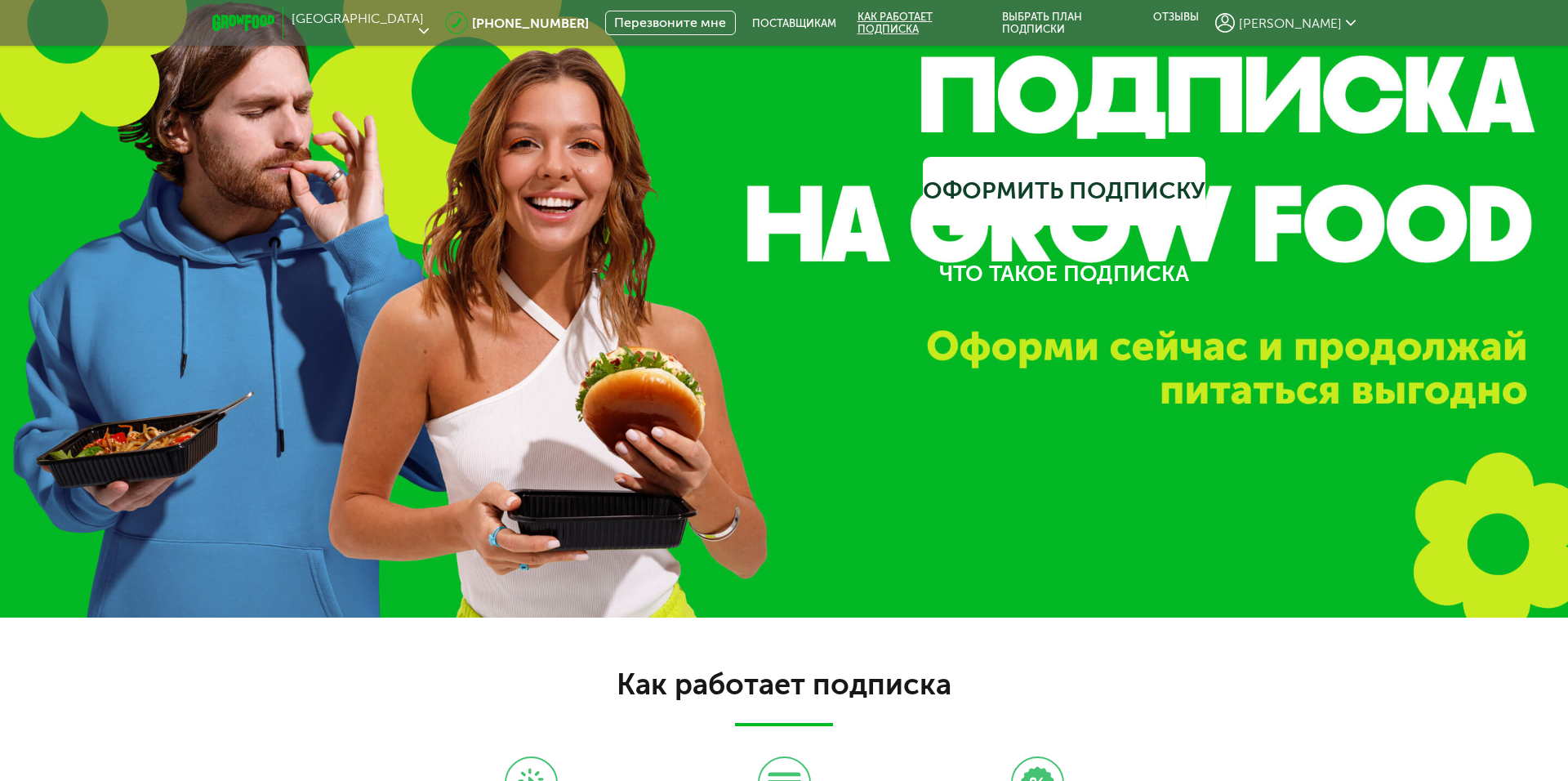
click at [992, 16] on link "Как работает подписка" at bounding box center [919, 22] width 145 height 46
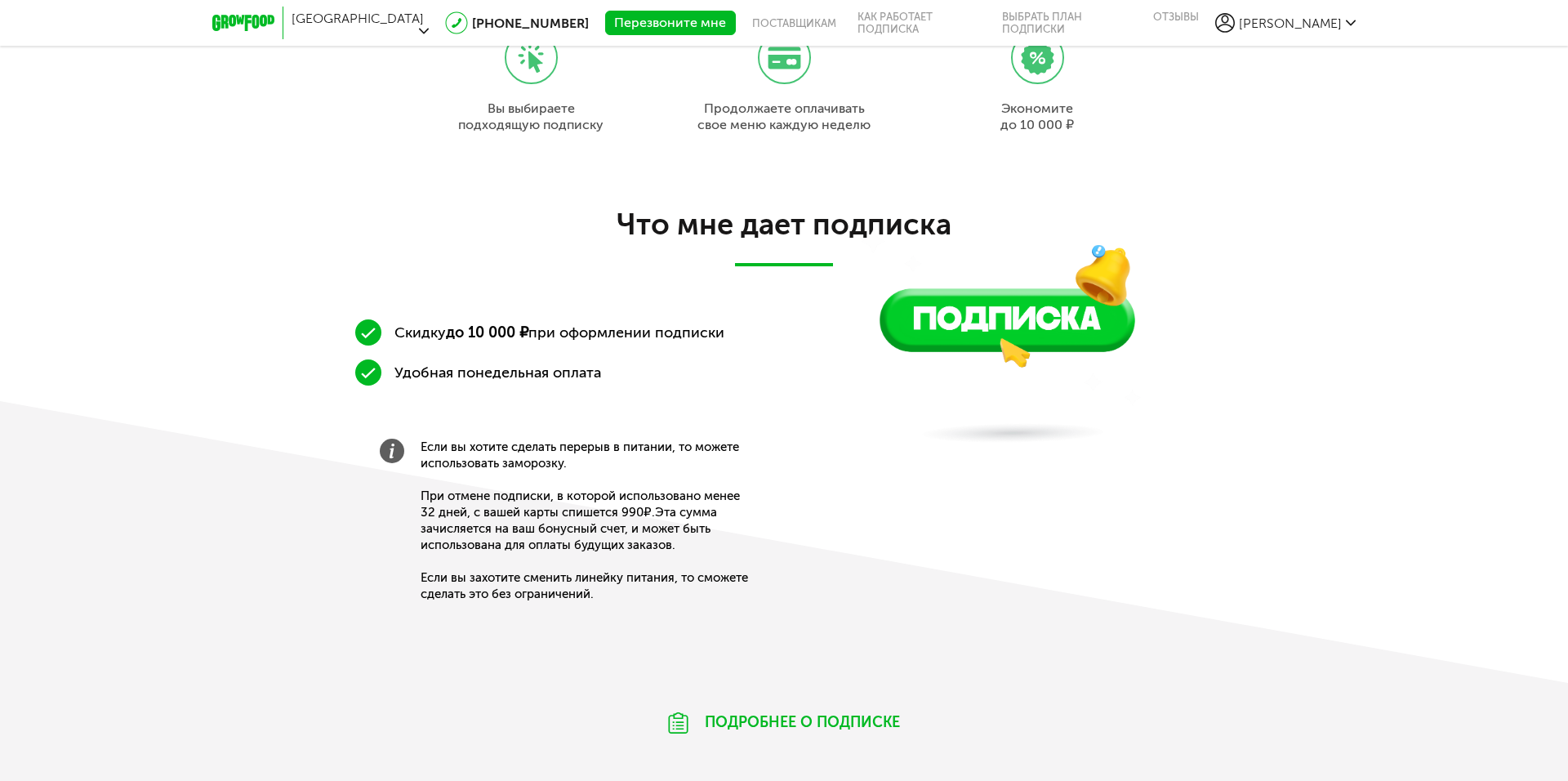
scroll to position [584, 0]
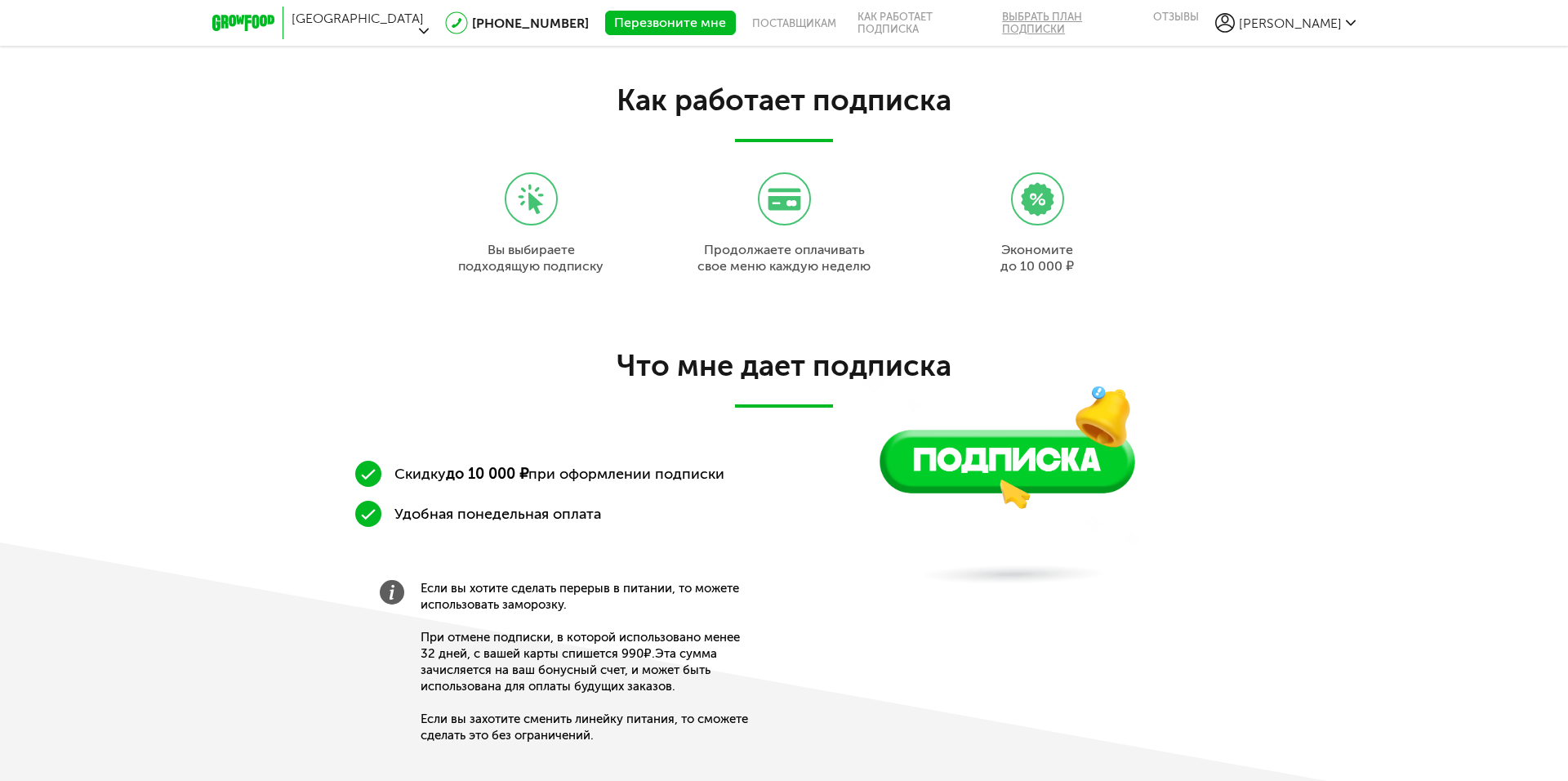
click at [1074, 14] on link "Выбрать план подписки" at bounding box center [1066, 22] width 151 height 46
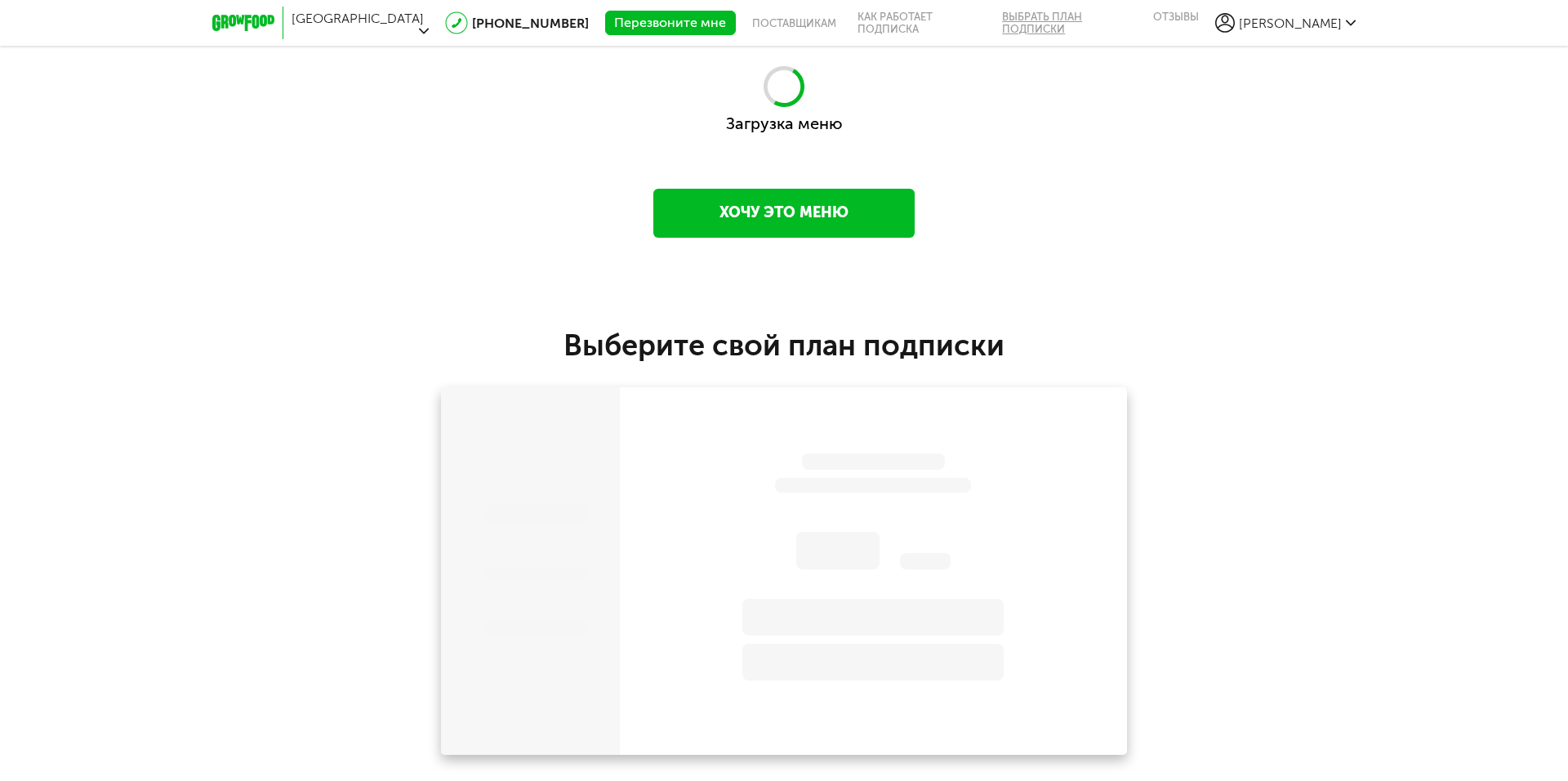
scroll to position [1899, 0]
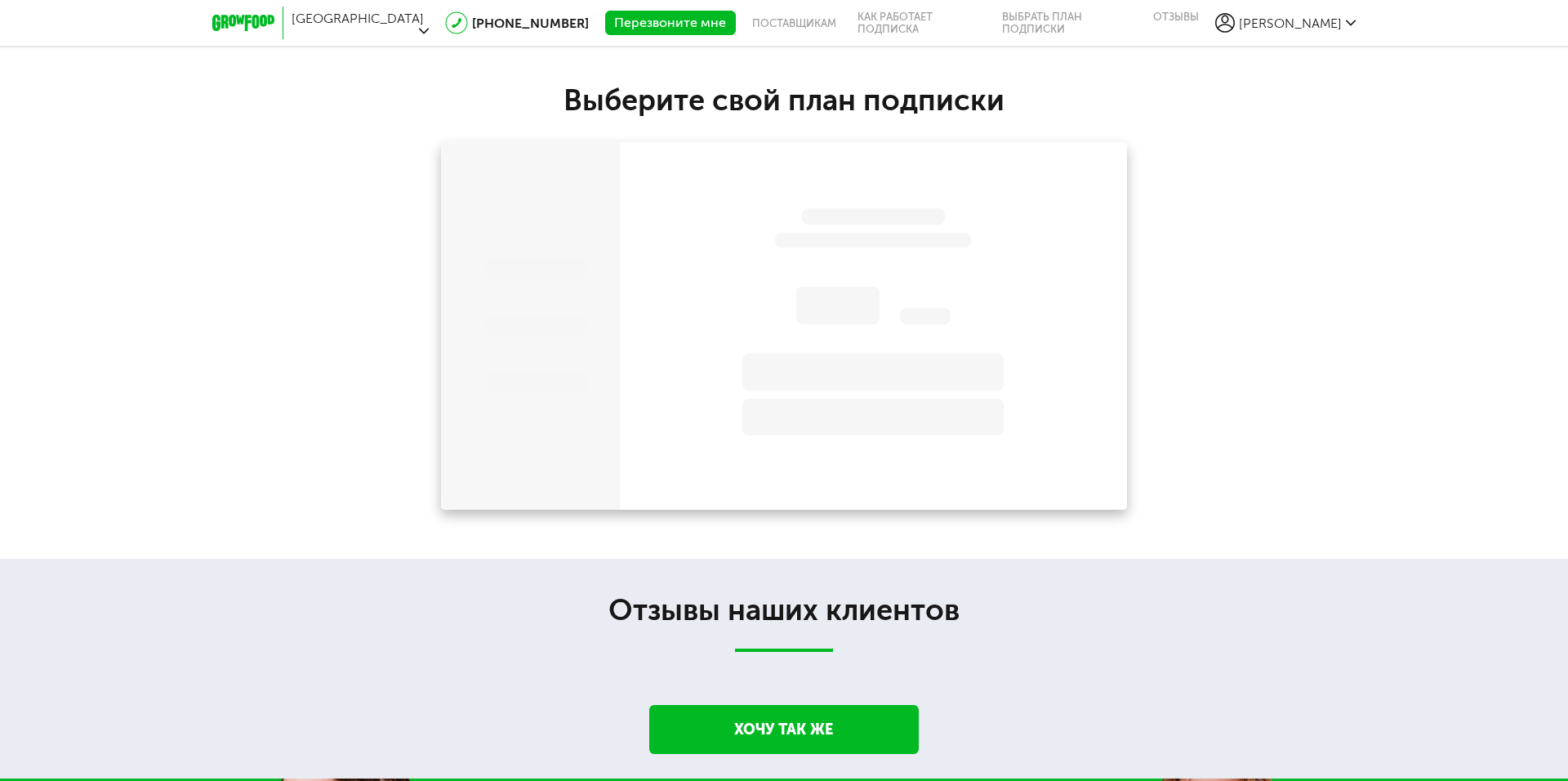
click at [752, 214] on div at bounding box center [874, 325] width 507 height 368
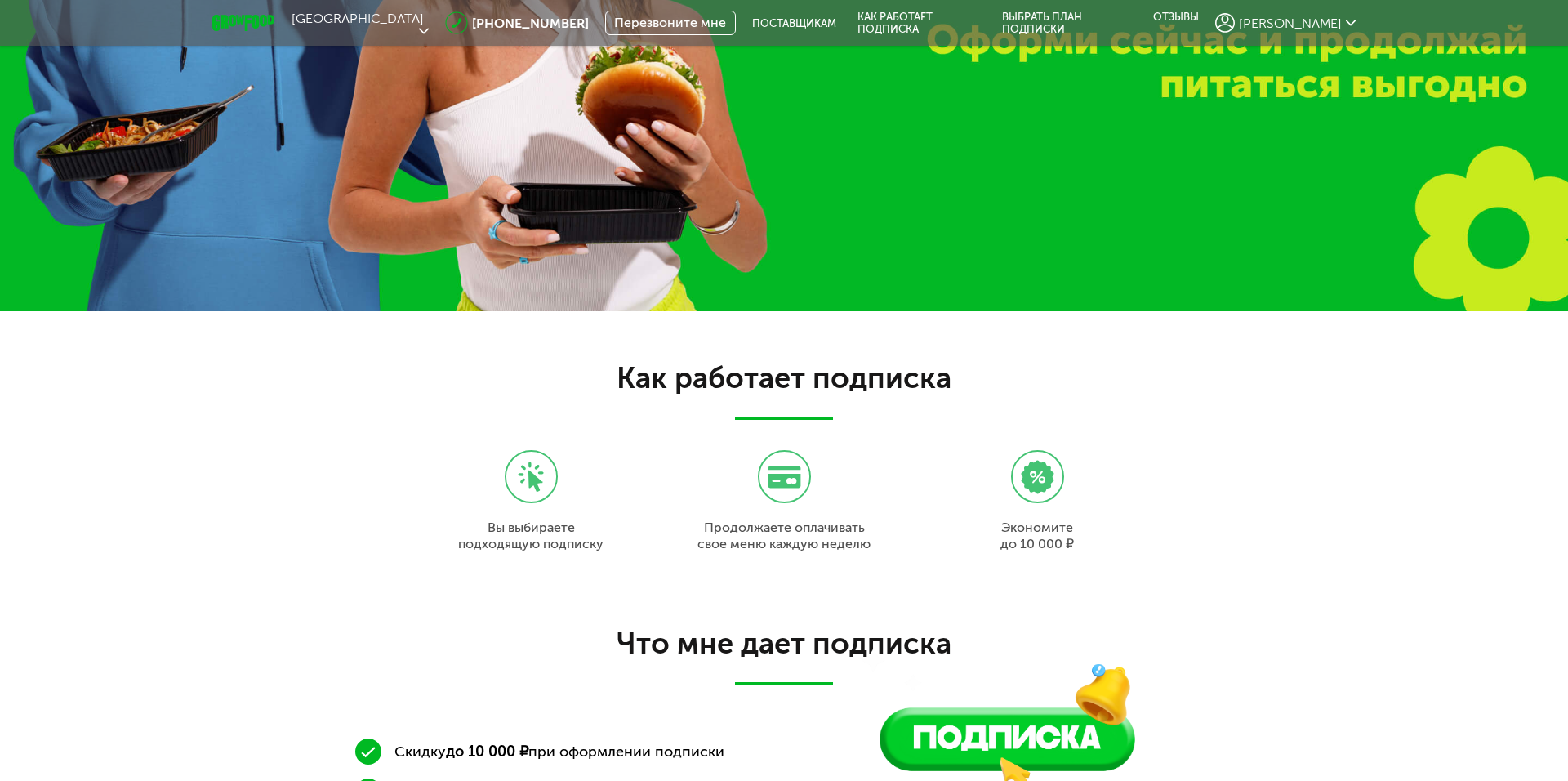
scroll to position [184, 0]
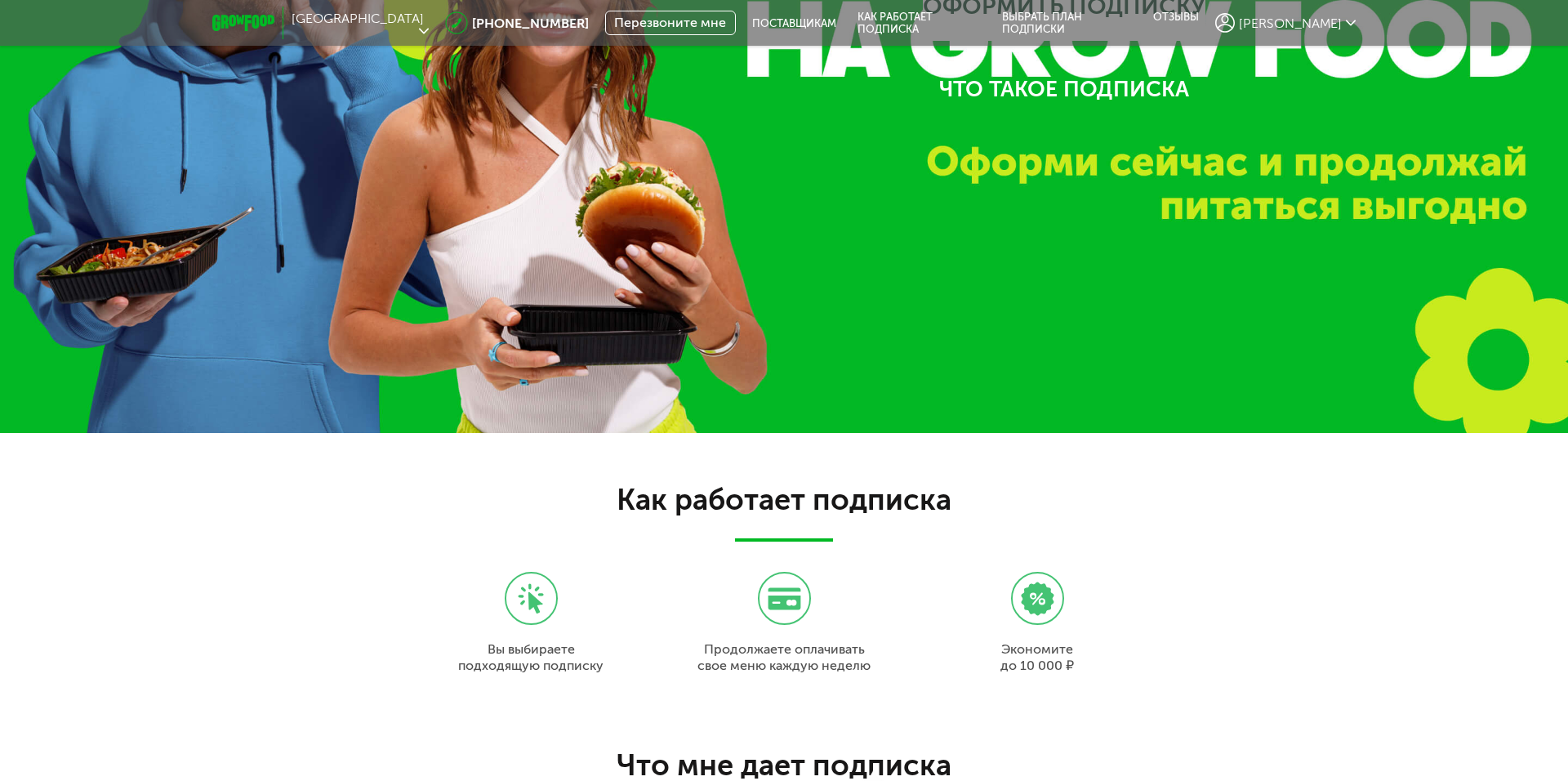
click at [1296, 16] on span "[PERSON_NAME]" at bounding box center [1290, 23] width 103 height 16
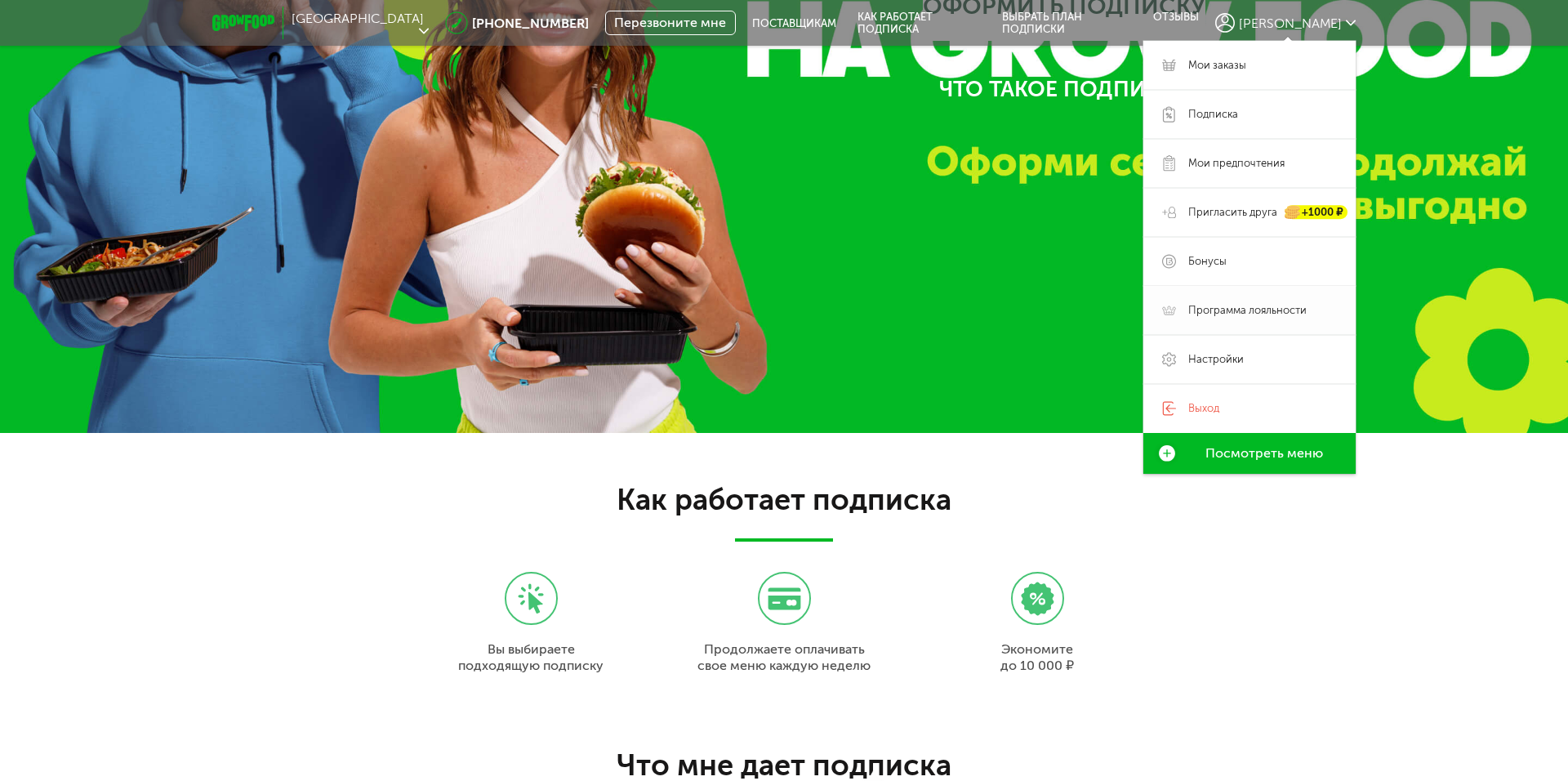
click at [1238, 310] on span "Программа лояльности" at bounding box center [1247, 310] width 118 height 15
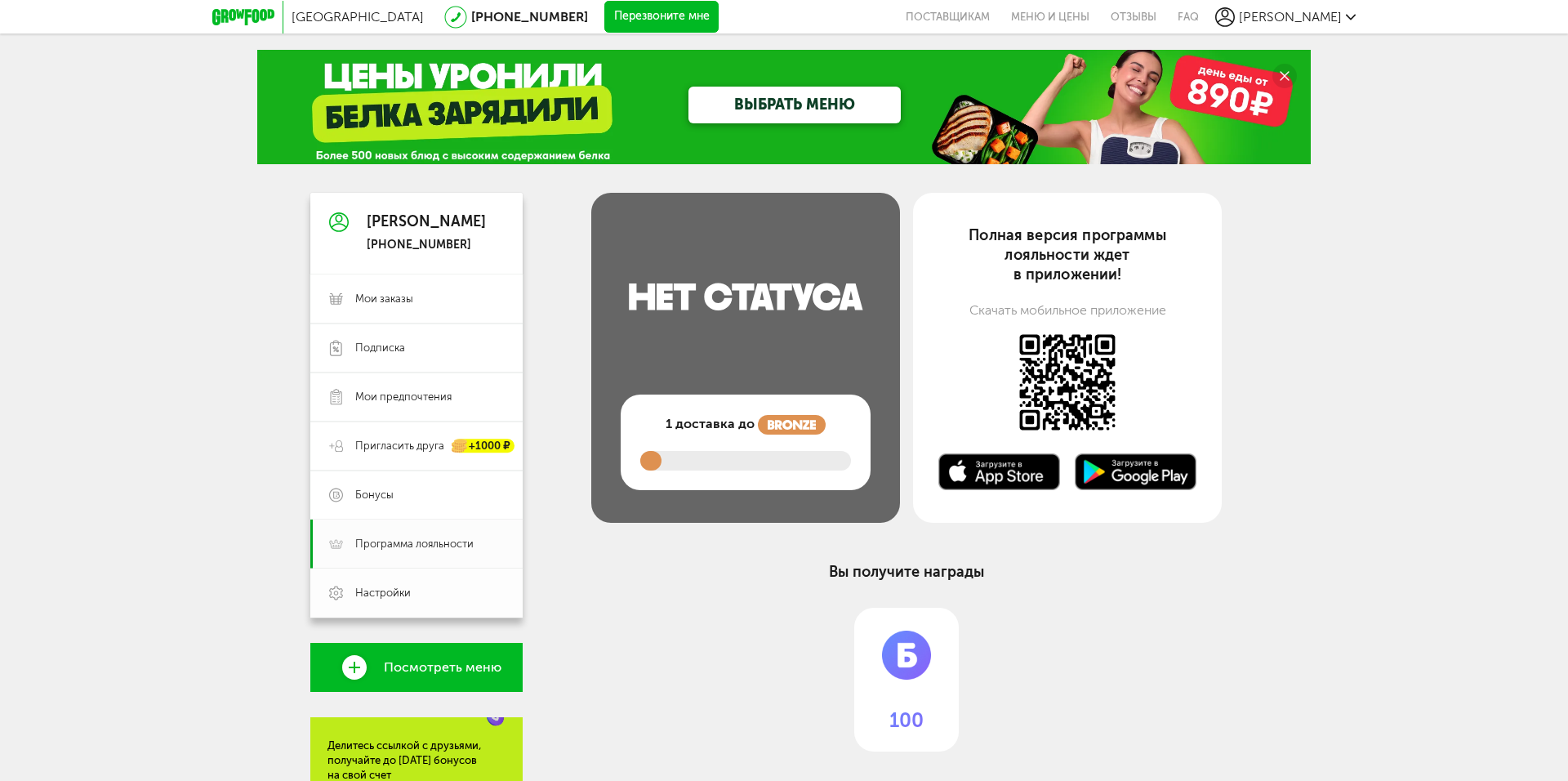
click at [410, 596] on span "Настройки" at bounding box center [383, 592] width 55 height 15
